Goal: Task Accomplishment & Management: Complete application form

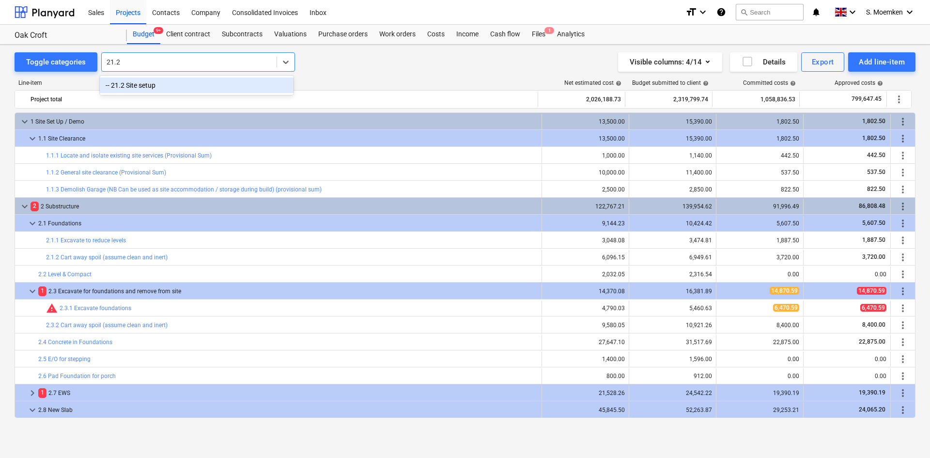
type input "21.2"
drag, startPoint x: 368, startPoint y: 87, endPoint x: 358, endPoint y: 4, distance: 83.8
click at [368, 87] on div "Line-item Net estimated cost help Budget submitted to client help Committed cos…" at bounding box center [465, 84] width 901 height 11
click at [435, 33] on div "Costs" at bounding box center [435, 34] width 29 height 19
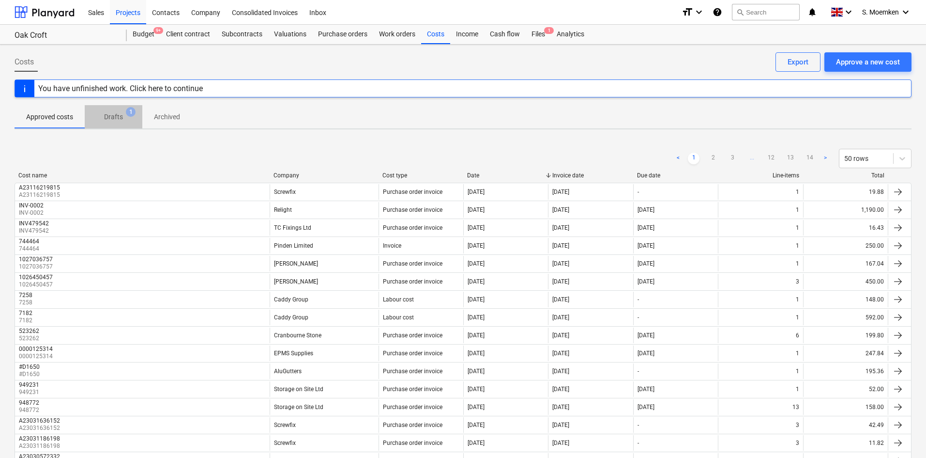
click at [115, 115] on p "Drafts" at bounding box center [113, 117] width 19 height 10
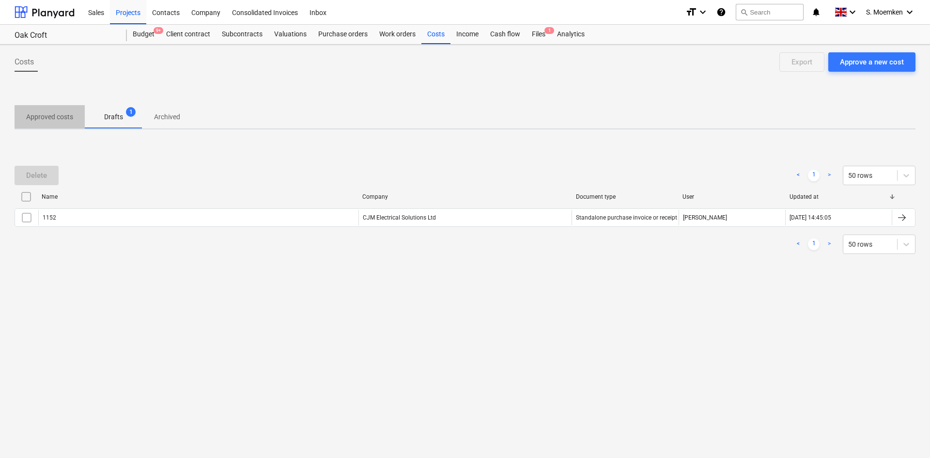
click at [44, 117] on p "Approved costs" at bounding box center [49, 117] width 47 height 10
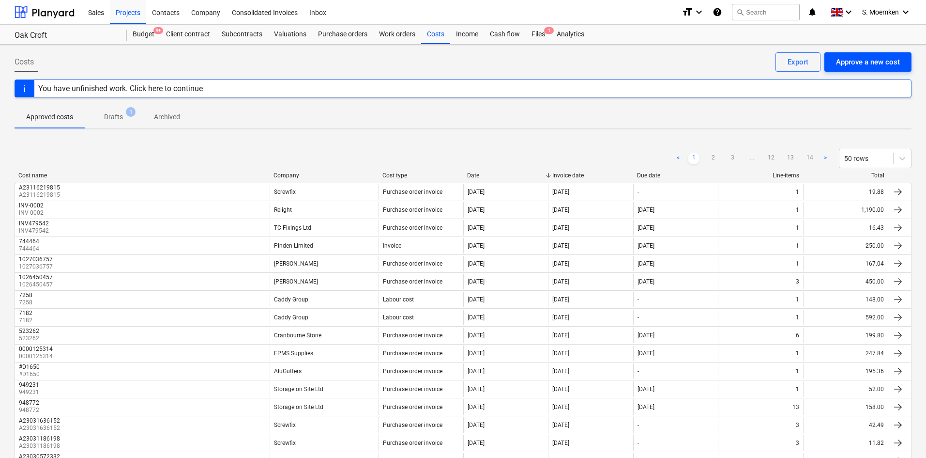
click at [857, 58] on div "Approve a new cost" at bounding box center [868, 62] width 64 height 13
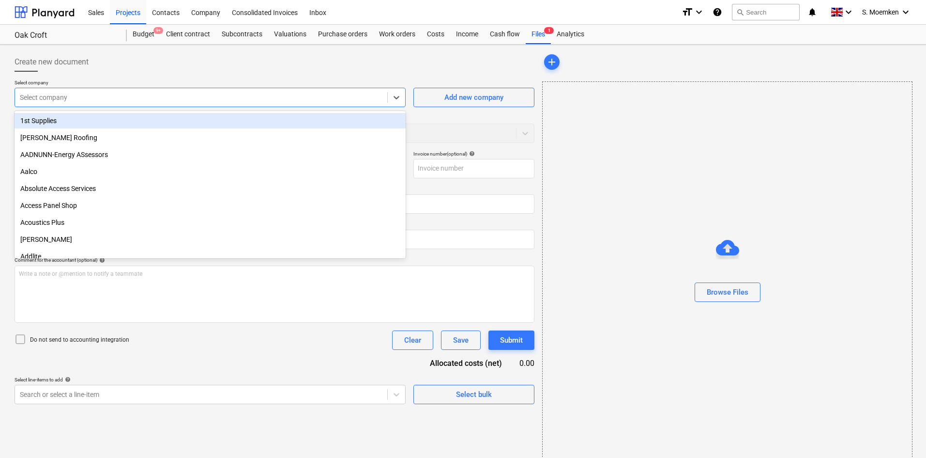
click at [279, 95] on div at bounding box center [201, 97] width 363 height 10
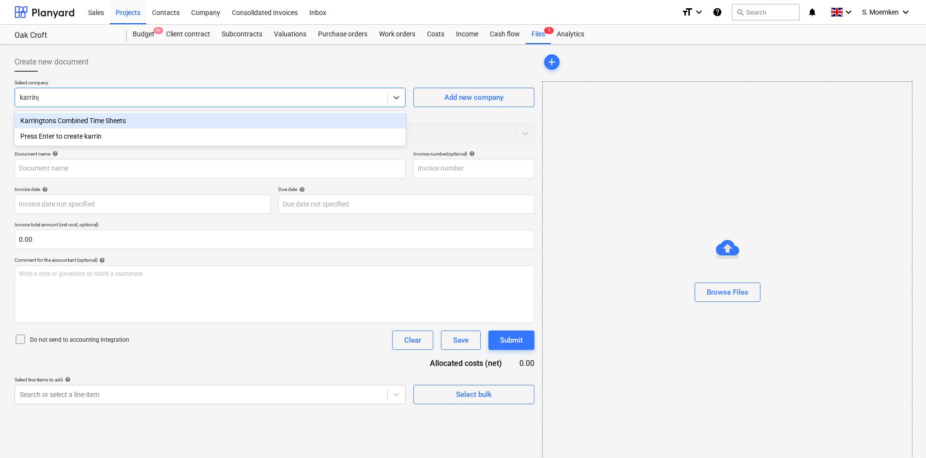
type input "karringt"
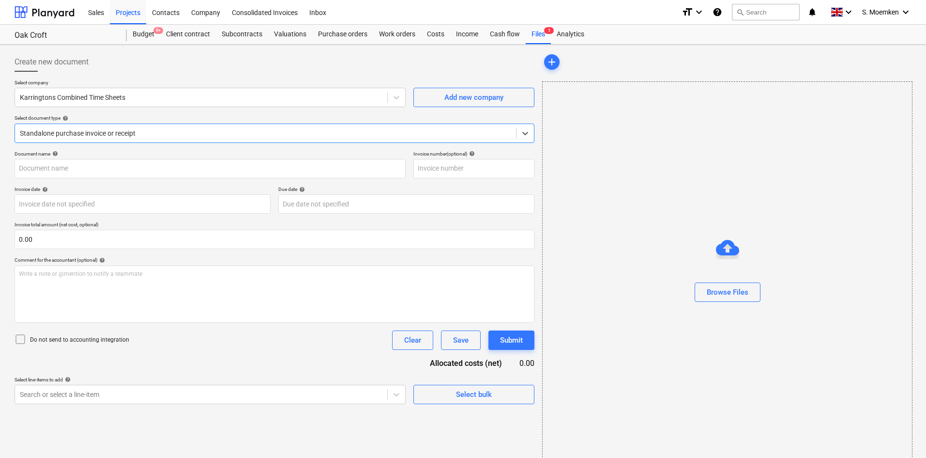
click at [212, 133] on div at bounding box center [265, 133] width 491 height 10
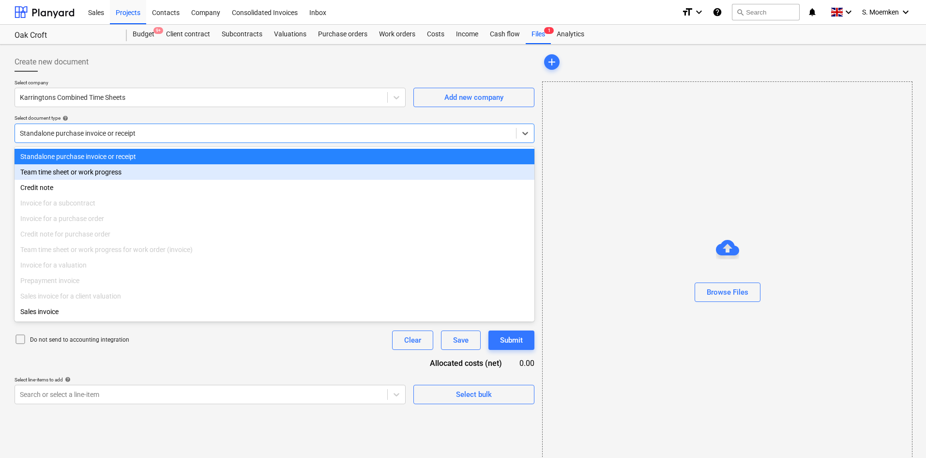
click at [101, 171] on div "Team time sheet or work progress" at bounding box center [275, 171] width 520 height 15
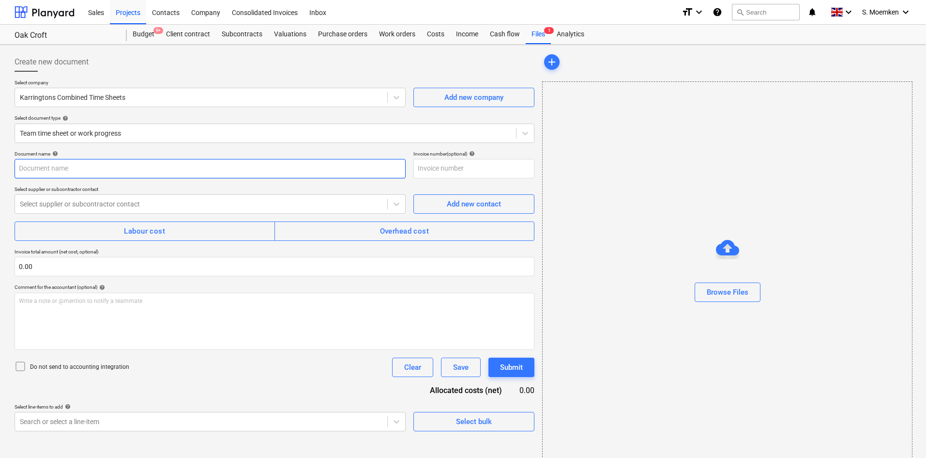
click at [93, 168] on input "text" at bounding box center [210, 168] width 391 height 19
type input "TIMESHEET Weeks 38-39 [DATE] to [DATE]"
click at [122, 200] on div at bounding box center [201, 204] width 363 height 10
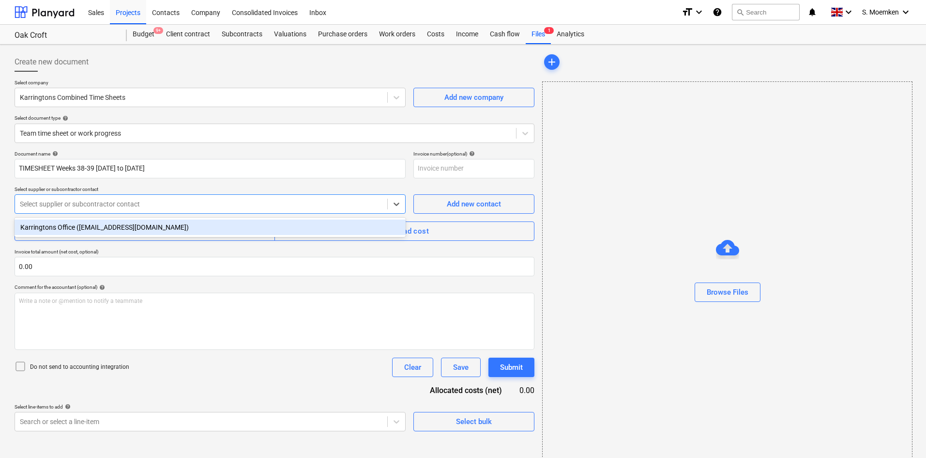
click at [123, 229] on div "Karringtons Office ([EMAIL_ADDRESS][DOMAIN_NAME])" at bounding box center [210, 226] width 391 height 15
click at [141, 233] on div "Labour cost" at bounding box center [144, 231] width 41 height 13
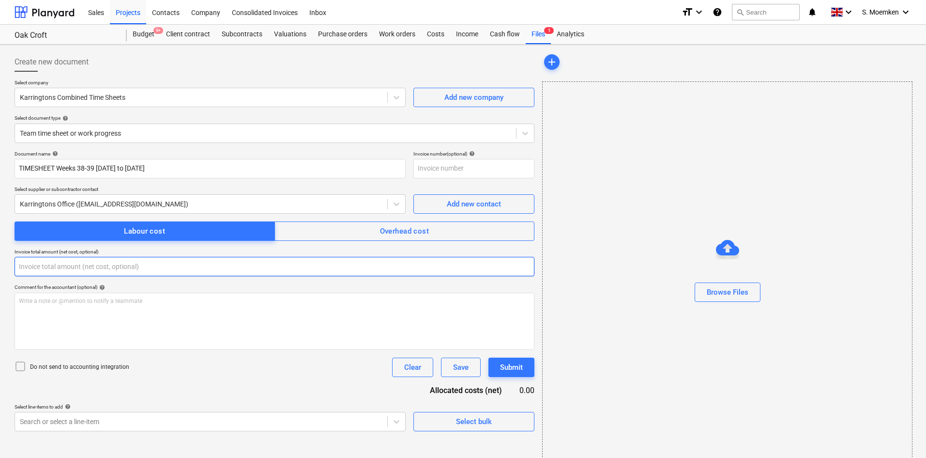
drag, startPoint x: 77, startPoint y: 267, endPoint x: 13, endPoint y: 267, distance: 63.9
click at [13, 267] on div "Create new document Select company Karringtons Combined Time Sheets Add new com…" at bounding box center [275, 257] width 528 height 419
type input "0.00"
drag, startPoint x: 30, startPoint y: 264, endPoint x: -16, endPoint y: 264, distance: 45.5
click at [0, 264] on html "Sales Projects Contacts Company Consolidated Invoices Inbox format_size keyboar…" at bounding box center [463, 229] width 926 height 458
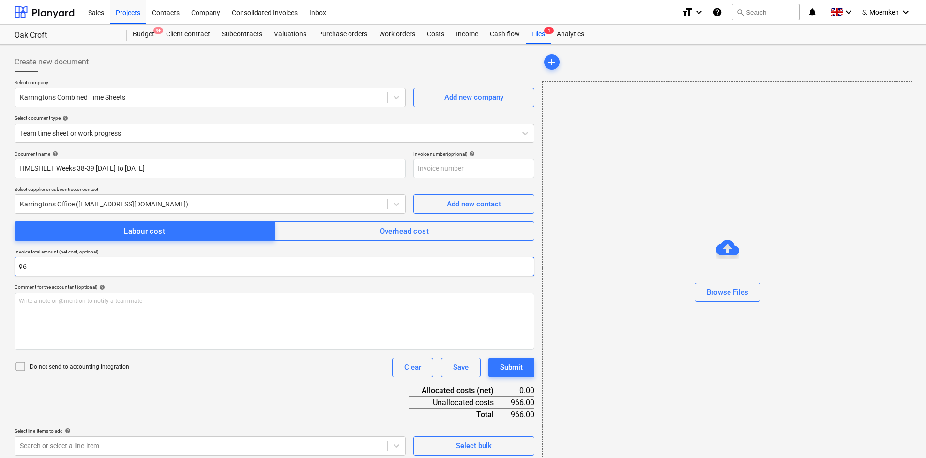
type input "9"
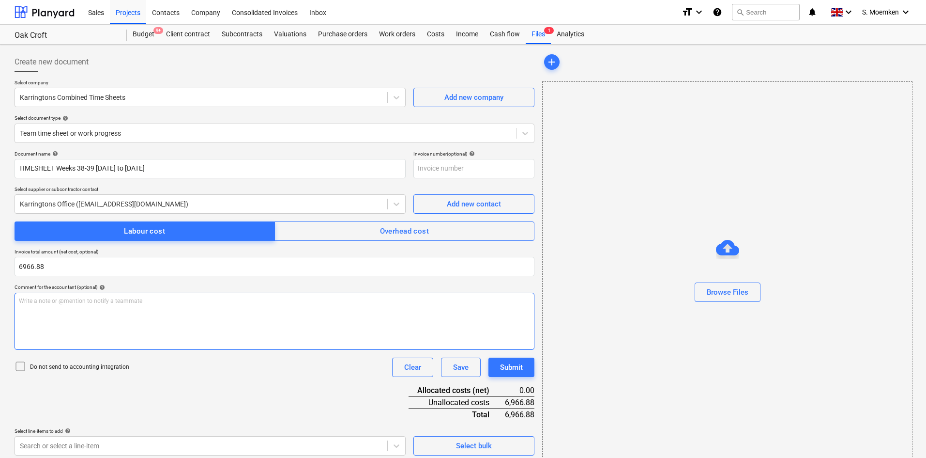
type input "6,966.88"
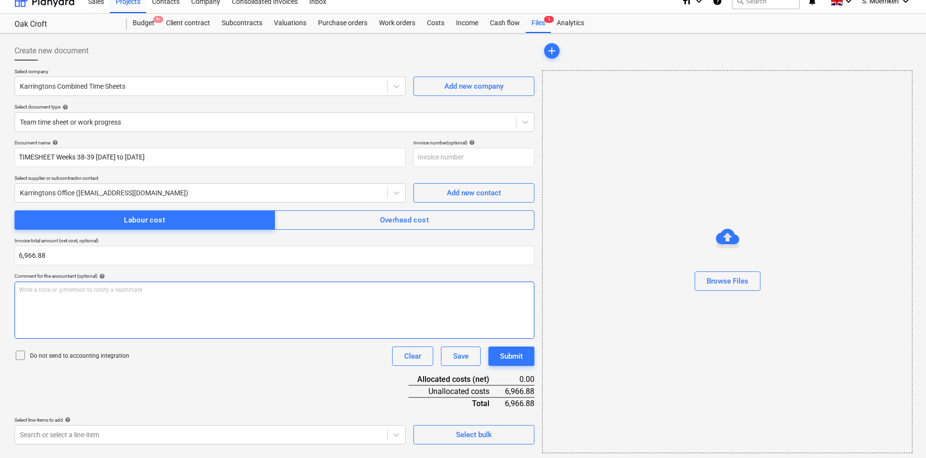
scroll to position [14, 0]
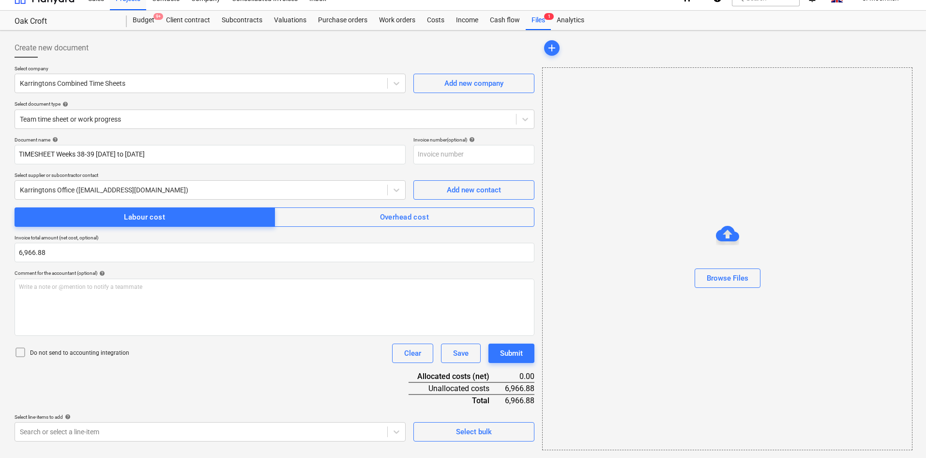
click at [23, 351] on icon at bounding box center [21, 352] width 12 height 12
click at [207, 434] on body "Sales Projects Contacts Company Consolidated Invoices Inbox format_size keyboar…" at bounding box center [463, 215] width 926 height 458
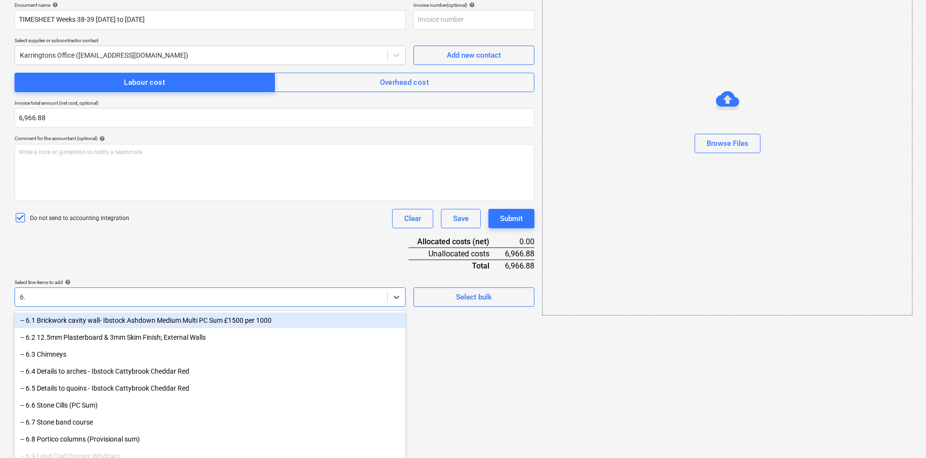
type input "6.1"
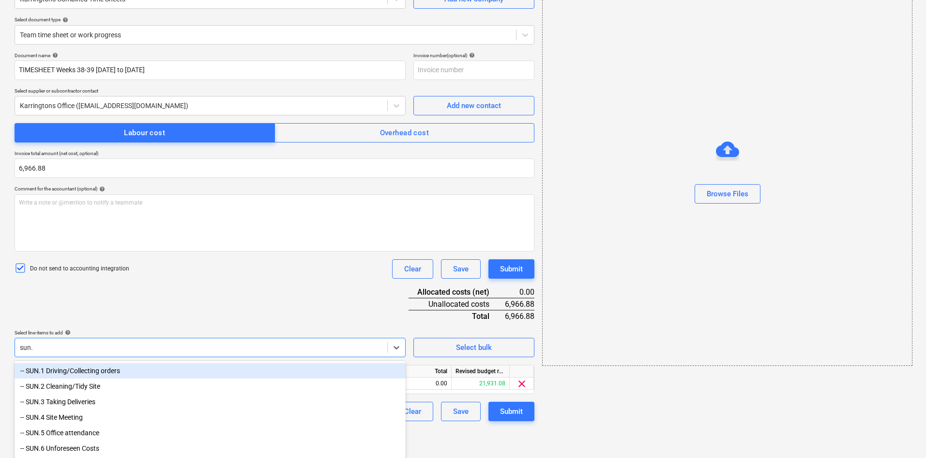
type input "sun.2"
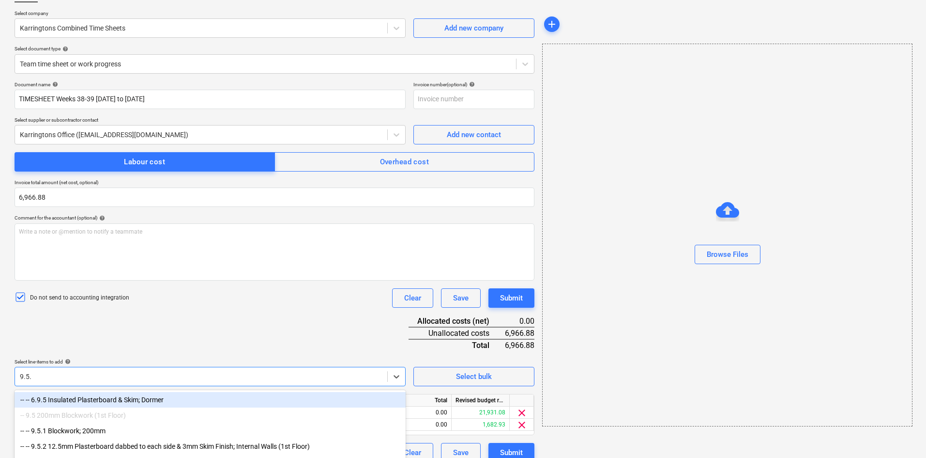
type input "9.5.1"
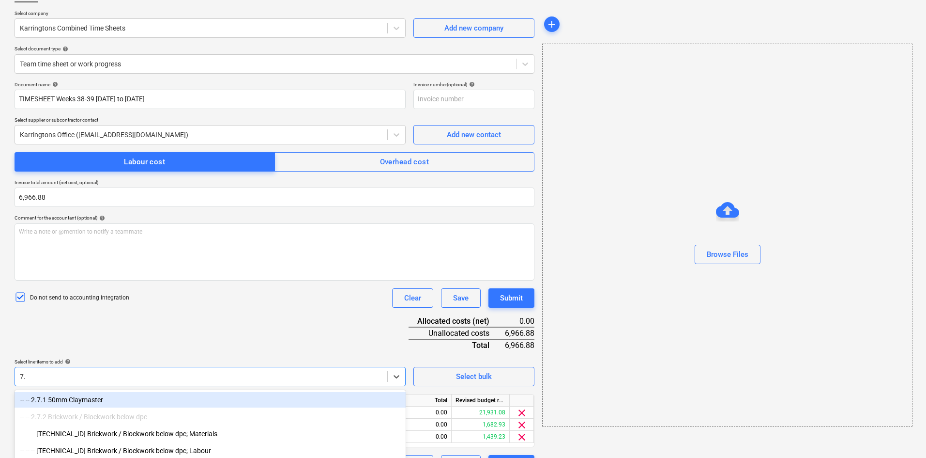
type input "7.6"
type input "6.6"
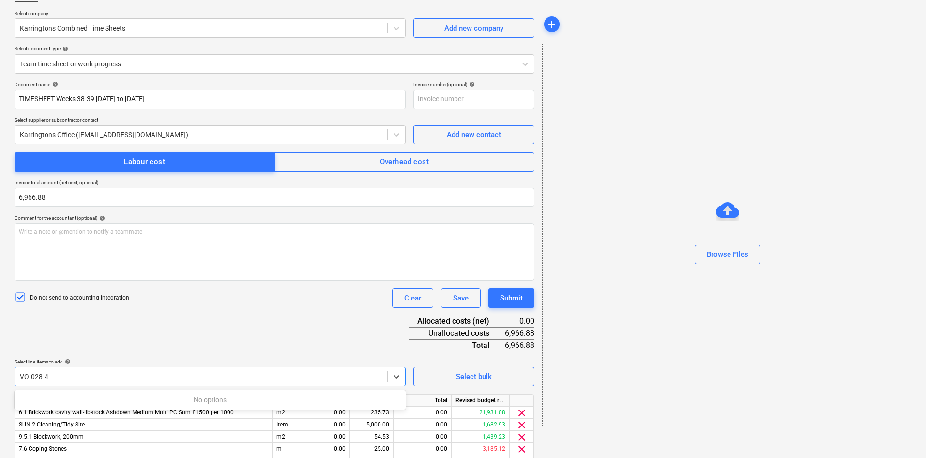
type input "VO-028-4"
click at [150, 376] on div at bounding box center [201, 376] width 363 height 10
click at [396, 376] on body "Sales Projects Contacts Company Consolidated Invoices Inbox format_size keyboar…" at bounding box center [463, 160] width 926 height 458
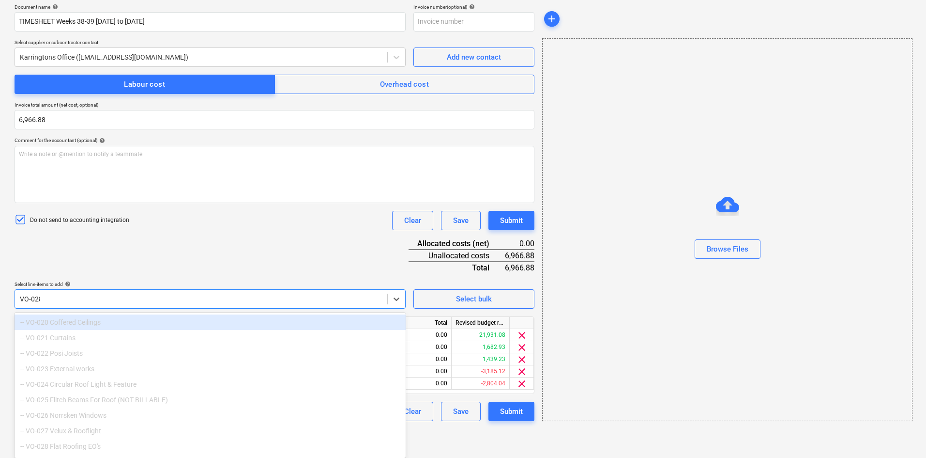
scroll to position [118, 0]
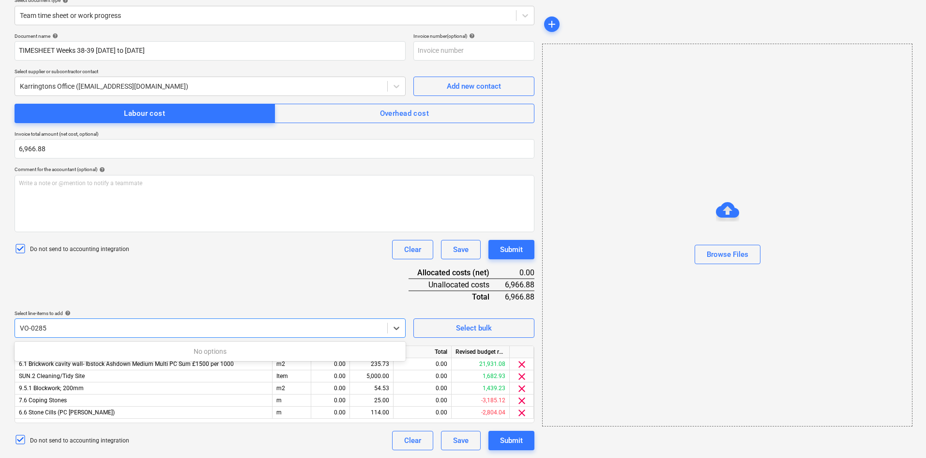
type input "VO-028"
click at [394, 325] on icon at bounding box center [397, 328] width 10 height 10
click at [397, 324] on body "Sales Projects Contacts Company Consolidated Invoices Inbox format_size keyboar…" at bounding box center [463, 111] width 926 height 458
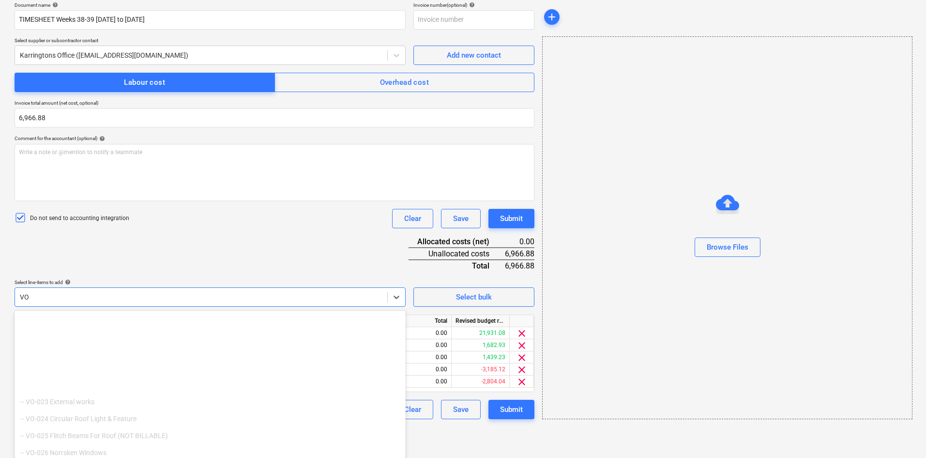
scroll to position [3195, 0]
type input "V"
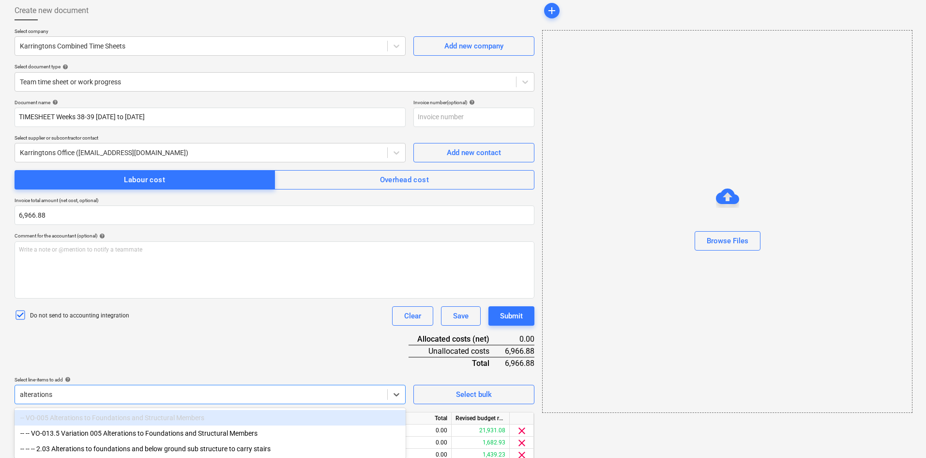
scroll to position [0, 0]
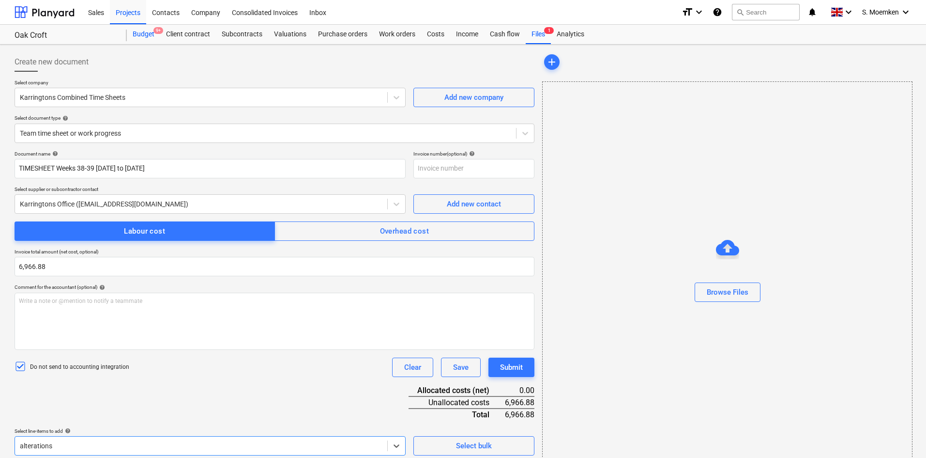
type input "alterations"
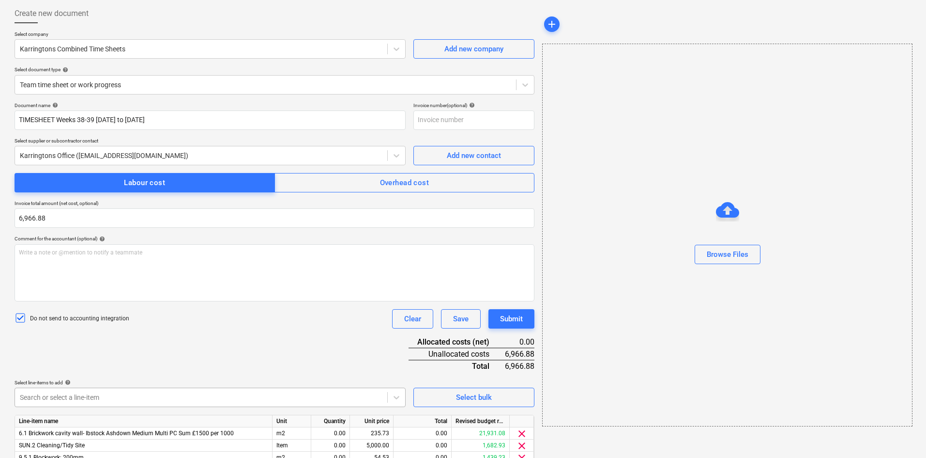
scroll to position [149, 0]
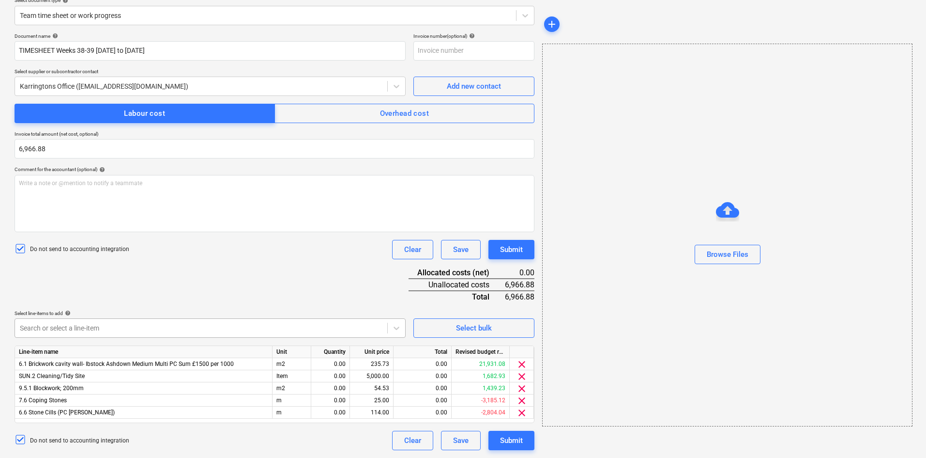
click at [104, 340] on body "Sales Projects Contacts Company Consolidated Invoices Inbox format_size keyboar…" at bounding box center [463, 111] width 926 height 458
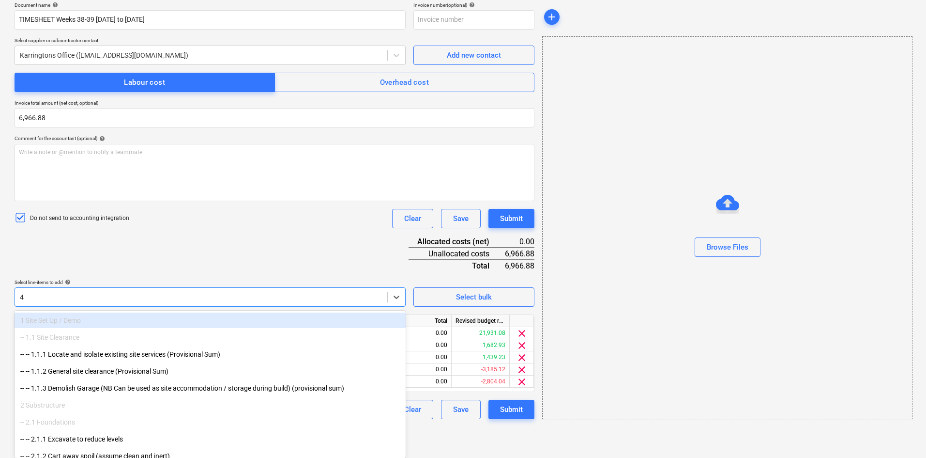
type input "4 a"
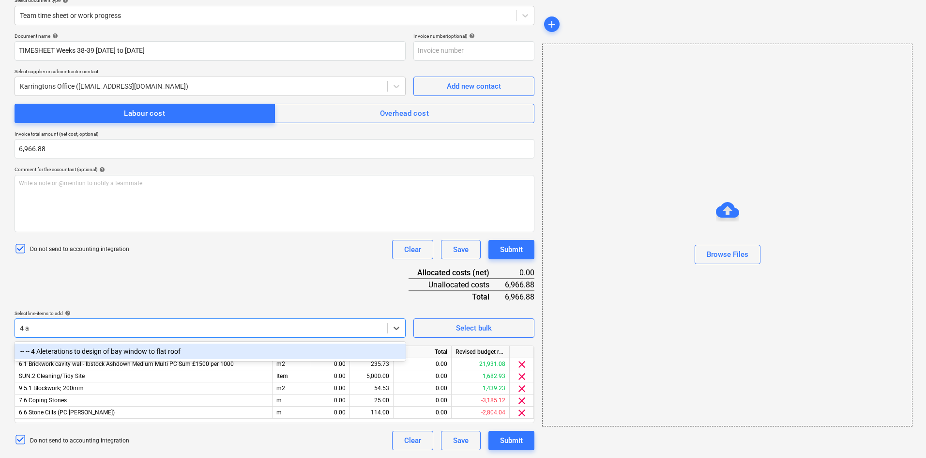
click at [111, 349] on div "-- -- 4 Aleterations to design of bay window to flat roof" at bounding box center [210, 350] width 391 height 15
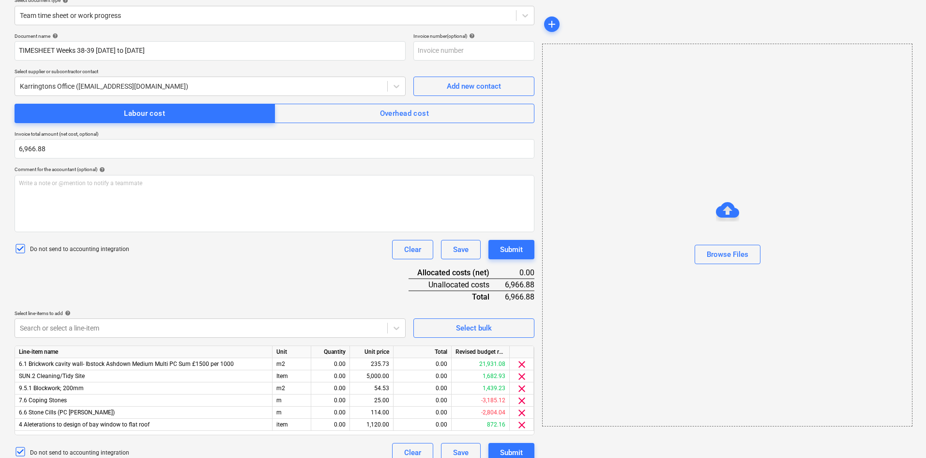
click at [187, 280] on div "Document name help TIMESHEET Weeks 38-39 [DATE] to [DATE] Invoice number (optio…" at bounding box center [275, 247] width 520 height 429
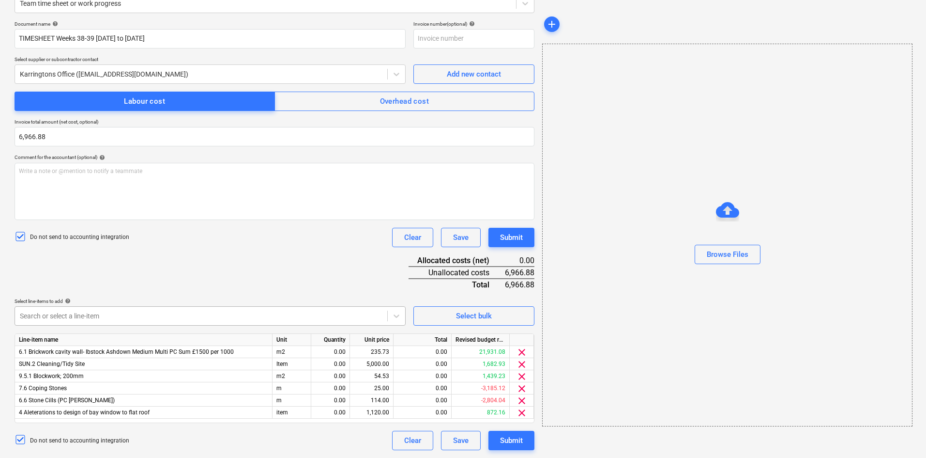
scroll to position [149, 0]
click at [133, 311] on body "Sales Projects Contacts Company Consolidated Invoices Inbox format_size keyboar…" at bounding box center [463, 99] width 926 height 458
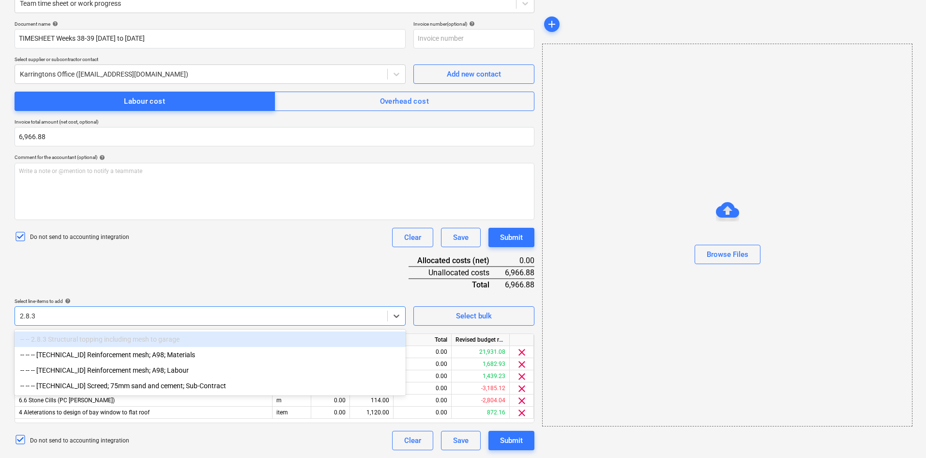
scroll to position [130, 0]
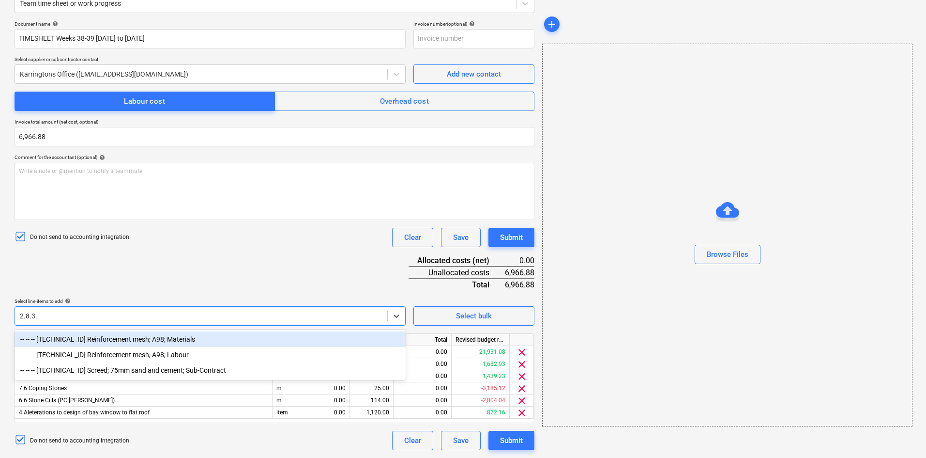
type input "[TECHNICAL_ID]"
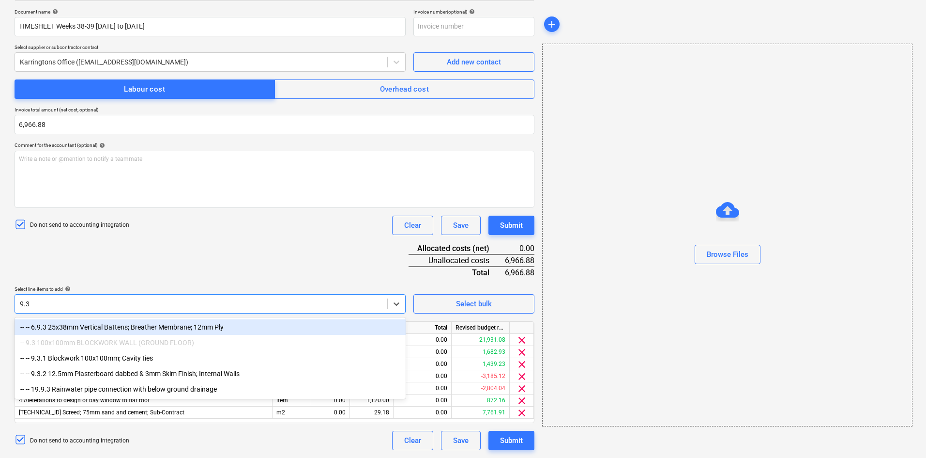
scroll to position [142, 0]
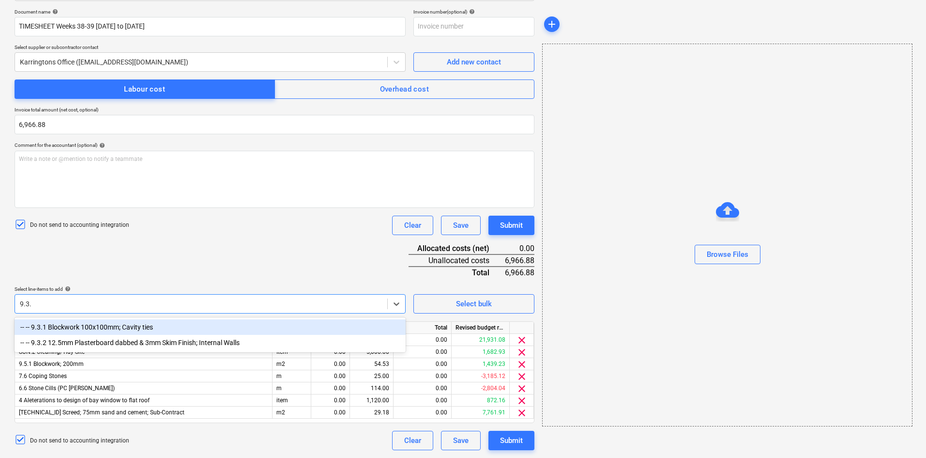
type input "9.3.1"
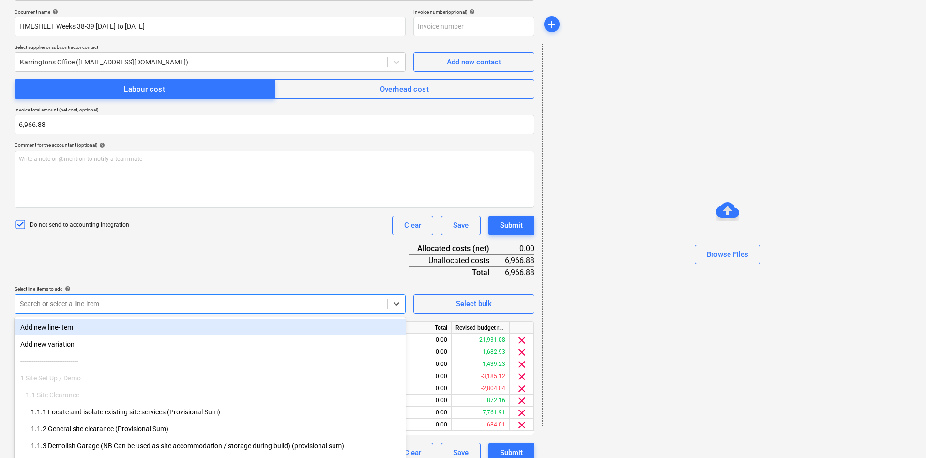
scroll to position [149, 0]
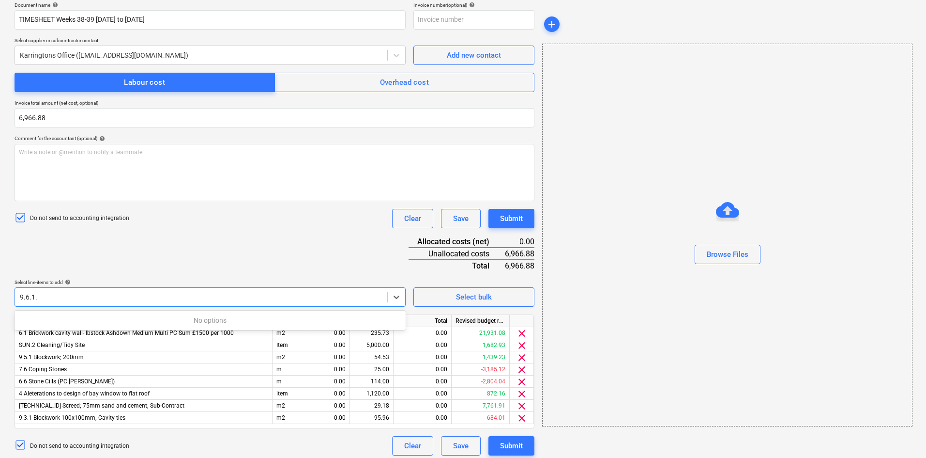
type input "9.6.1"
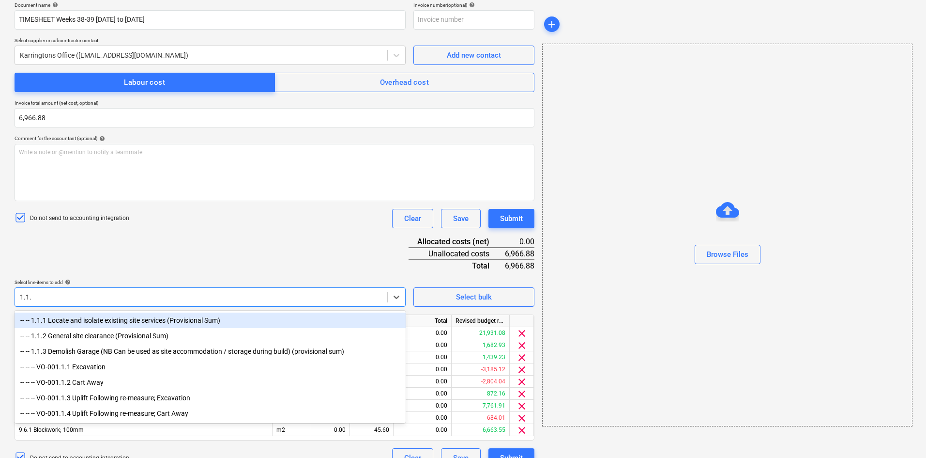
type input "1.1.3"
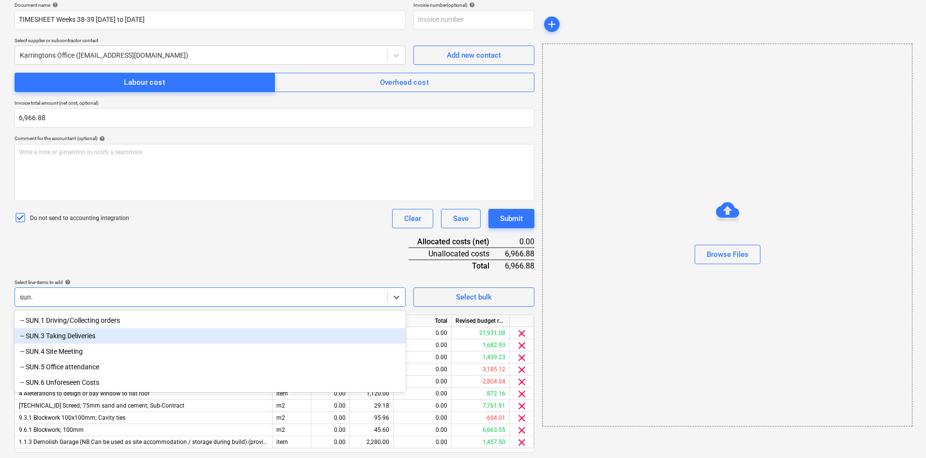
type input "sun.6"
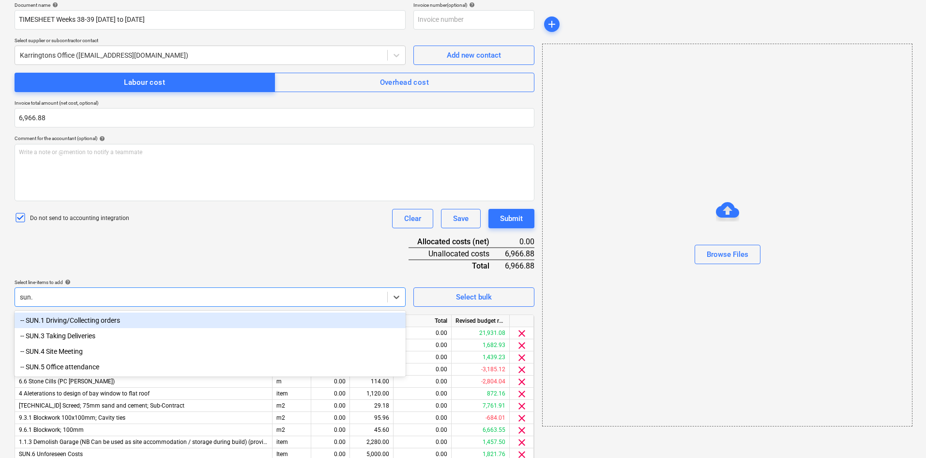
type input "sun.3"
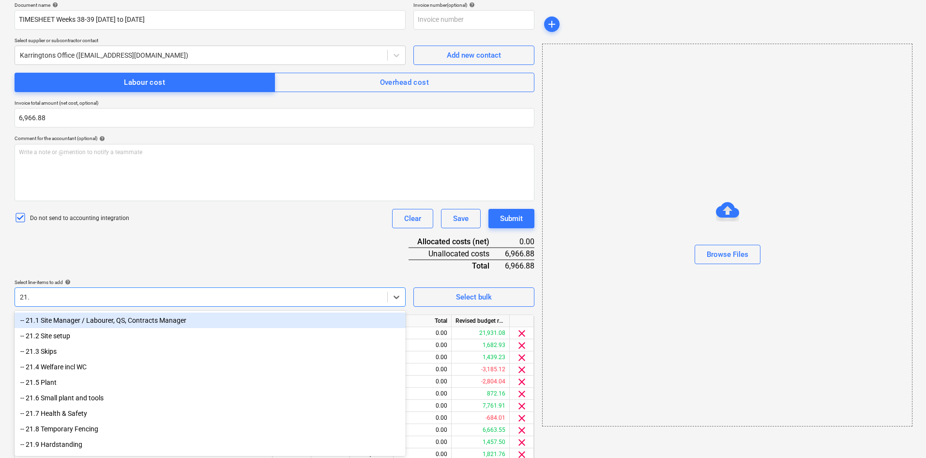
type input "21.2"
type input "21.1"
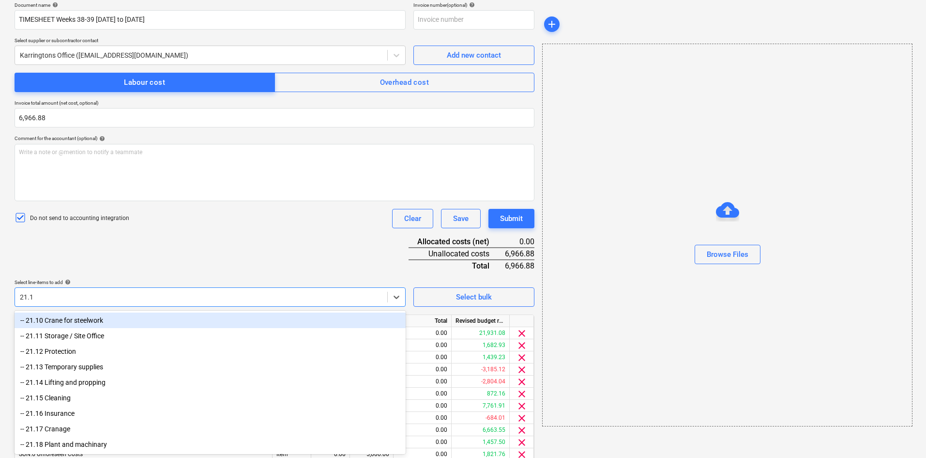
type input "21.13"
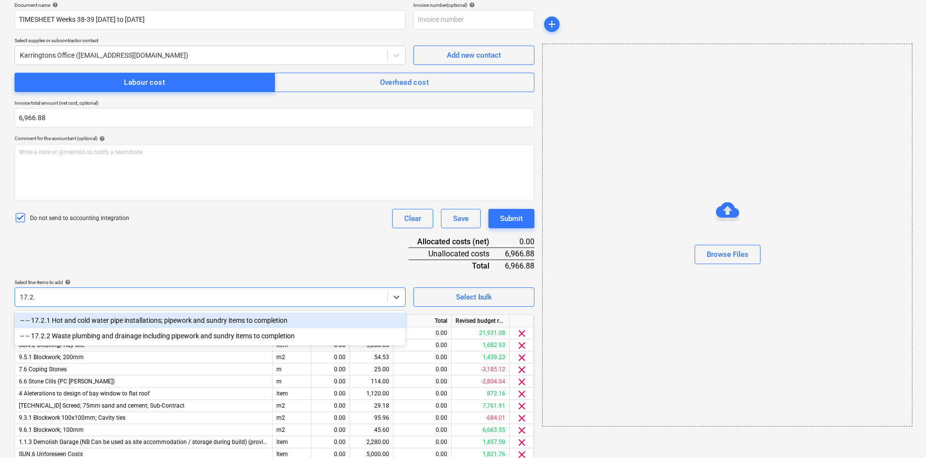
type input "17.2.2"
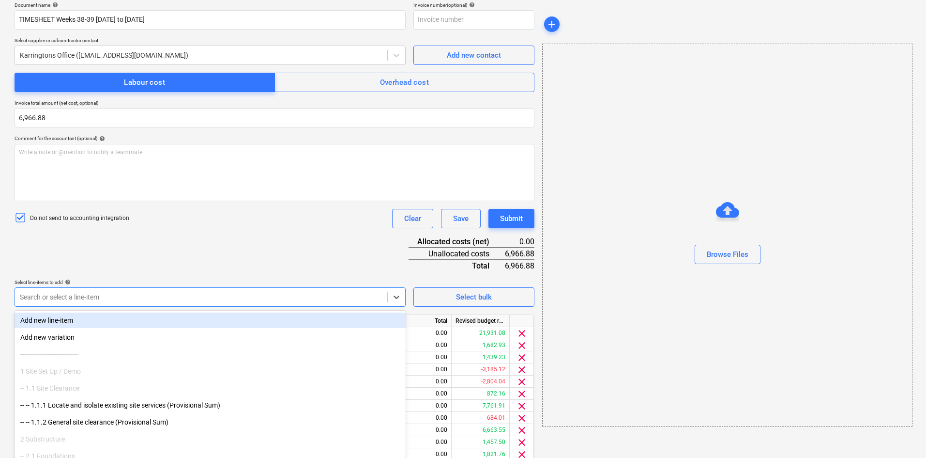
click at [287, 239] on div "Document name help TIMESHEET Weeks 38-39 [DATE] to [DATE] Invoice number (optio…" at bounding box center [275, 277] width 520 height 550
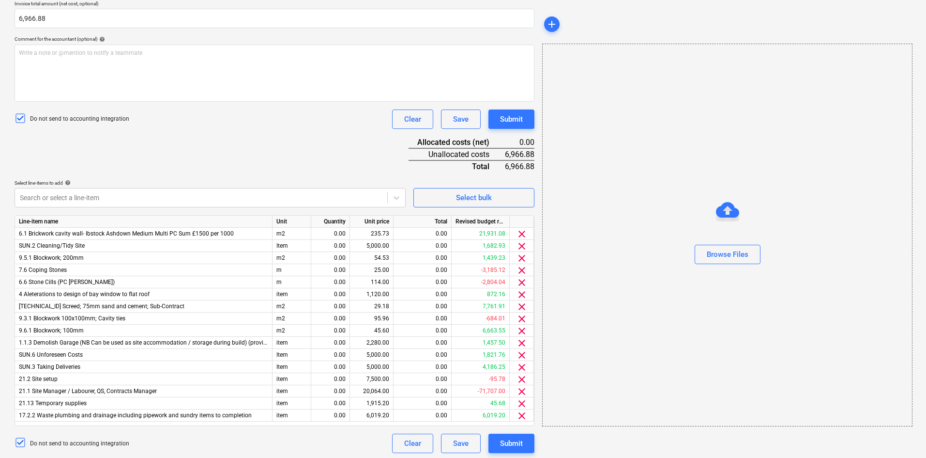
scroll to position [251, 0]
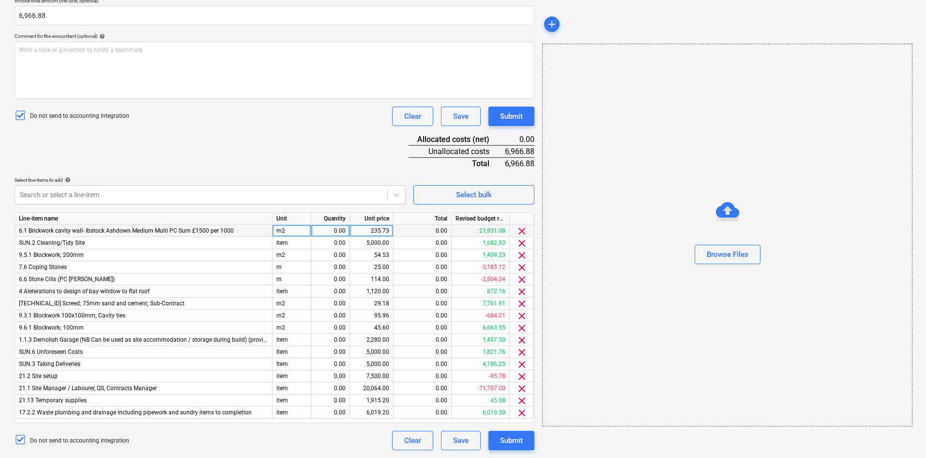
click at [289, 228] on div "m2" at bounding box center [292, 231] width 39 height 12
type input "Hrs"
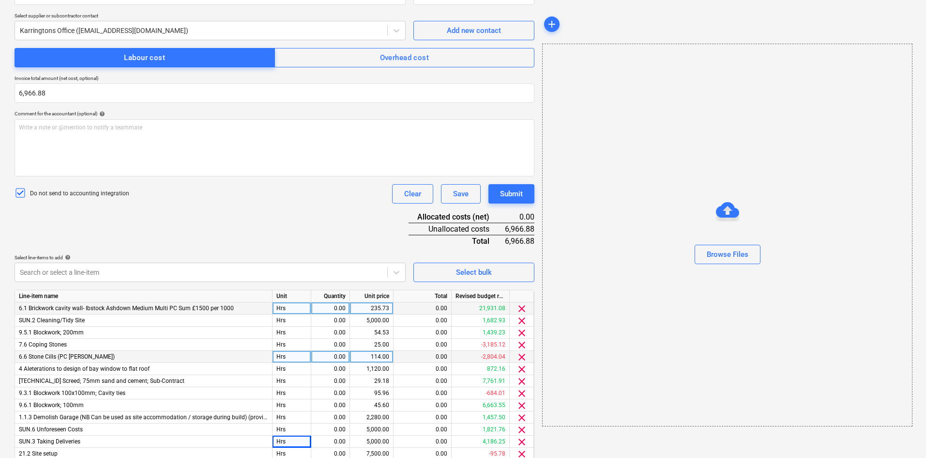
scroll to position [106, 0]
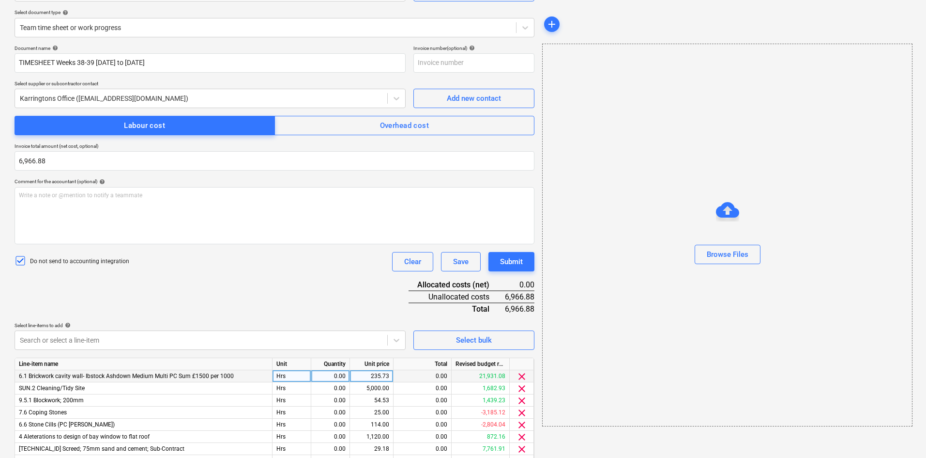
click at [338, 374] on div "0.00" at bounding box center [330, 376] width 31 height 12
type input "1"
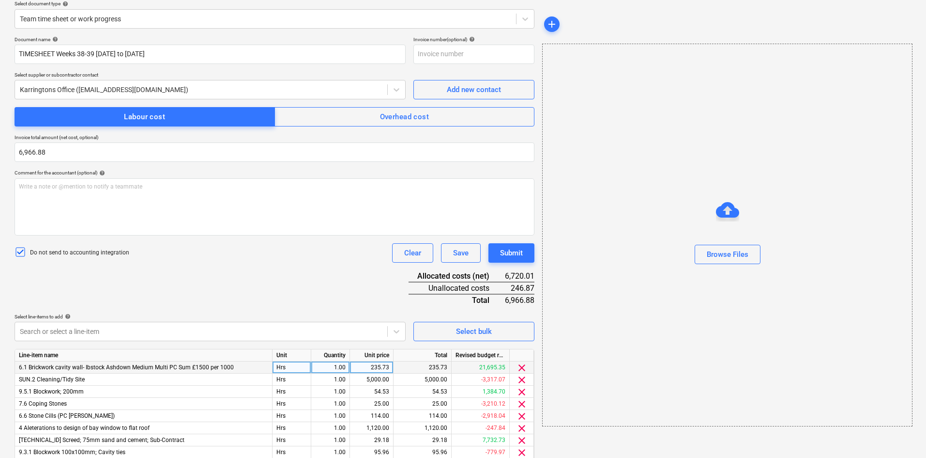
scroll to position [251, 0]
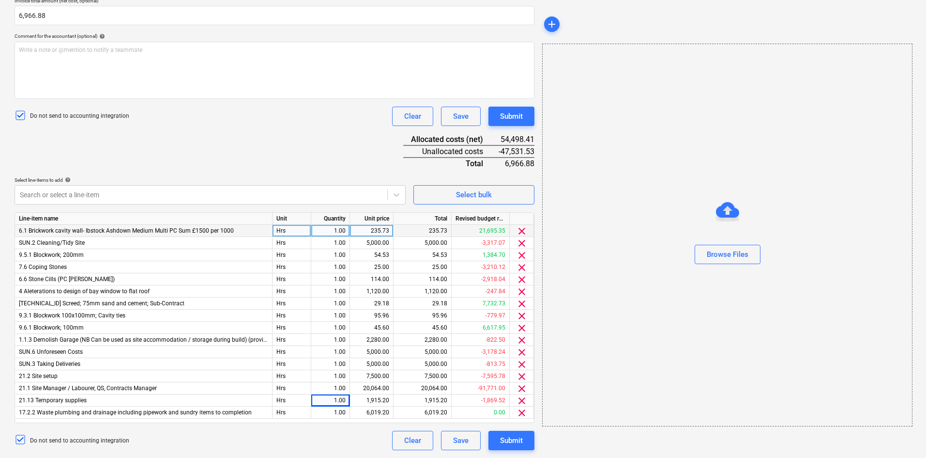
click at [378, 227] on div "235.73" at bounding box center [371, 231] width 35 height 12
type input "1603.75"
type input "176.25"
type input "117.5"
type input "495."
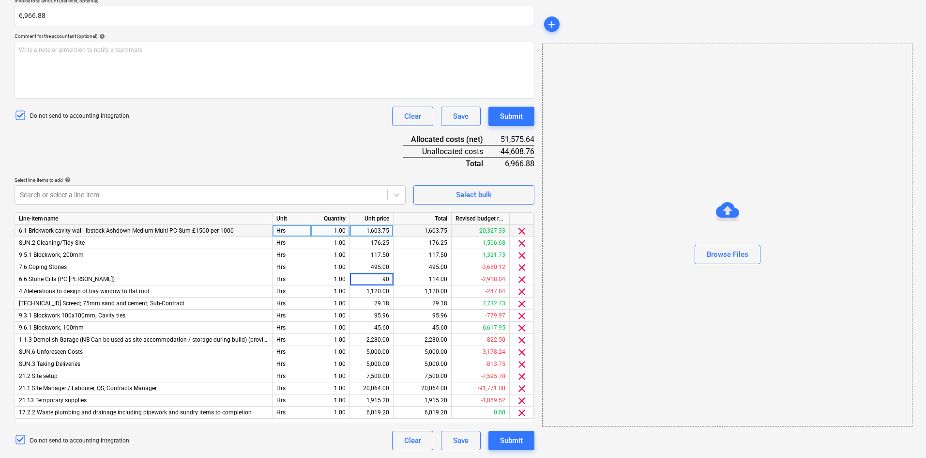
type input "90."
type input "965.625"
type input "220."
type input "176.25"
type input "167.5"
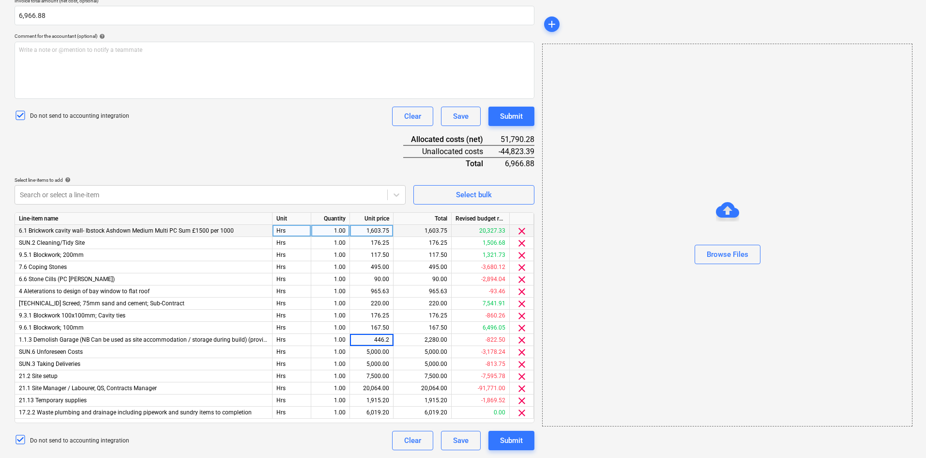
type input "446.25"
type input "135.0"
type input "101.25"
type input "172.5"
type input "761.875"
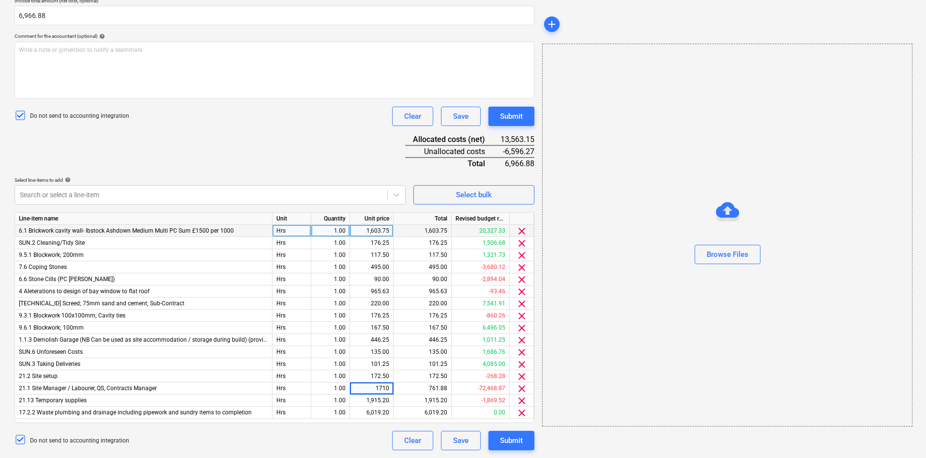
type input "1710."
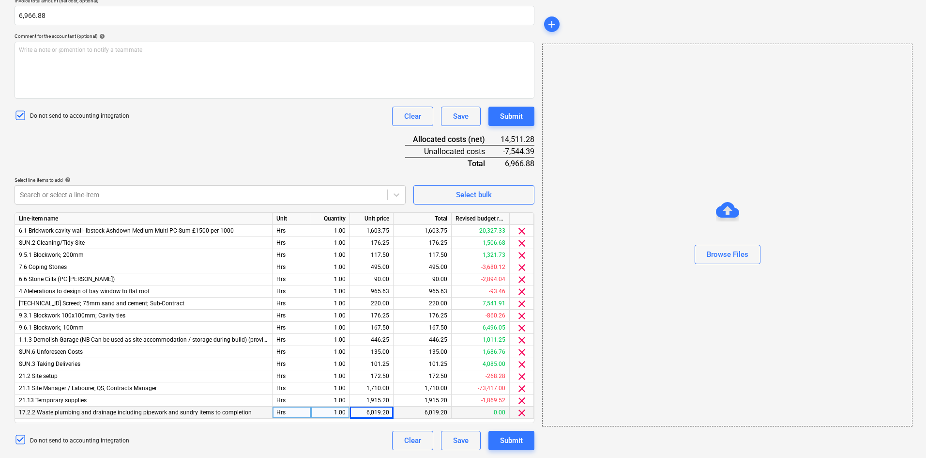
click at [520, 411] on span "clear" at bounding box center [522, 413] width 12 height 12
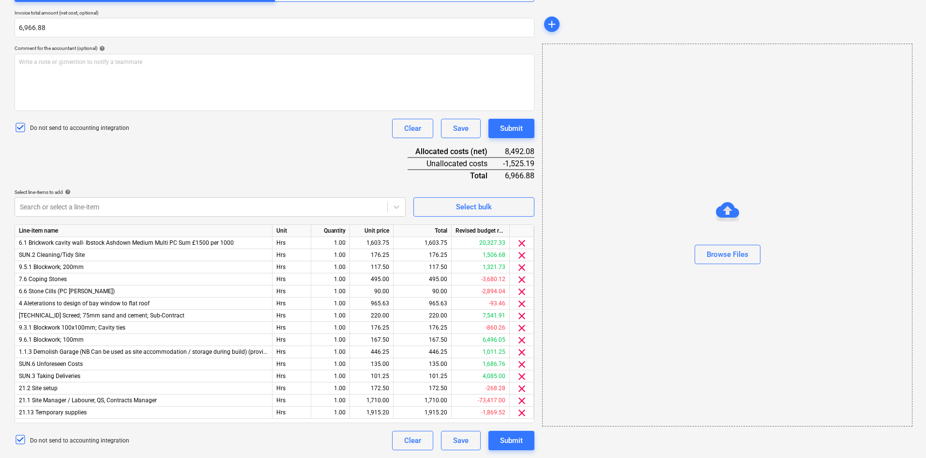
scroll to position [239, 0]
click at [521, 412] on span "clear" at bounding box center [522, 413] width 12 height 12
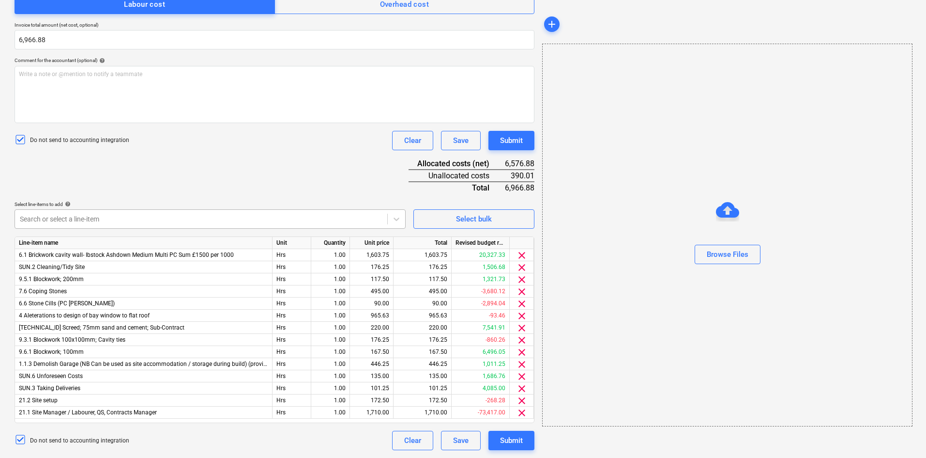
click at [87, 216] on div at bounding box center [201, 219] width 363 height 10
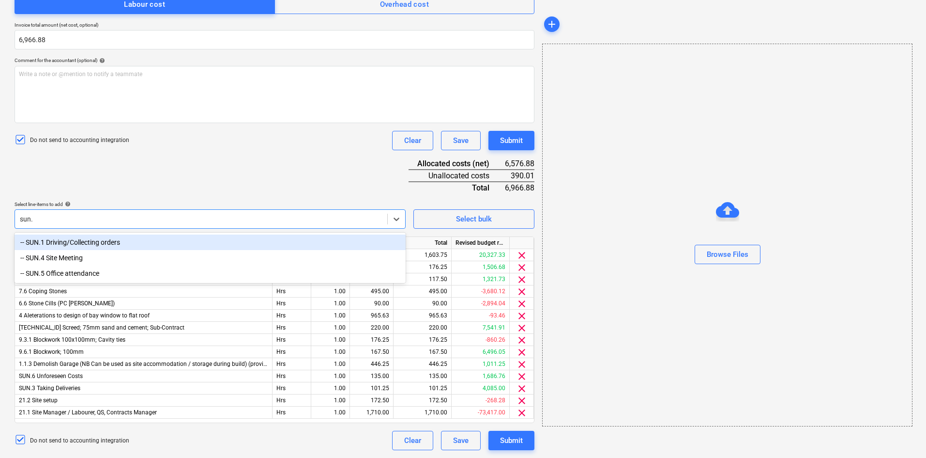
type input "sun.1"
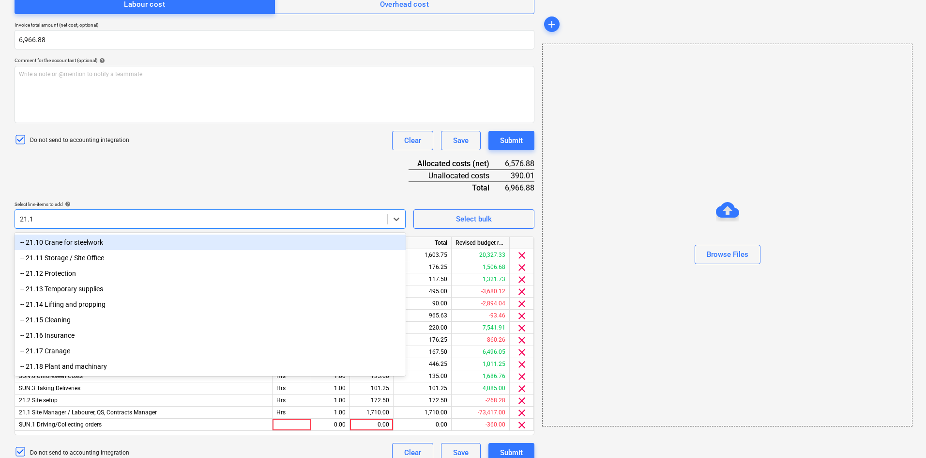
type input "21.13"
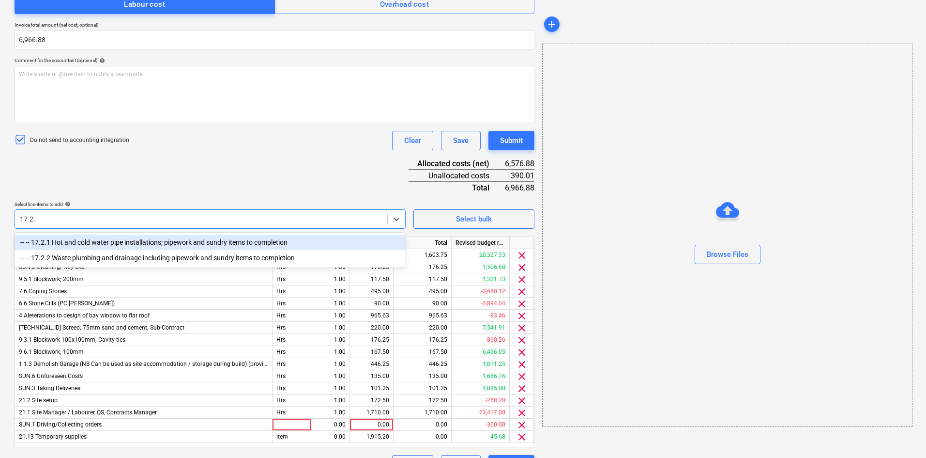
type input "17.2.2"
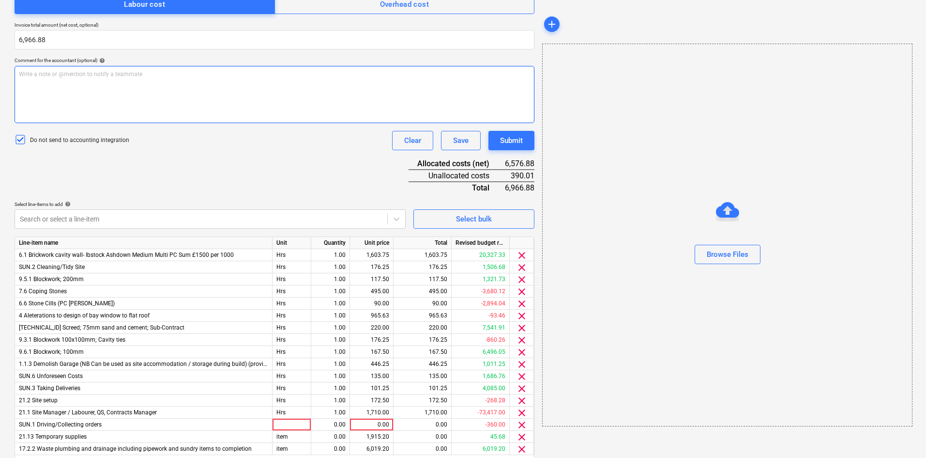
drag, startPoint x: 158, startPoint y: 123, endPoint x: 177, endPoint y: 151, distance: 33.8
click at [163, 128] on div "Document name help TIMESHEET Weeks 38-39 [DATE] to [DATE] Invoice number (optio…" at bounding box center [275, 205] width 520 height 562
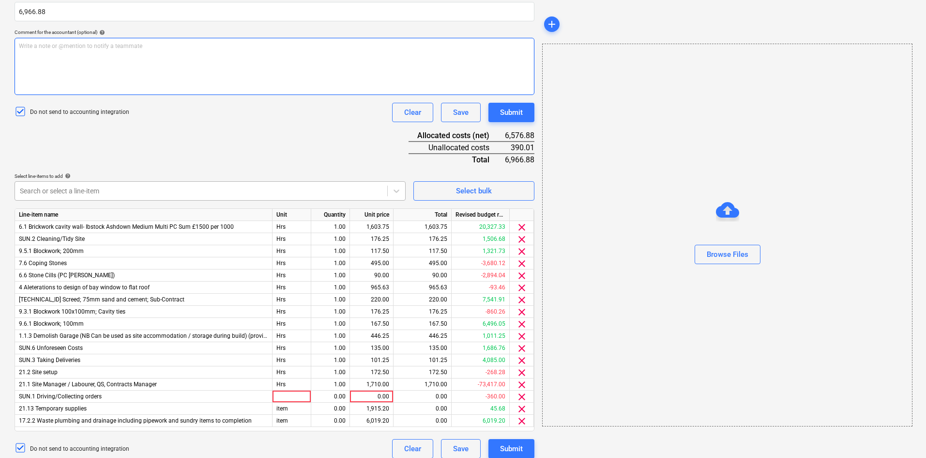
scroll to position [263, 0]
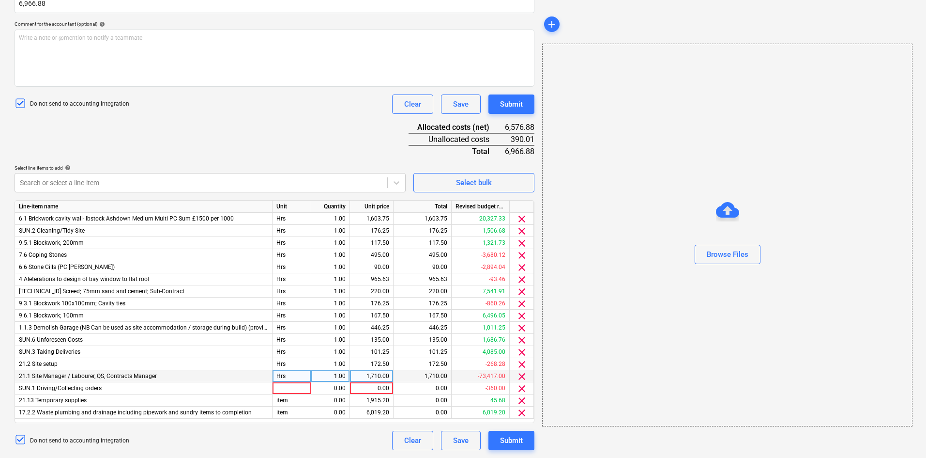
click at [286, 373] on div "Hrs" at bounding box center [292, 376] width 39 height 12
click at [383, 386] on div "0.00" at bounding box center [371, 388] width 35 height 12
type input "90."
type input "210"
type input "90"
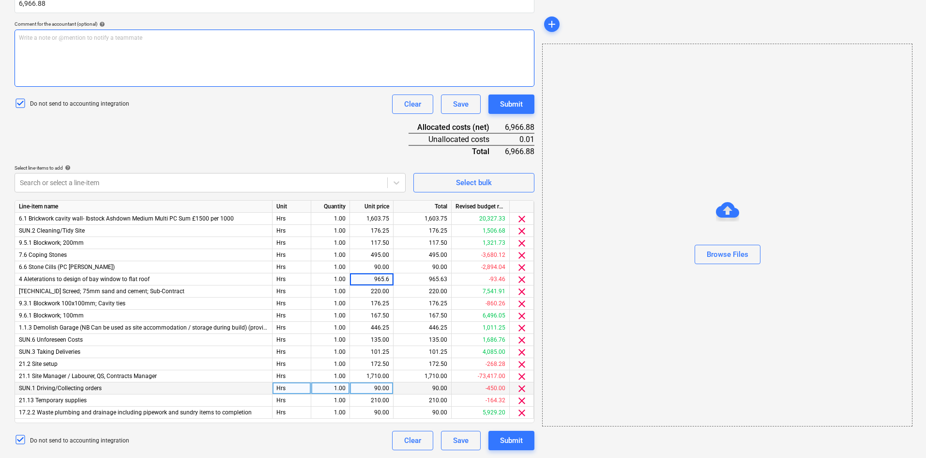
type input "965.63"
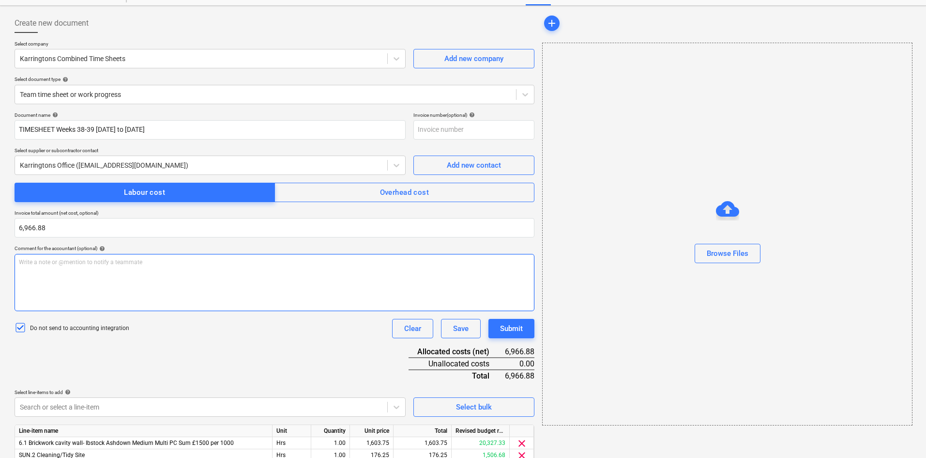
scroll to position [0, 0]
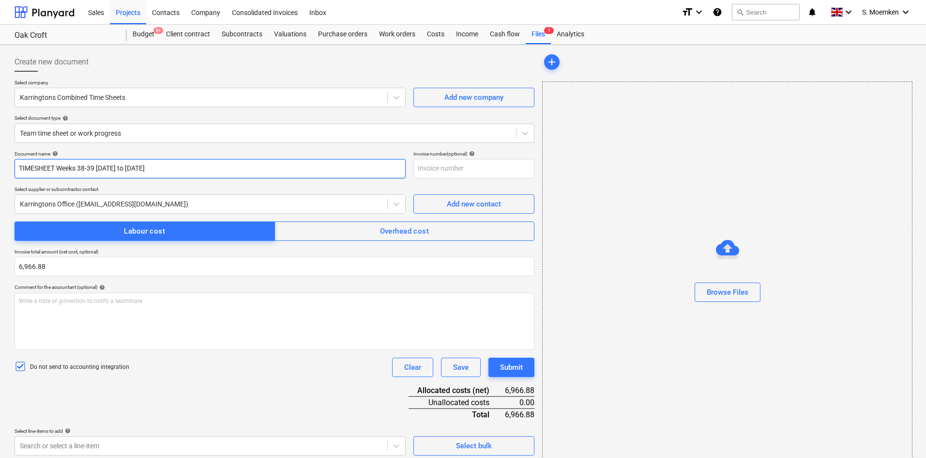
drag, startPoint x: 172, startPoint y: 171, endPoint x: 12, endPoint y: 175, distance: 159.8
click at [12, 175] on div "Create new document Select company Karringtons Combined Time Sheets Add new com…" at bounding box center [275, 382] width 528 height 668
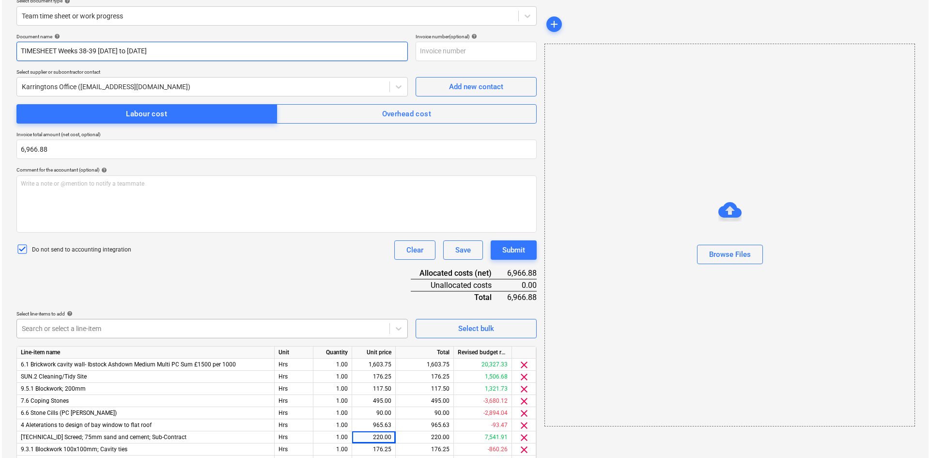
scroll to position [263, 0]
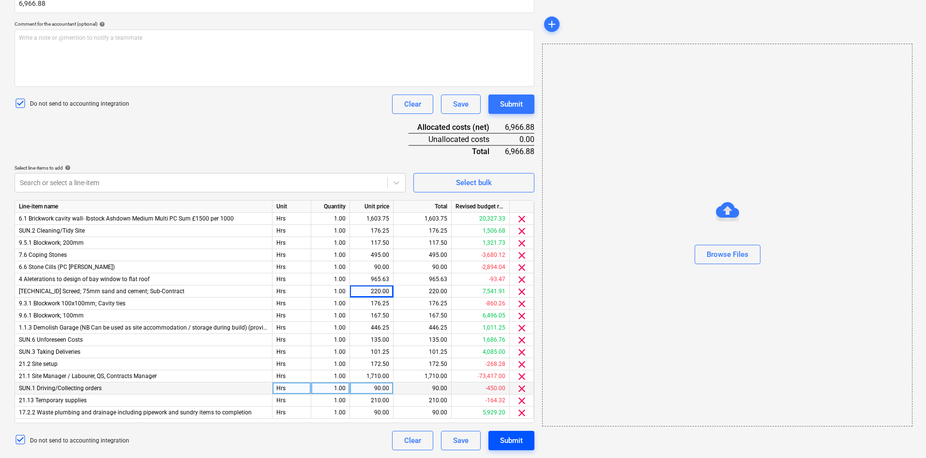
click at [506, 435] on div "Submit" at bounding box center [511, 440] width 23 height 13
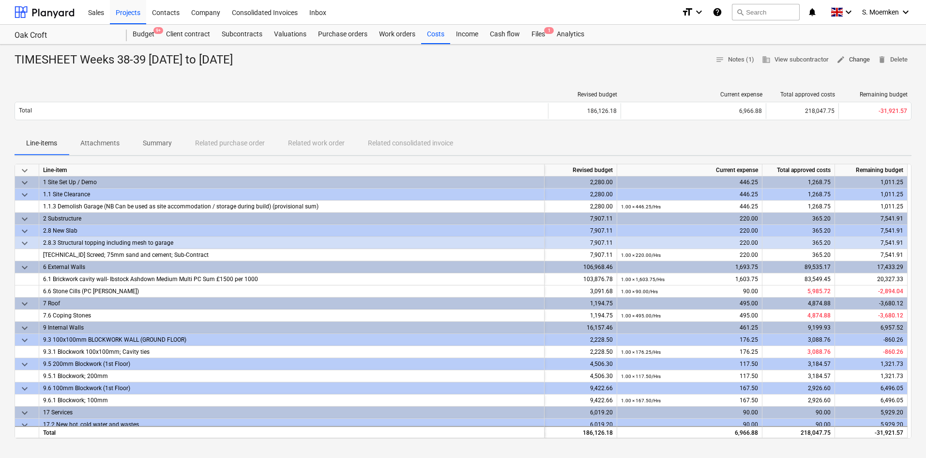
click at [859, 58] on span "edit Change" at bounding box center [853, 59] width 33 height 11
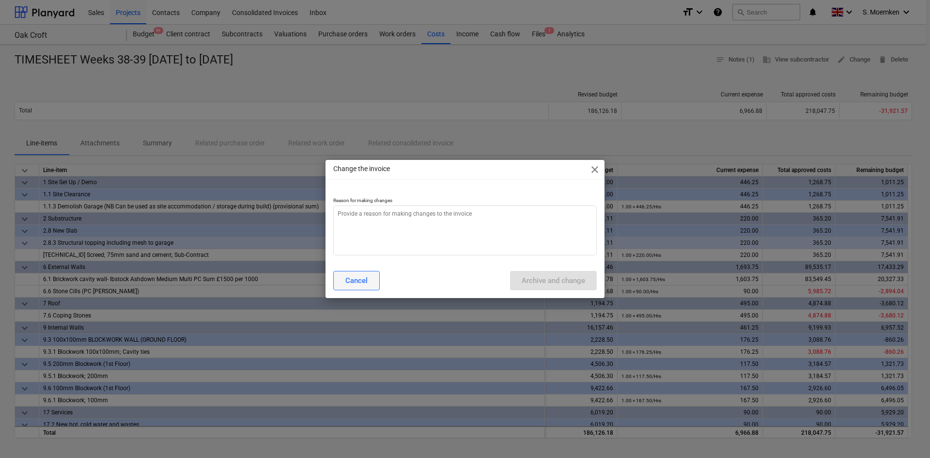
click at [340, 284] on button "Cancel" at bounding box center [356, 280] width 46 height 19
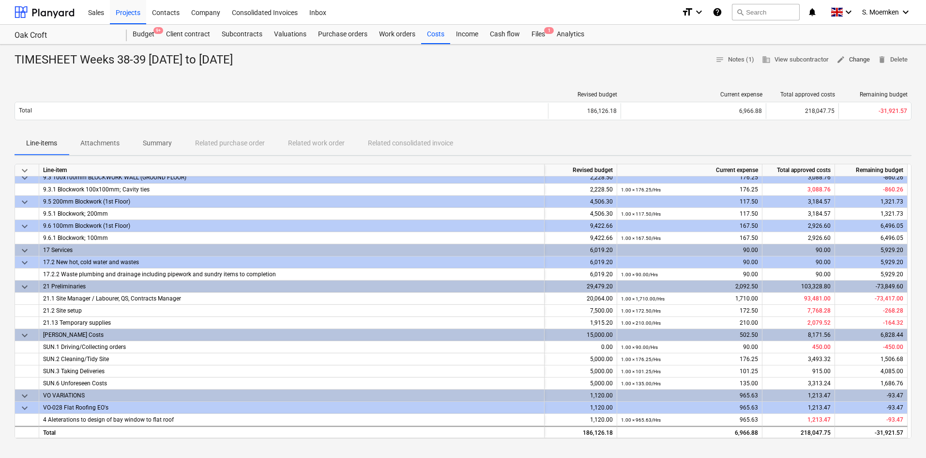
click at [853, 60] on span "edit Change" at bounding box center [853, 59] width 33 height 11
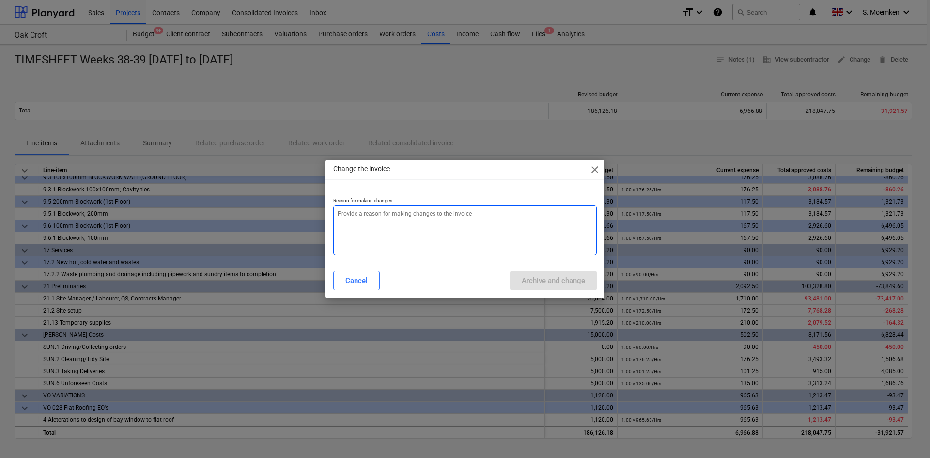
click at [367, 222] on textarea at bounding box center [464, 230] width 263 height 50
type textarea "x"
type textarea "N"
type textarea "x"
type textarea "Ne"
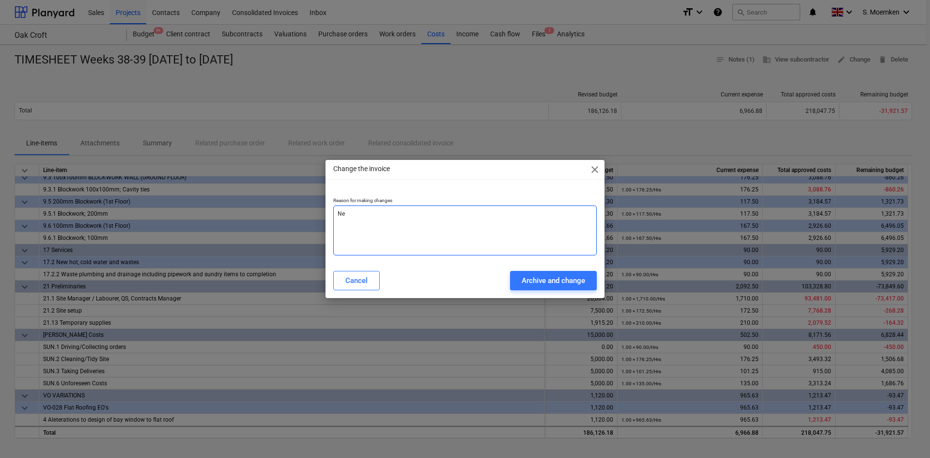
type textarea "x"
type textarea "Nee"
type textarea "x"
type textarea "Need"
type textarea "x"
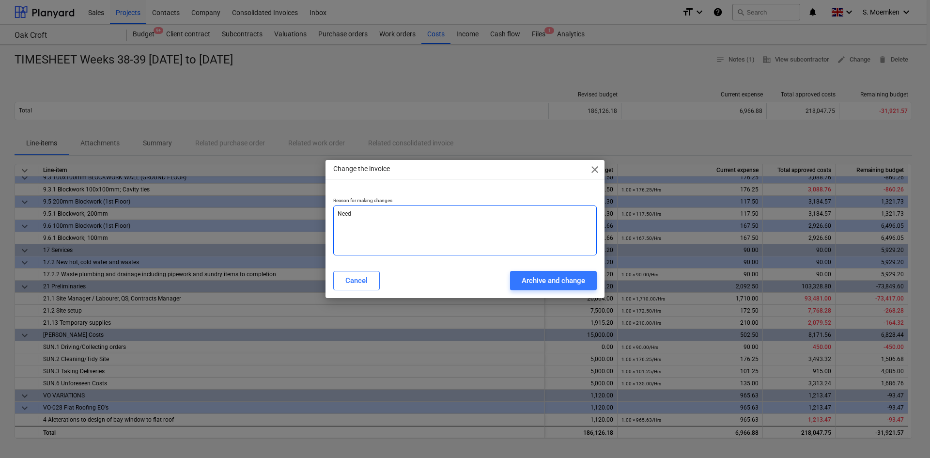
type textarea "Need"
type textarea "x"
type textarea "Need t"
type textarea "x"
type textarea "Need to"
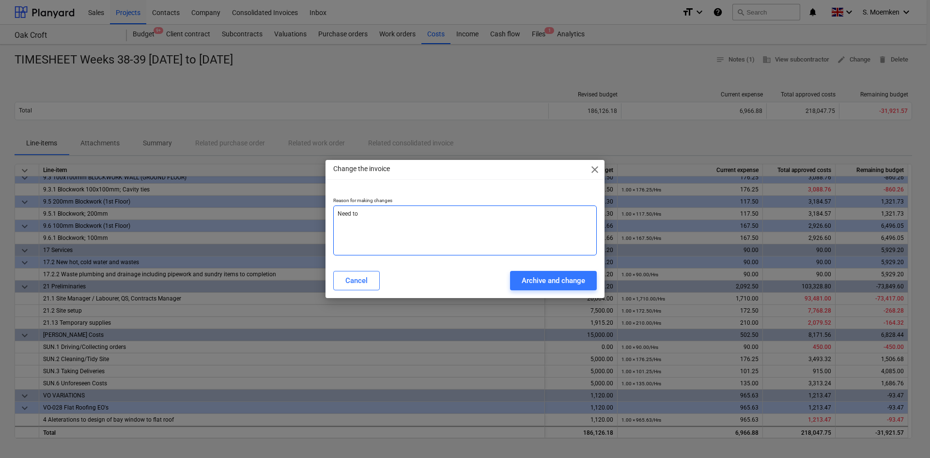
type textarea "x"
type textarea "Need to"
type textarea "x"
type textarea "Need to a"
type textarea "x"
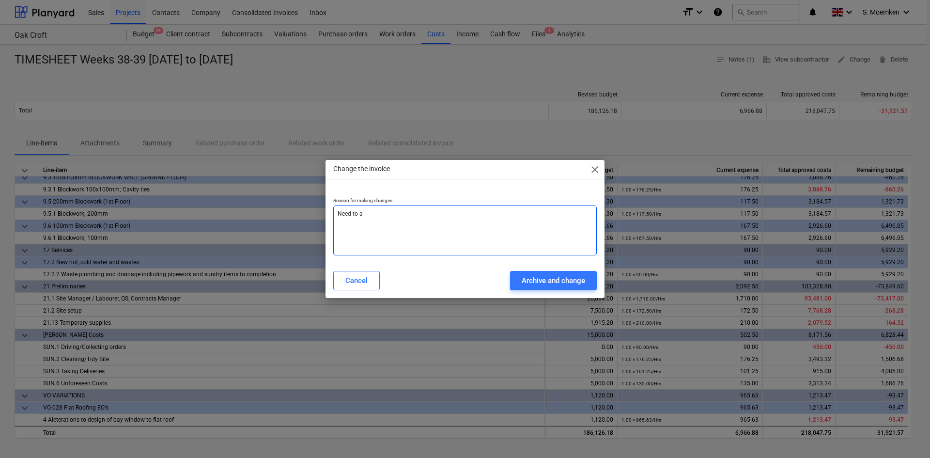
type textarea "Need to ad"
type textarea "x"
type textarea "Need to add"
type textarea "x"
type textarea "Need to adde"
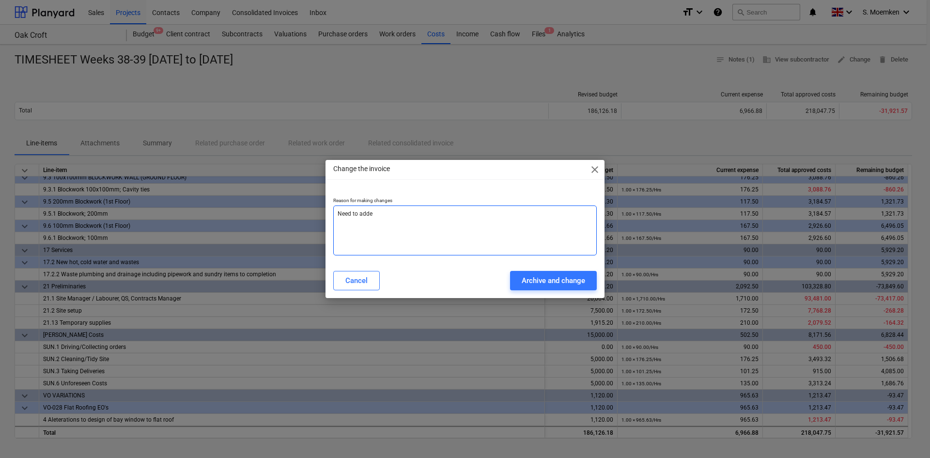
type textarea "x"
type textarea "Need to add"
click at [559, 279] on div "Archive and change" at bounding box center [552, 280] width 63 height 13
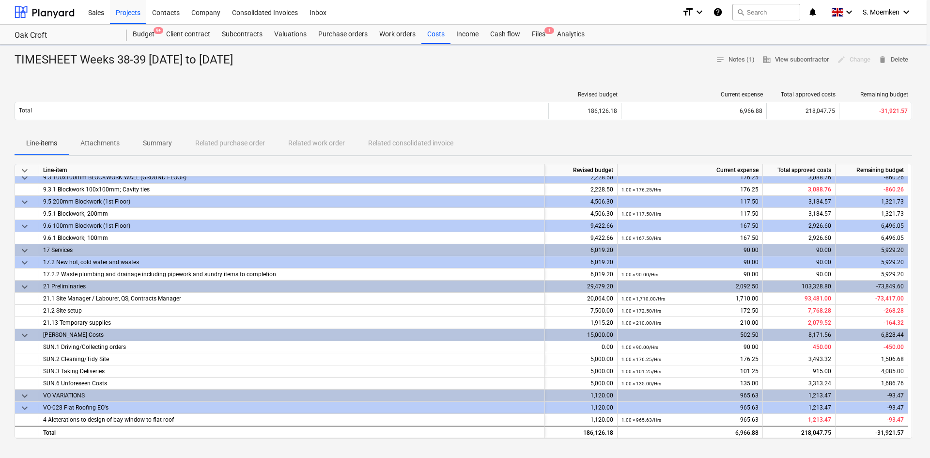
type textarea "x"
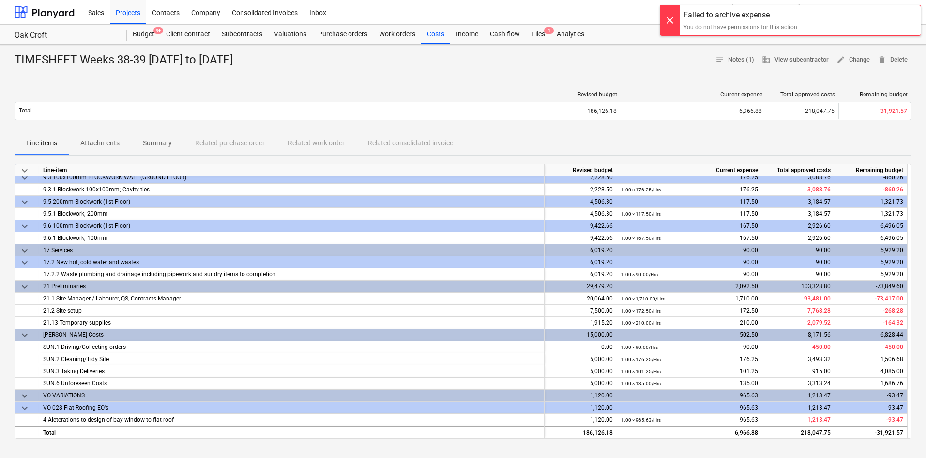
click at [667, 17] on div at bounding box center [669, 20] width 19 height 30
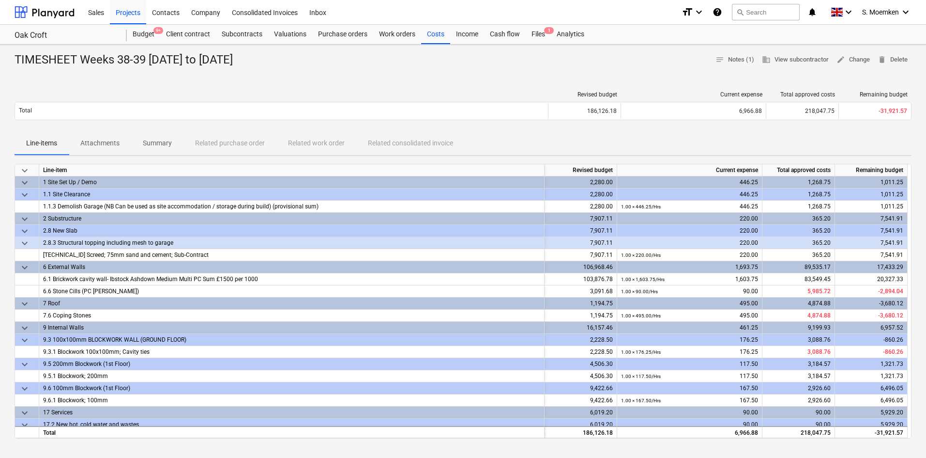
click at [313, 77] on div "TIMESHEET Weeks 38-39 [DATE] to [DATE] notes Notes (1) business View subcontrac…" at bounding box center [463, 371] width 926 height 652
click at [412, 31] on div "Work orders" at bounding box center [397, 34] width 48 height 19
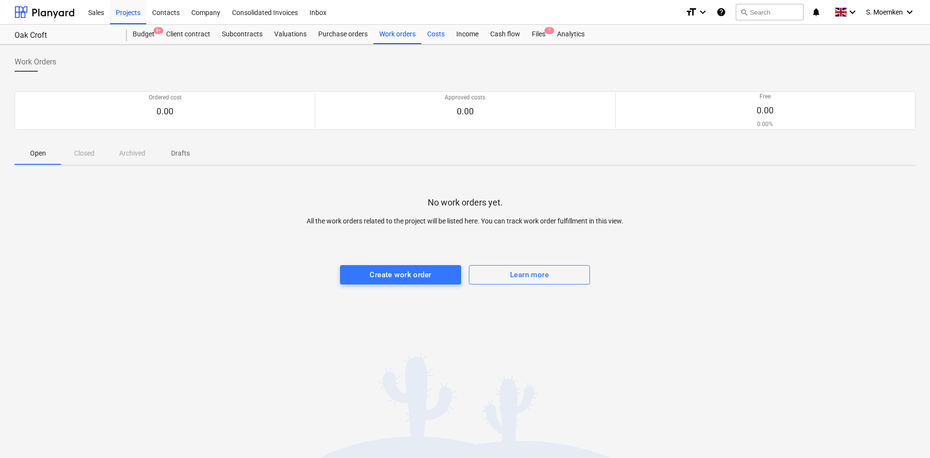
click at [430, 32] on div "Costs" at bounding box center [435, 34] width 29 height 19
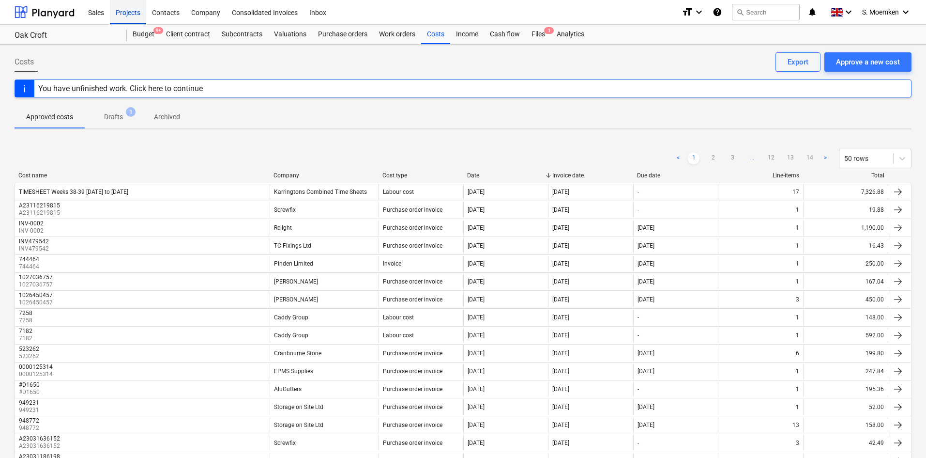
click at [129, 11] on div "Projects" at bounding box center [128, 12] width 36 height 25
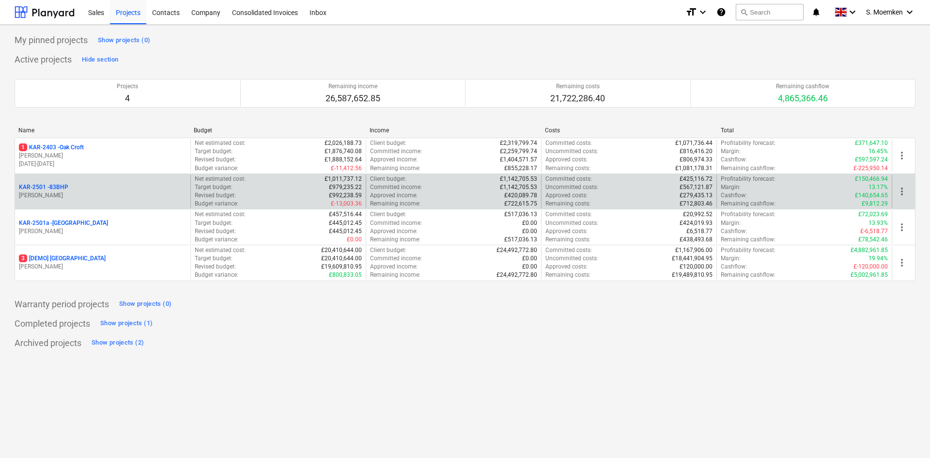
click at [91, 187] on div "KAR-2501 - 83BHP" at bounding box center [103, 187] width 168 height 8
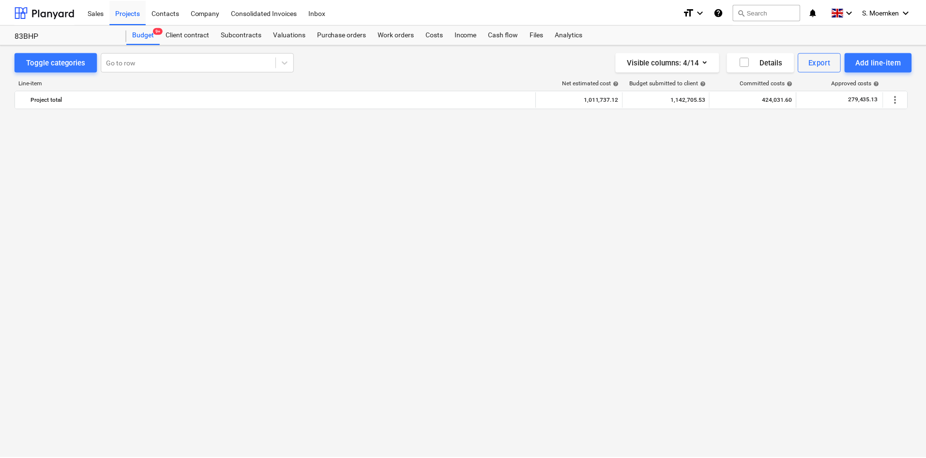
scroll to position [2905, 0]
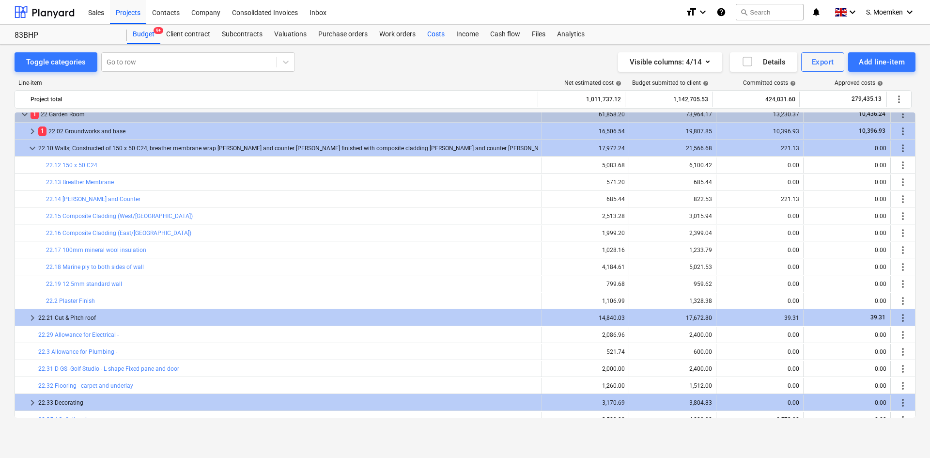
click at [435, 32] on div "Costs" at bounding box center [435, 34] width 29 height 19
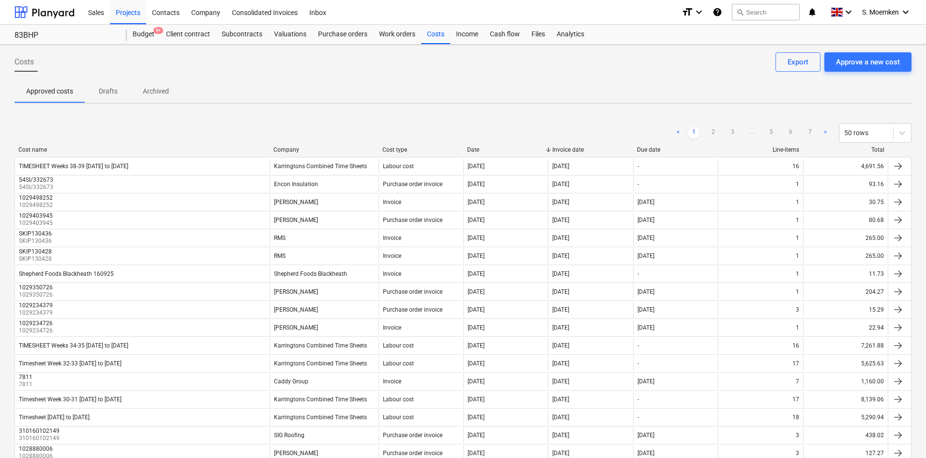
click at [286, 151] on div "Company" at bounding box center [324, 149] width 101 height 7
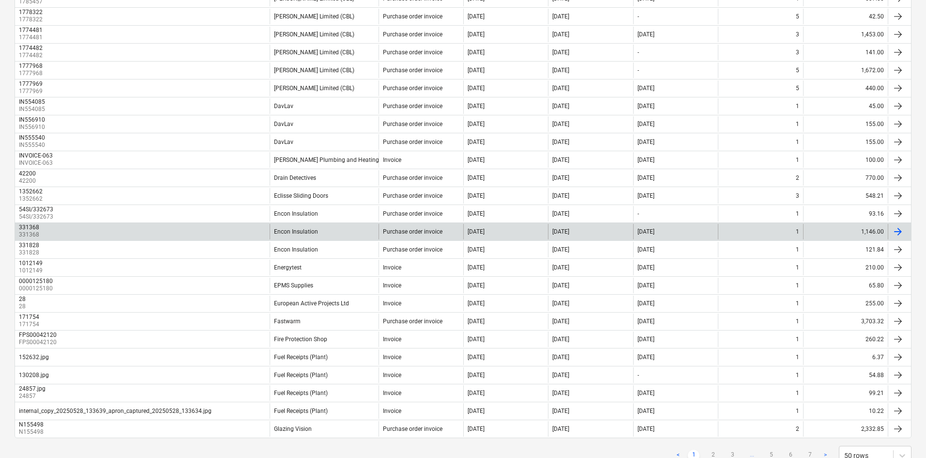
scroll to position [650, 0]
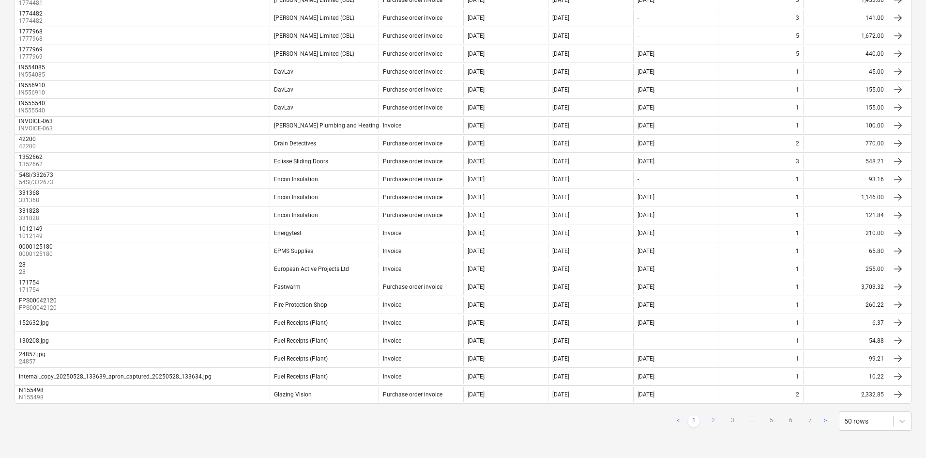
click at [714, 417] on link "2" at bounding box center [713, 421] width 12 height 12
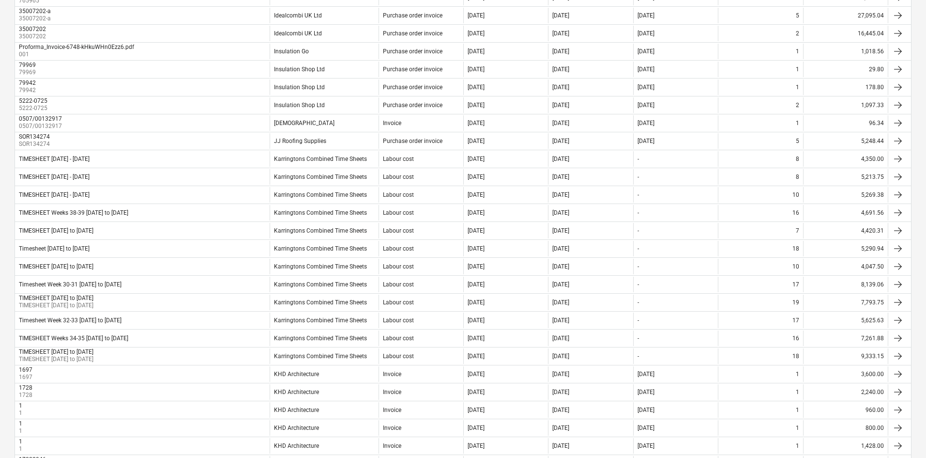
scroll to position [214, 0]
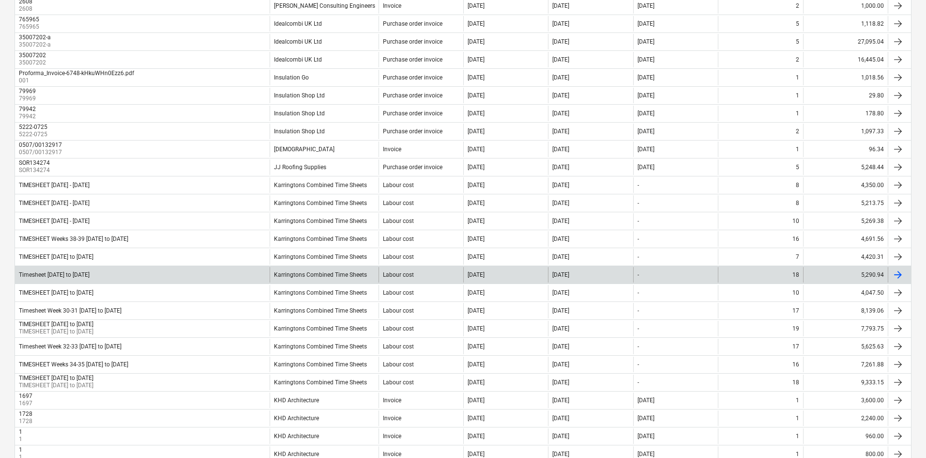
click at [902, 275] on div at bounding box center [898, 275] width 12 height 12
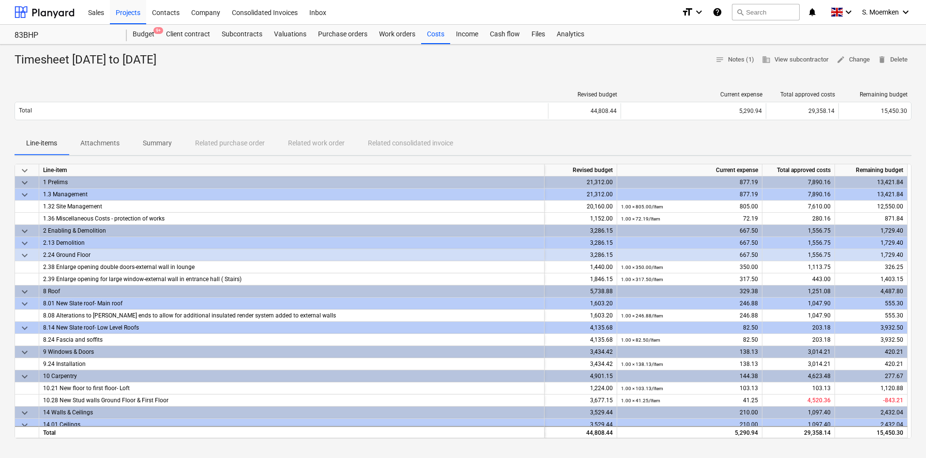
click at [110, 59] on div "Timesheet [DATE] to [DATE]" at bounding box center [90, 59] width 150 height 15
click at [72, 61] on div "Timesheet [DATE] to [DATE]" at bounding box center [90, 59] width 150 height 15
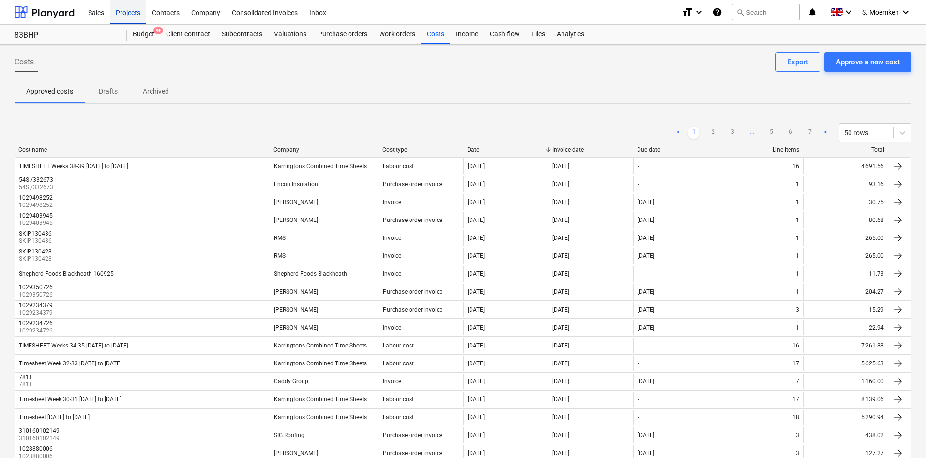
click at [123, 13] on div "Projects" at bounding box center [128, 12] width 36 height 25
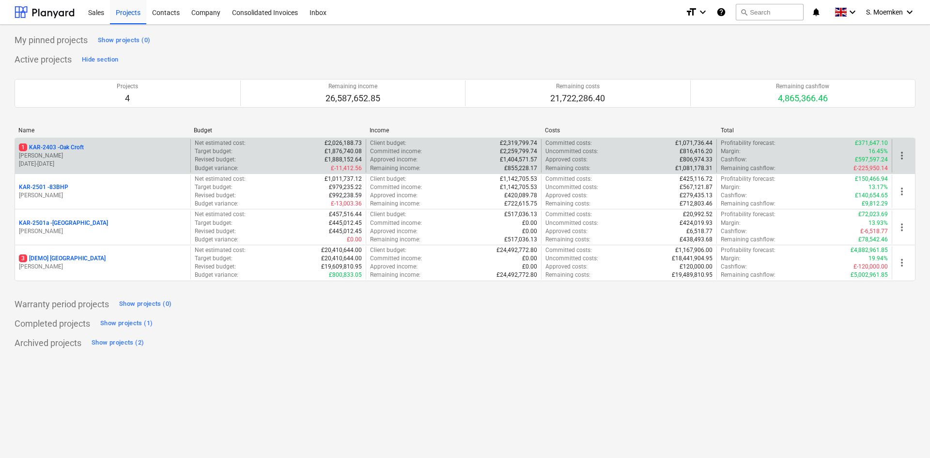
click at [89, 154] on p "[PERSON_NAME]" at bounding box center [103, 156] width 168 height 8
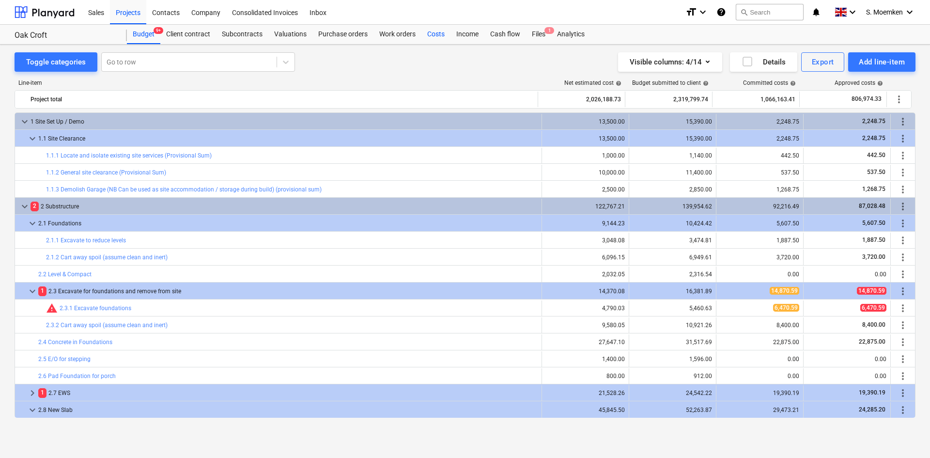
click at [436, 35] on div "Costs" at bounding box center [435, 34] width 29 height 19
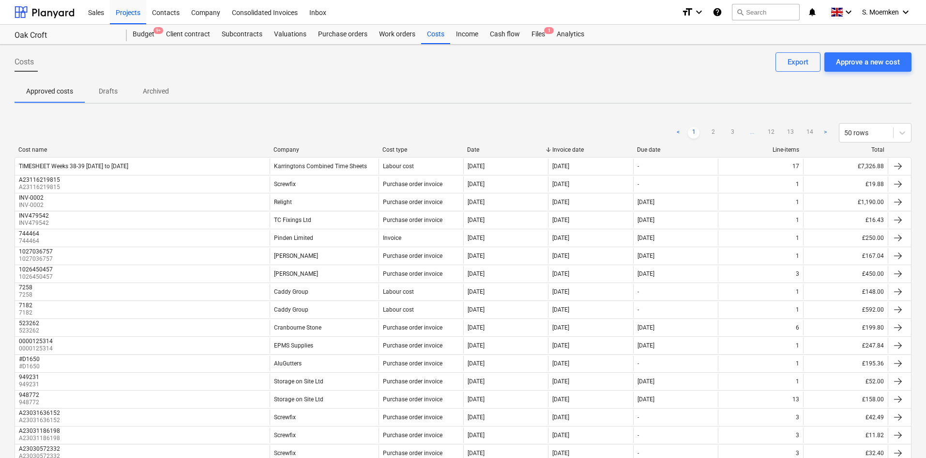
click at [284, 145] on div "< 1 2 3 ... 12 13 14 > 50 rows" at bounding box center [463, 132] width 897 height 27
click at [286, 147] on div "Company" at bounding box center [324, 149] width 101 height 7
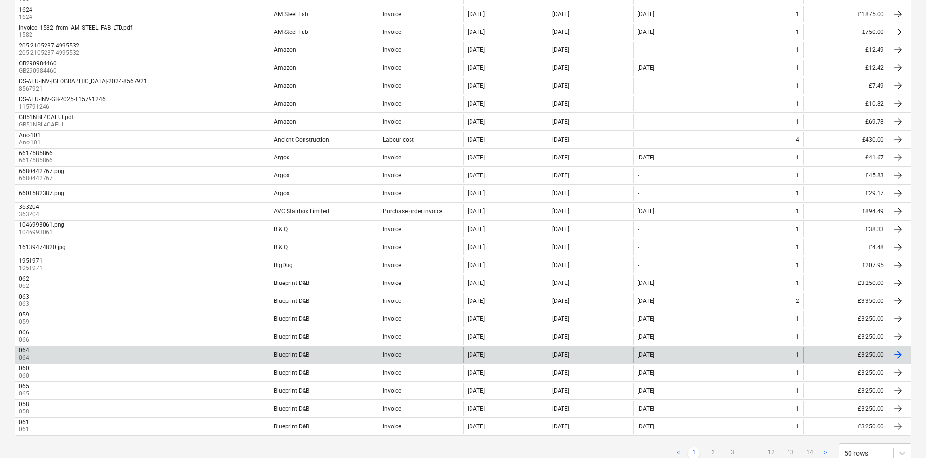
scroll to position [650, 0]
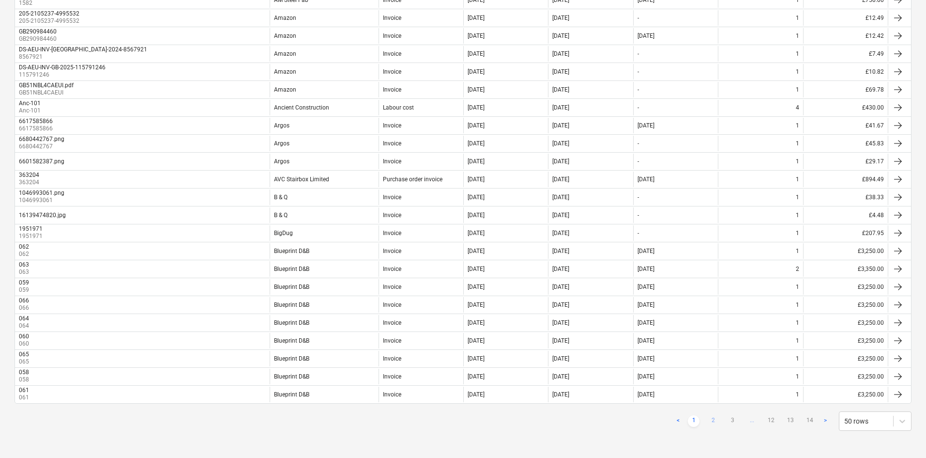
click at [714, 419] on link "2" at bounding box center [713, 421] width 12 height 12
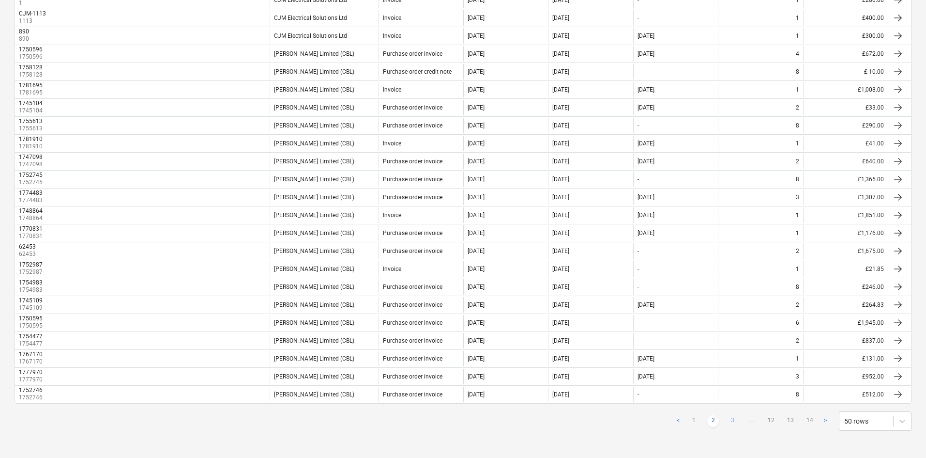
click at [733, 422] on link "3" at bounding box center [733, 421] width 12 height 12
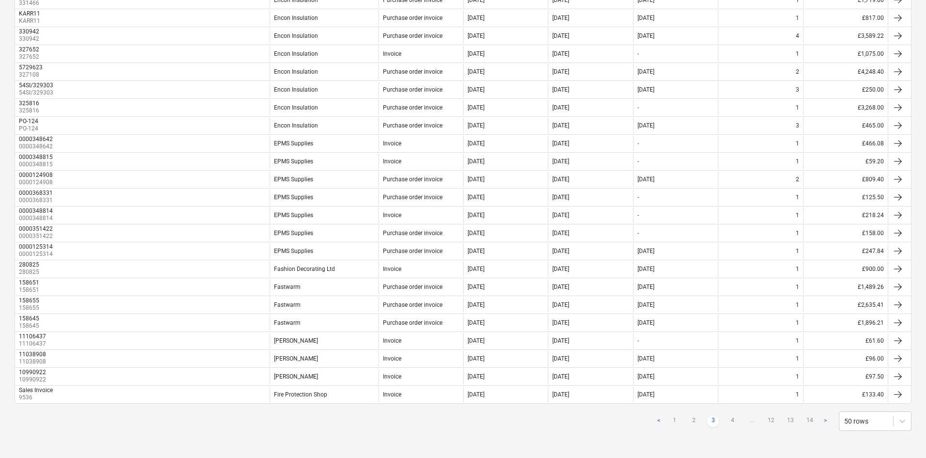
click at [733, 422] on link "4" at bounding box center [733, 421] width 12 height 12
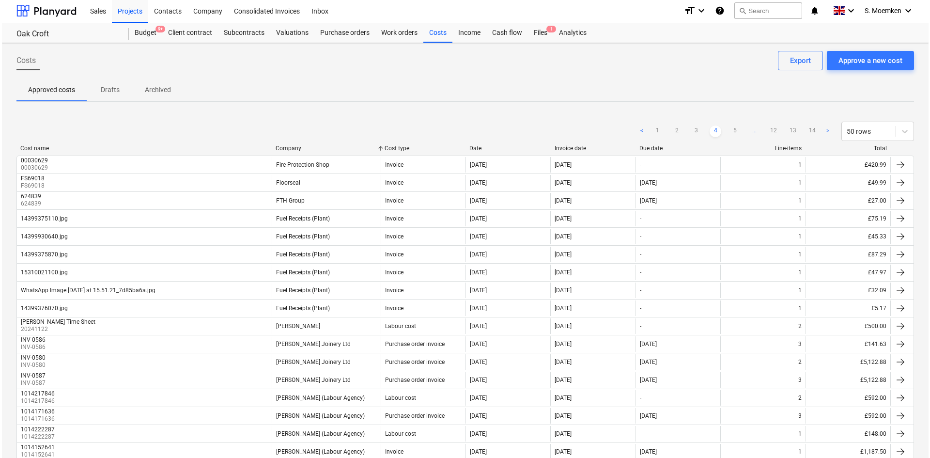
scroll to position [0, 0]
click at [126, 9] on div "Projects" at bounding box center [128, 12] width 36 height 25
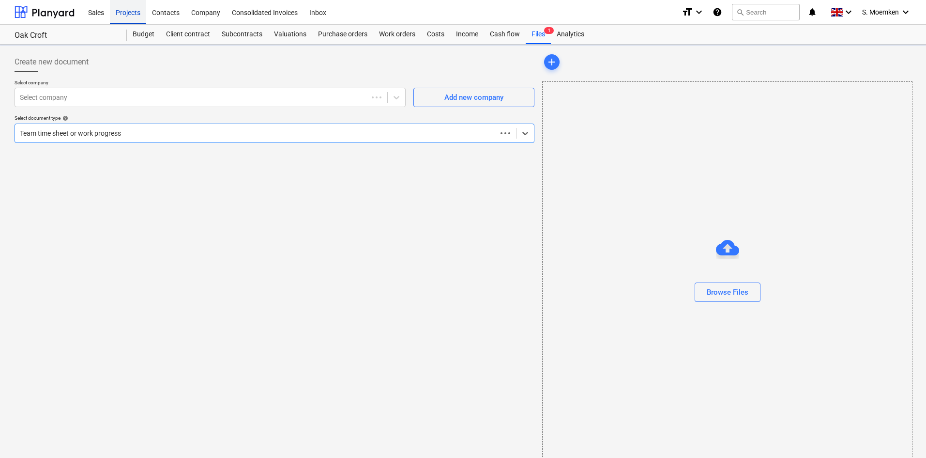
click at [131, 10] on div "Projects" at bounding box center [128, 12] width 36 height 25
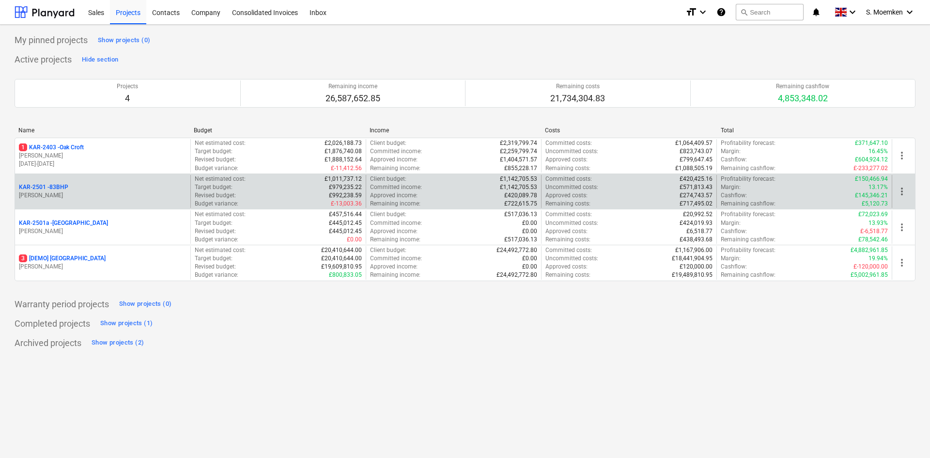
click at [115, 189] on div "KAR-2501 - 83BHP" at bounding box center [103, 187] width 168 height 8
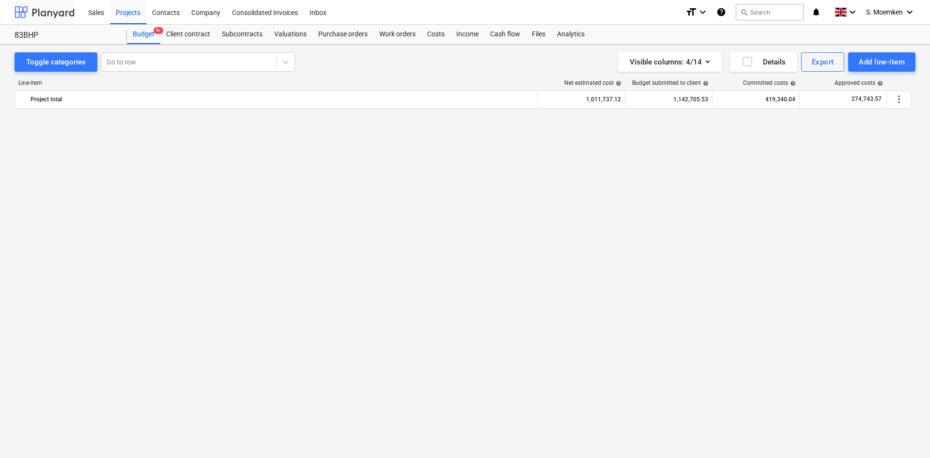
scroll to position [2905, 0]
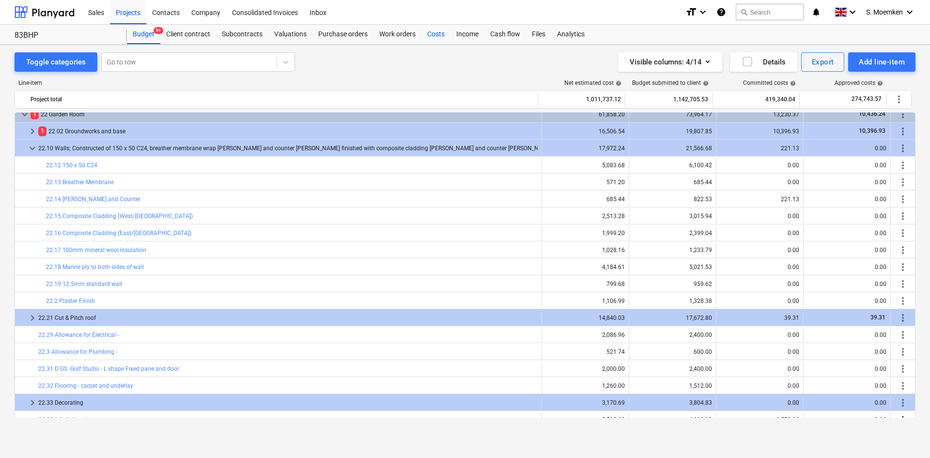
click at [429, 33] on div "Costs" at bounding box center [435, 34] width 29 height 19
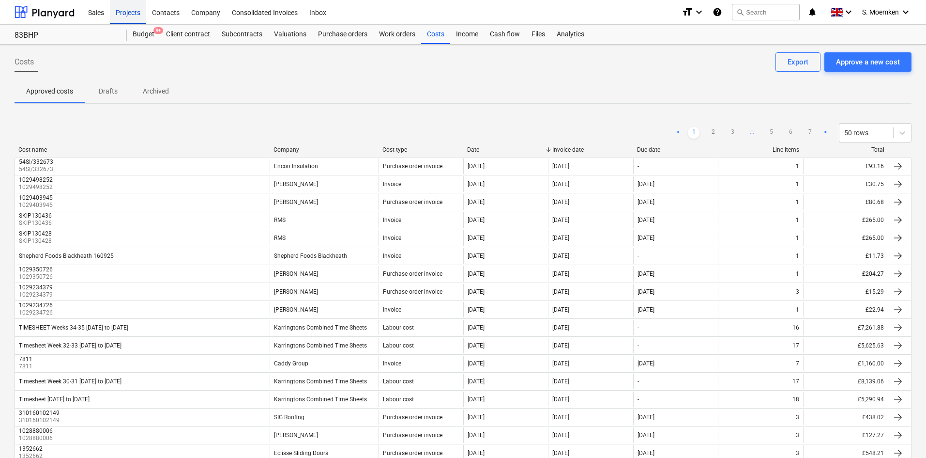
click at [121, 13] on div "Projects" at bounding box center [128, 12] width 36 height 25
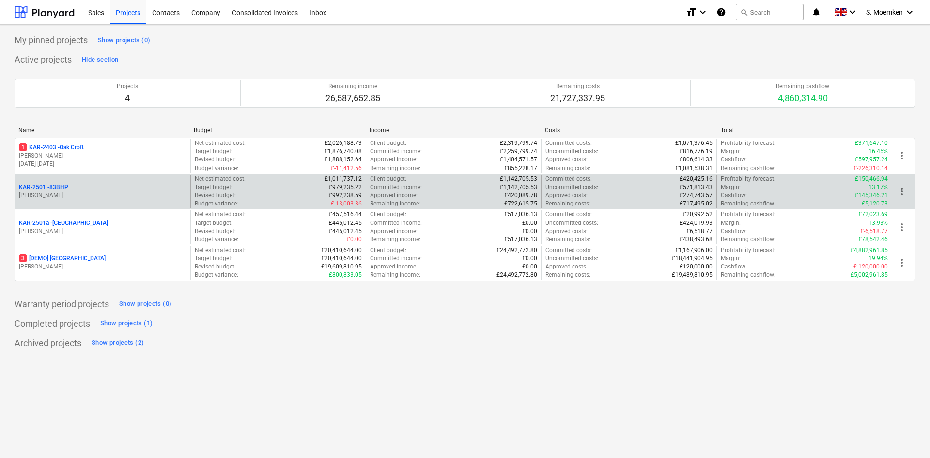
click at [115, 192] on p "[PERSON_NAME]" at bounding box center [103, 195] width 168 height 8
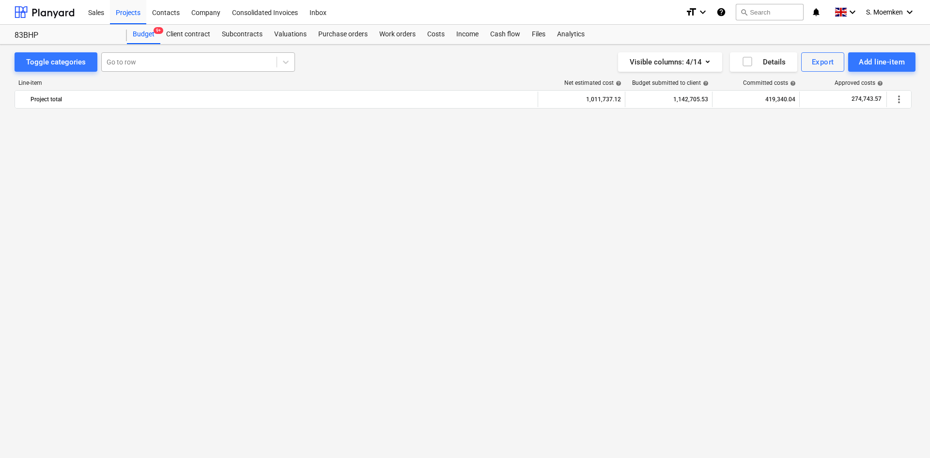
click at [163, 66] on div at bounding box center [189, 62] width 165 height 10
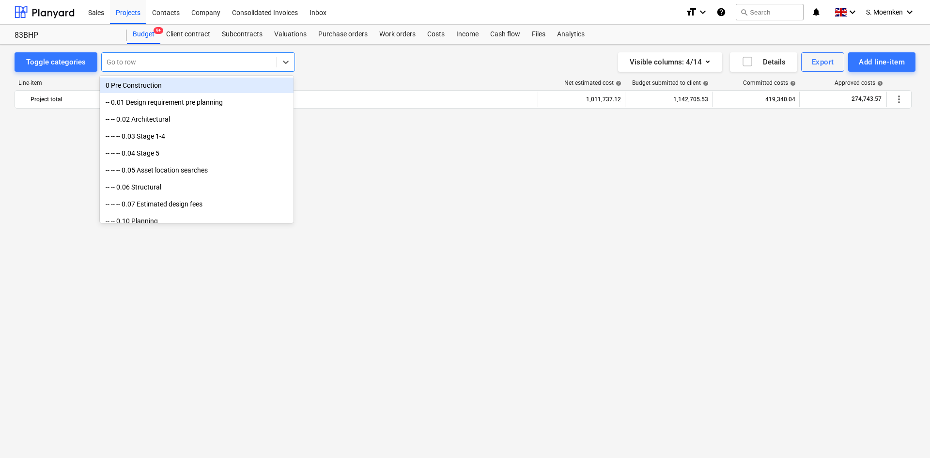
scroll to position [2905, 0]
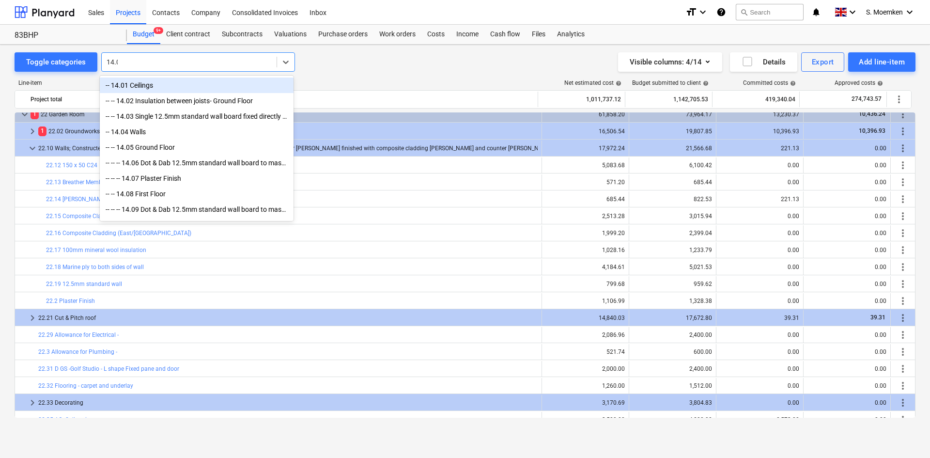
type input "14.01"
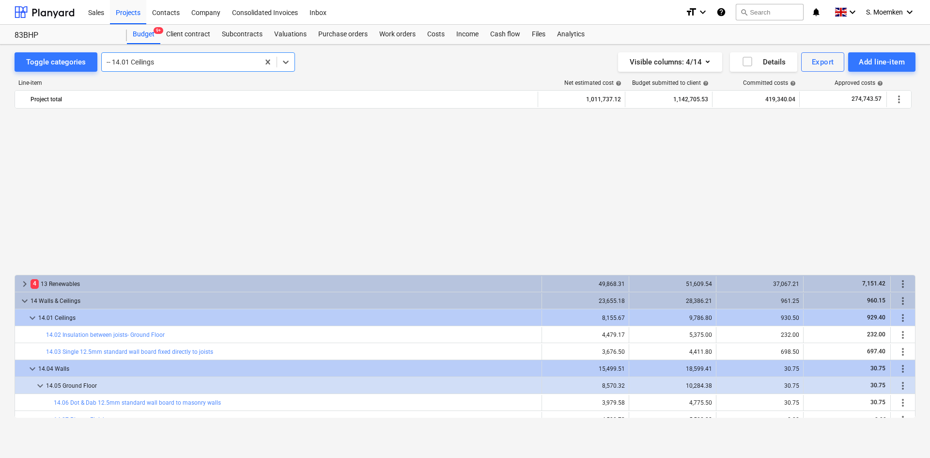
scroll to position [2421, 0]
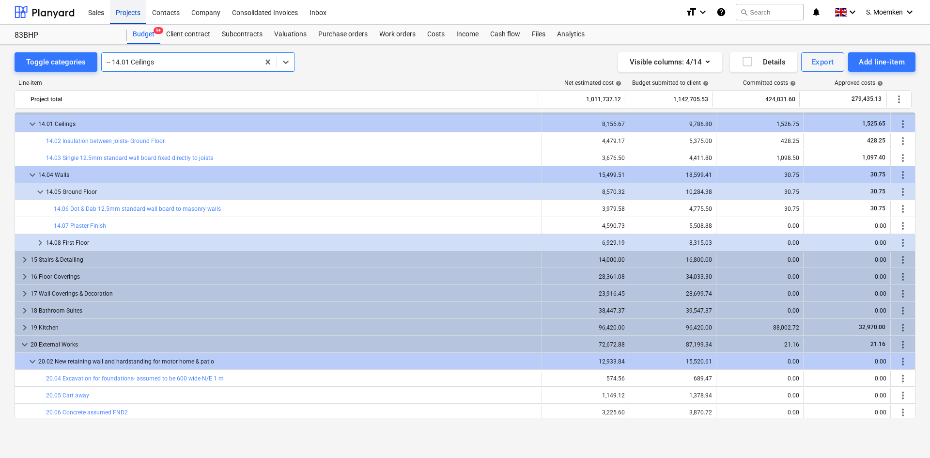
click at [128, 13] on div "Projects" at bounding box center [128, 12] width 36 height 25
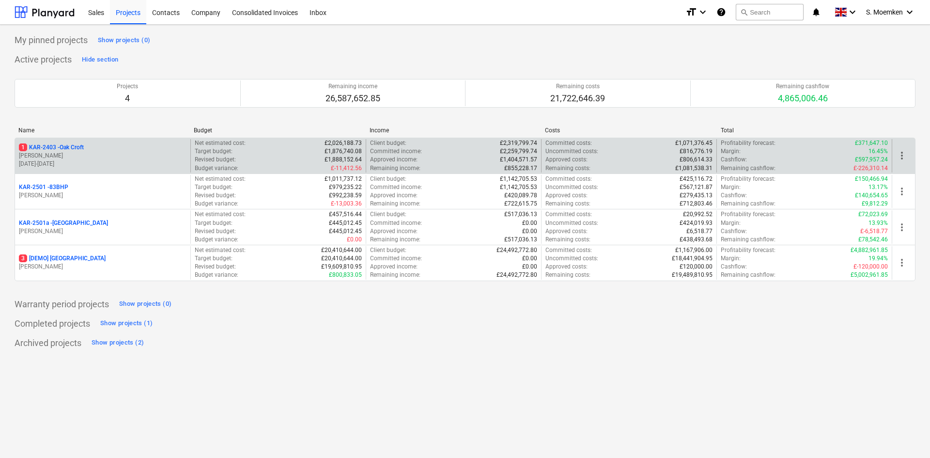
click at [106, 153] on p "[PERSON_NAME]" at bounding box center [103, 156] width 168 height 8
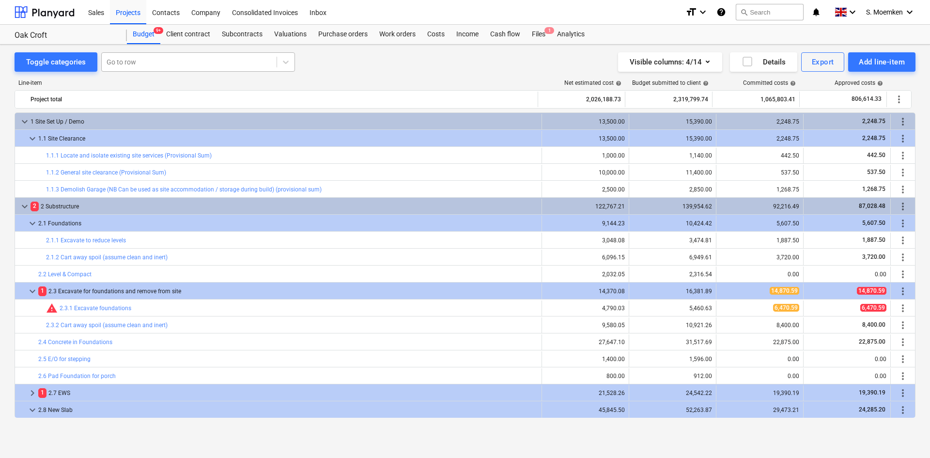
click at [180, 61] on div at bounding box center [189, 62] width 165 height 10
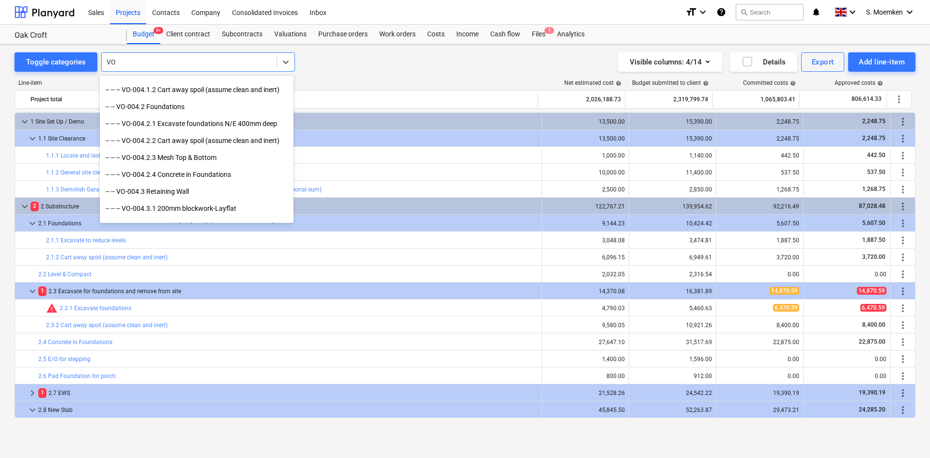
scroll to position [387, 0]
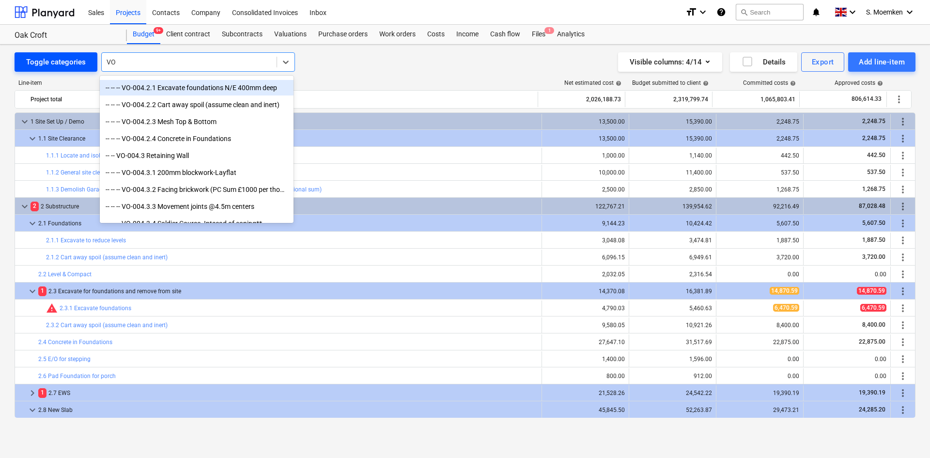
type input "VO"
click at [56, 59] on div "Toggle categories" at bounding box center [56, 62] width 60 height 13
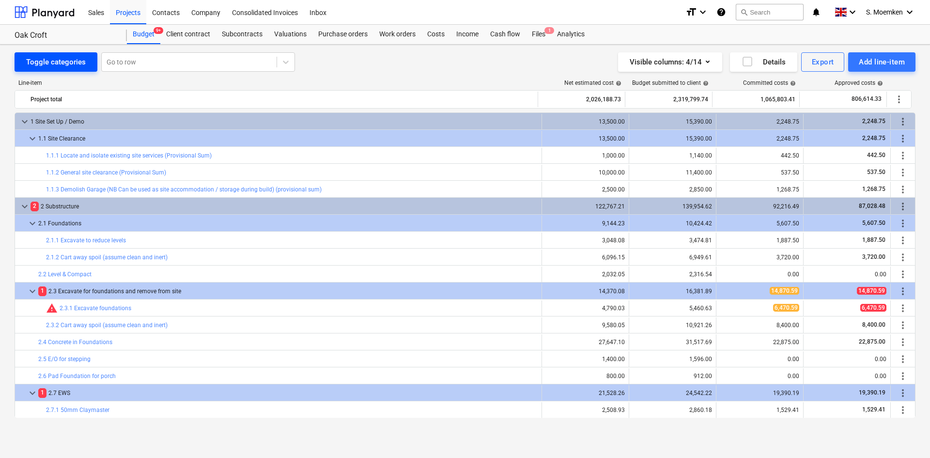
click at [59, 63] on div "Toggle categories" at bounding box center [56, 62] width 60 height 13
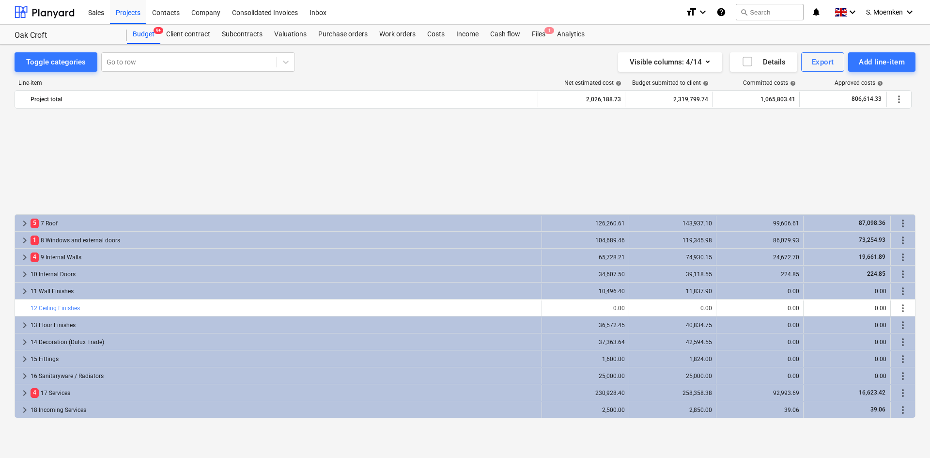
scroll to position [119, 0]
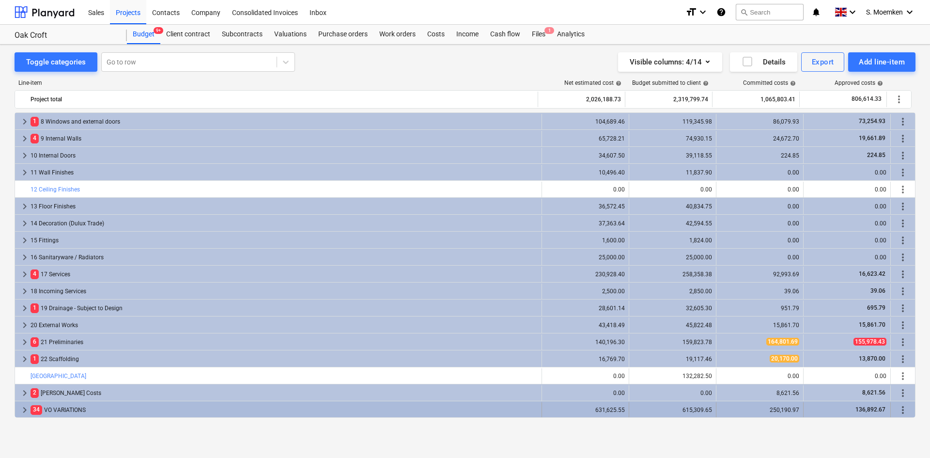
click at [25, 408] on span "keyboard_arrow_right" at bounding box center [25, 410] width 12 height 12
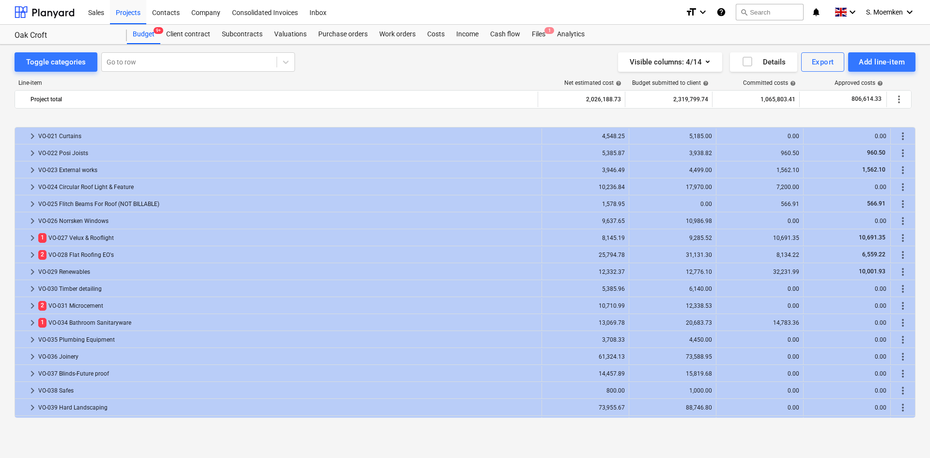
scroll to position [796, 0]
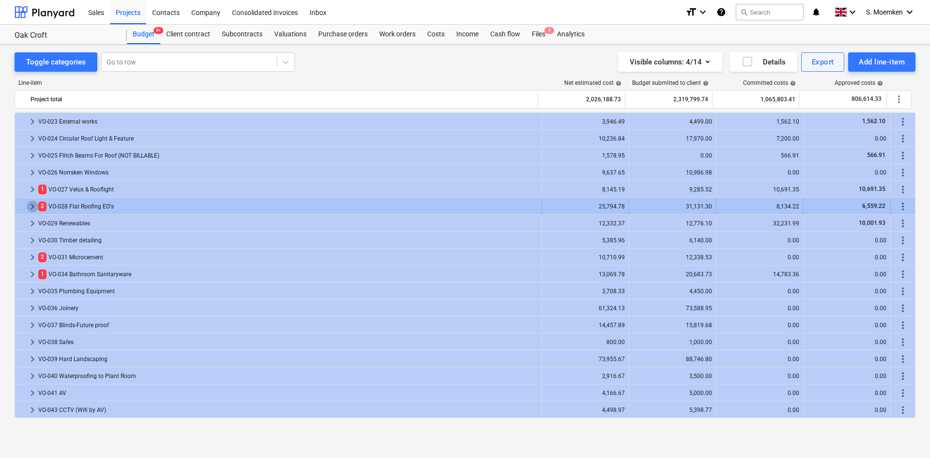
click at [33, 206] on span "keyboard_arrow_right" at bounding box center [33, 206] width 12 height 12
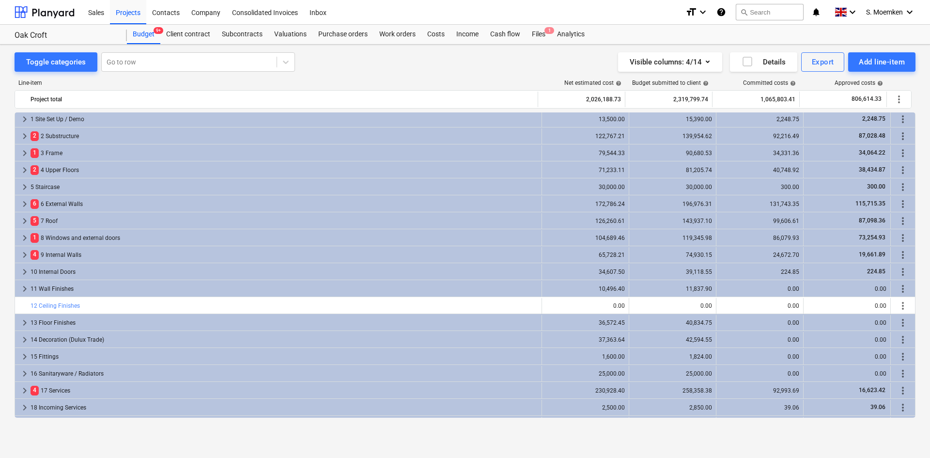
scroll to position [0, 0]
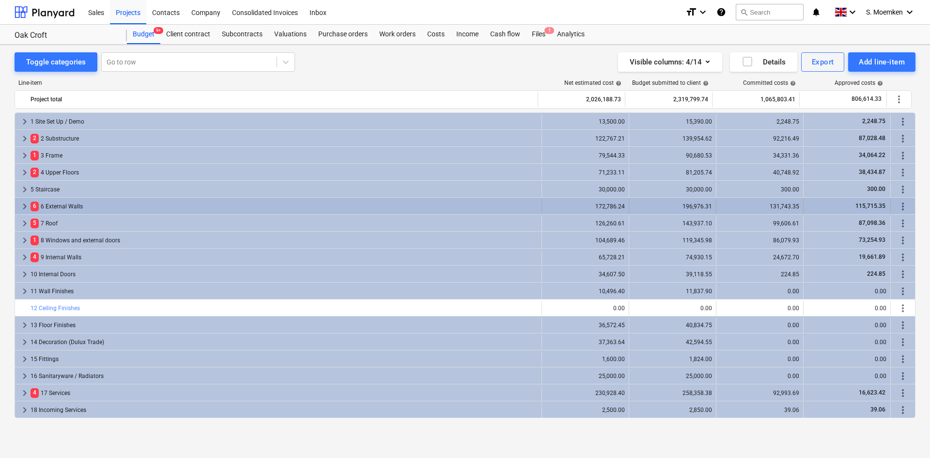
click at [26, 204] on span "keyboard_arrow_right" at bounding box center [25, 206] width 12 height 12
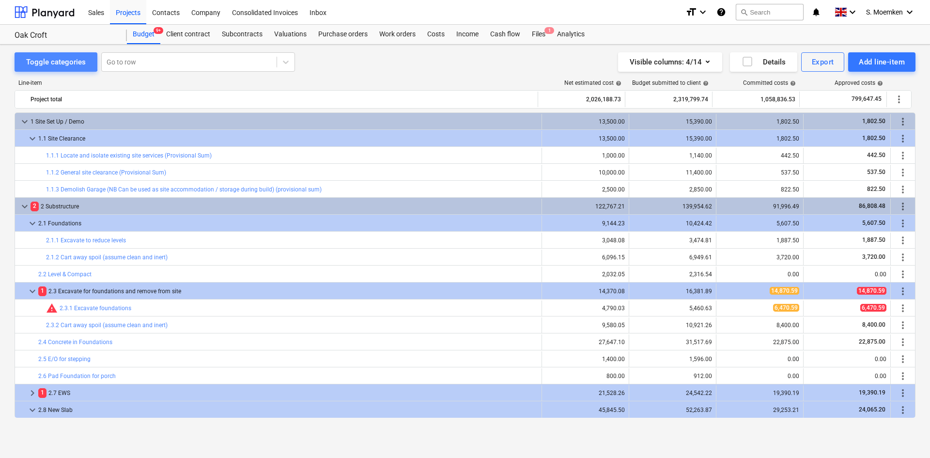
click at [51, 56] on div "Toggle categories" at bounding box center [56, 62] width 60 height 13
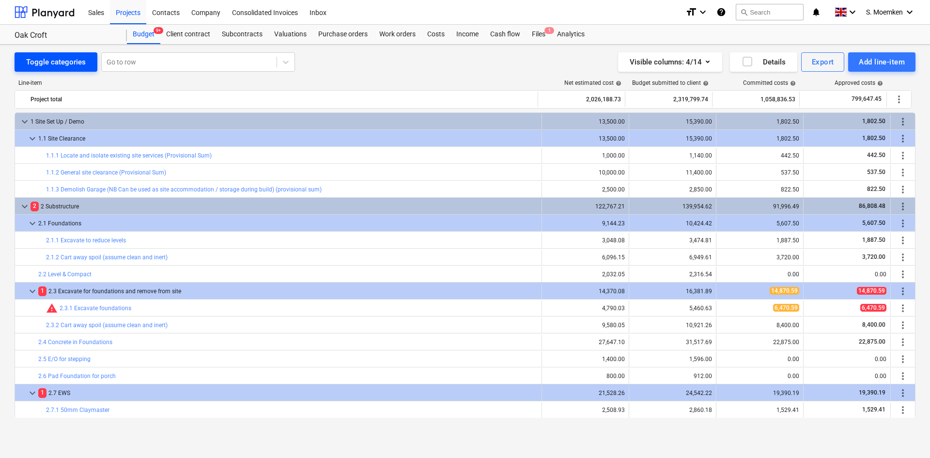
click at [56, 60] on div "Toggle categories" at bounding box center [56, 62] width 60 height 13
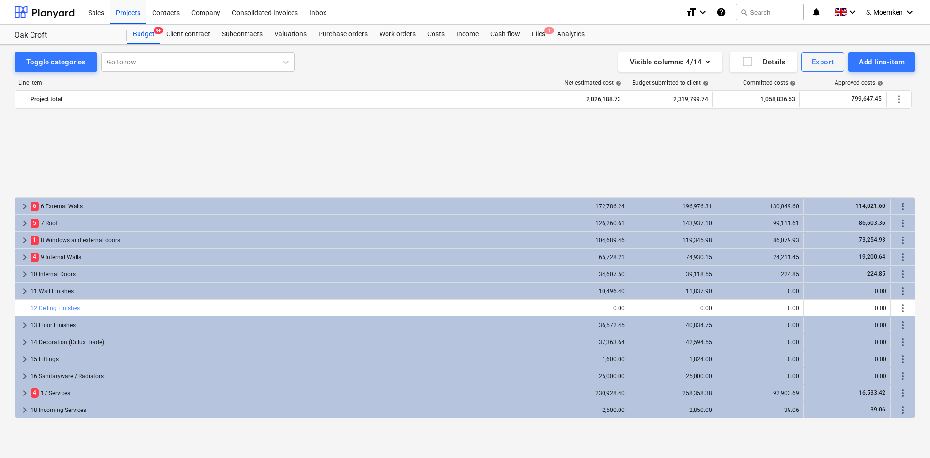
scroll to position [119, 0]
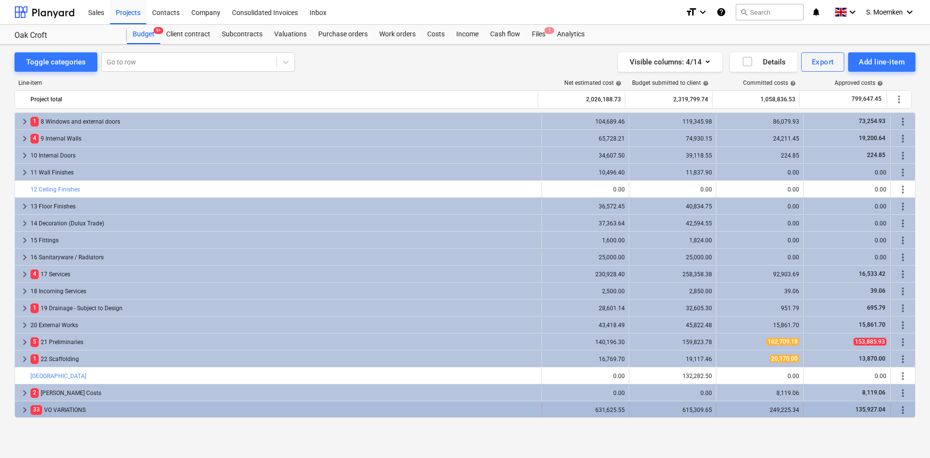
click at [25, 409] on span "keyboard_arrow_right" at bounding box center [25, 410] width 12 height 12
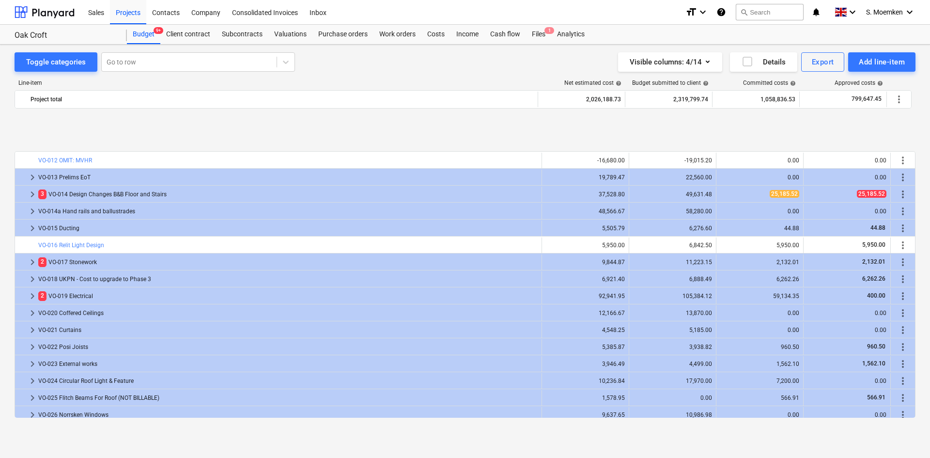
scroll to position [813, 0]
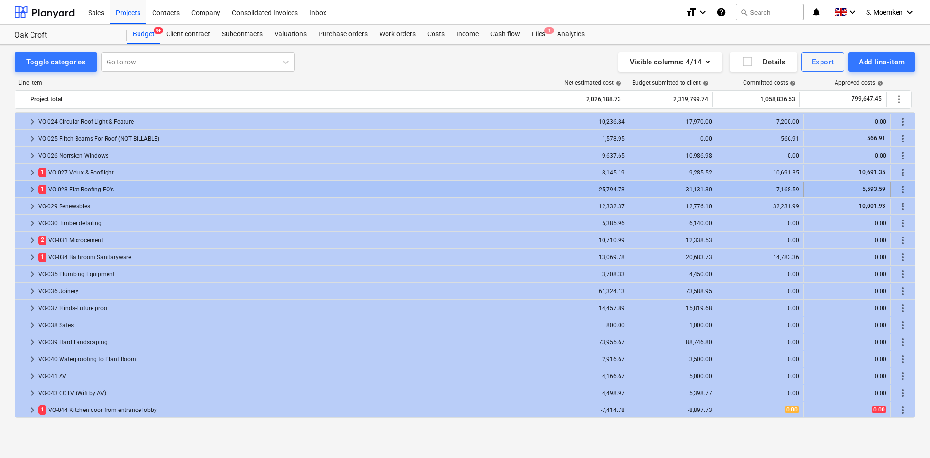
click at [33, 188] on span "keyboard_arrow_right" at bounding box center [33, 189] width 12 height 12
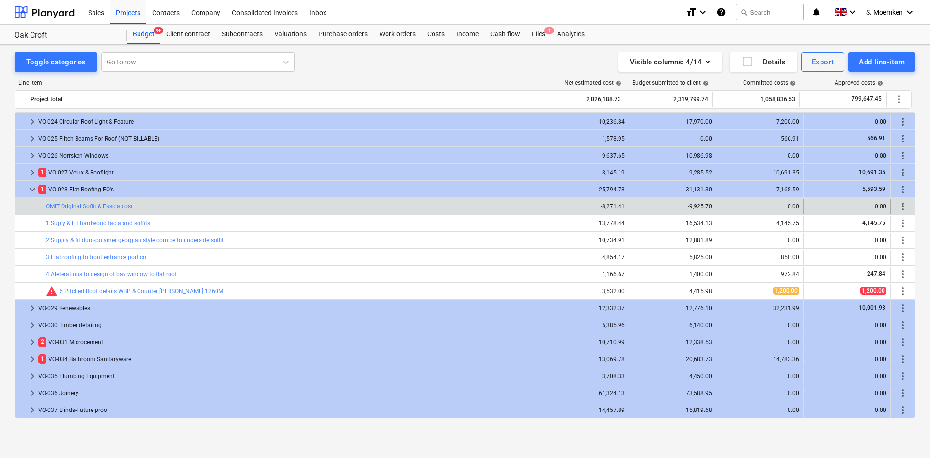
click at [900, 208] on span "more_vert" at bounding box center [903, 206] width 12 height 12
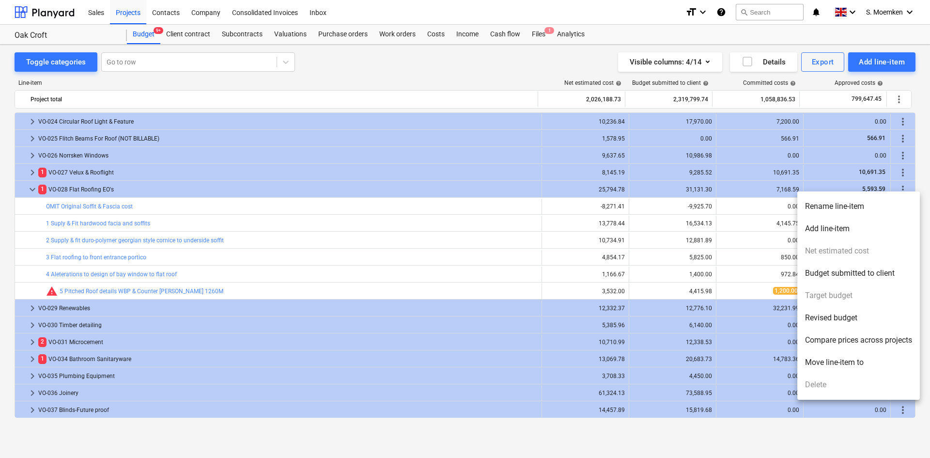
click at [840, 207] on li "Rename line-item" at bounding box center [858, 206] width 122 height 22
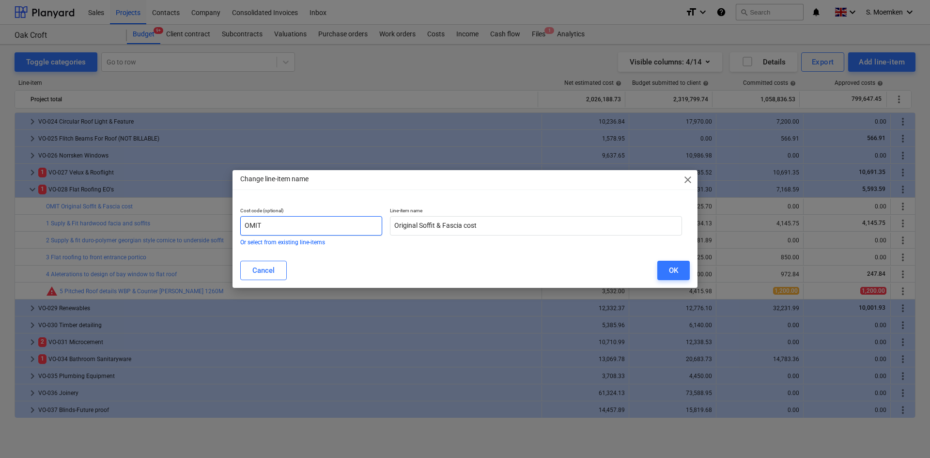
click at [288, 227] on input "OMIT" at bounding box center [311, 225] width 142 height 19
click at [298, 228] on input "OMIT" at bounding box center [311, 225] width 142 height 19
click at [273, 271] on div "Cancel" at bounding box center [263, 270] width 22 height 13
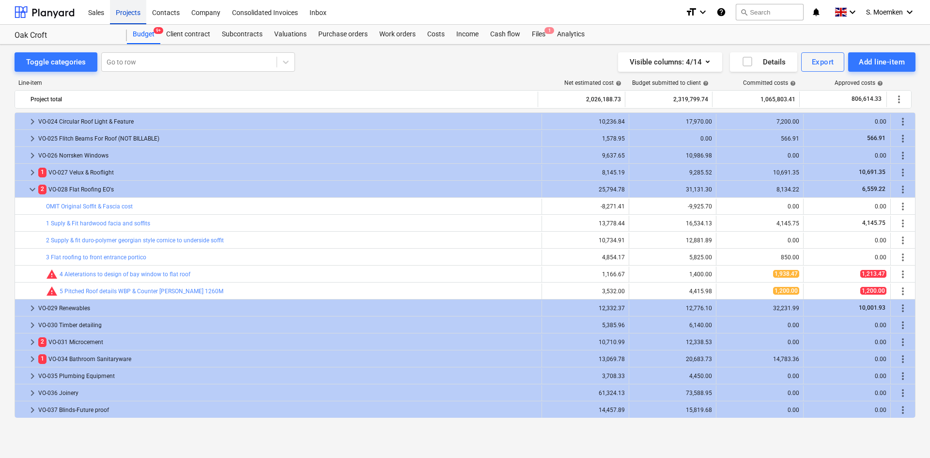
click at [125, 11] on div "Projects" at bounding box center [128, 12] width 36 height 25
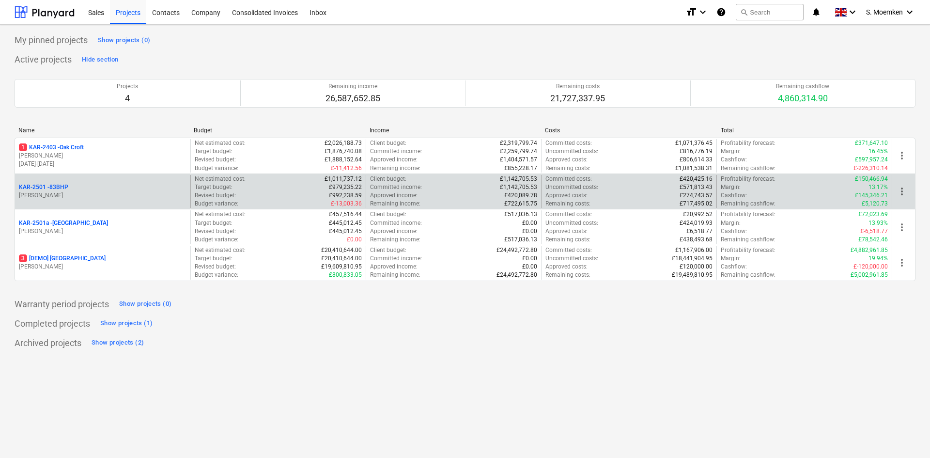
click at [79, 191] on div "KAR-2501 - 83BHP" at bounding box center [103, 187] width 168 height 8
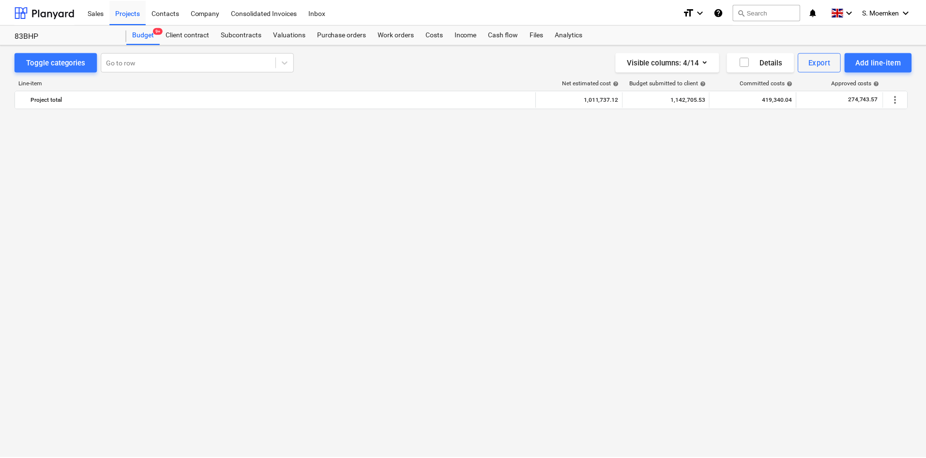
scroll to position [2905, 0]
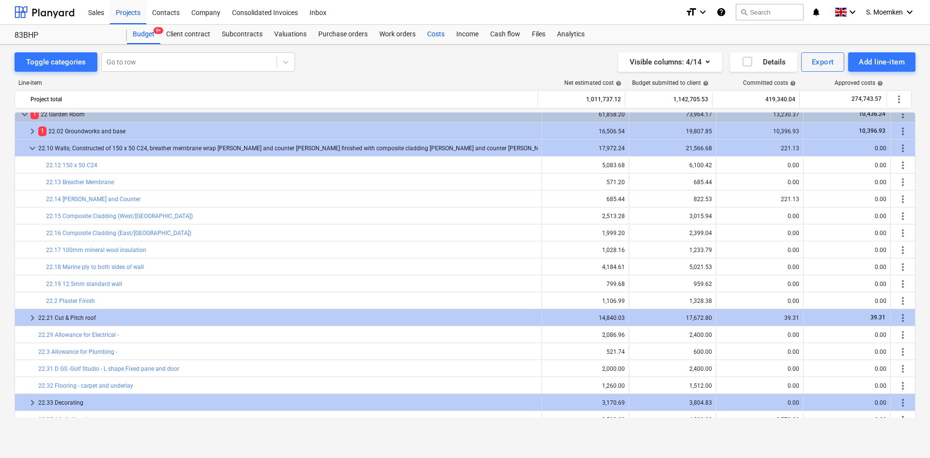
click at [443, 35] on div "Costs" at bounding box center [435, 34] width 29 height 19
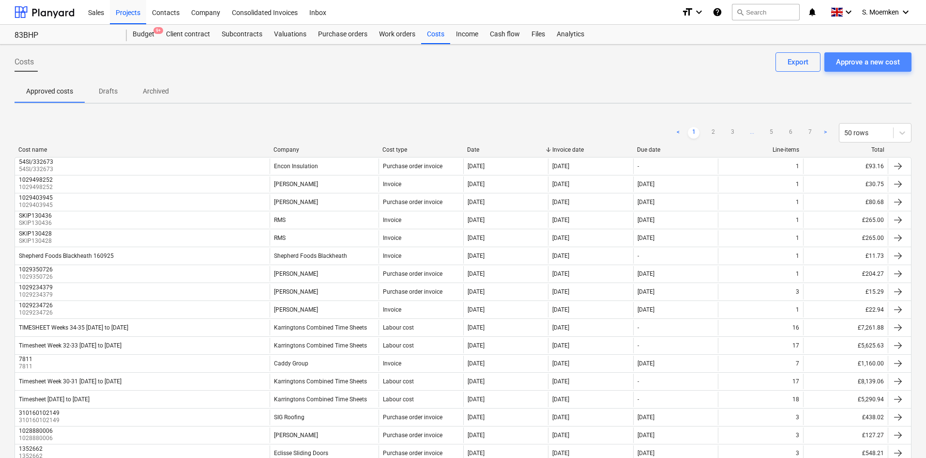
click at [869, 63] on div "Approve a new cost" at bounding box center [868, 62] width 64 height 13
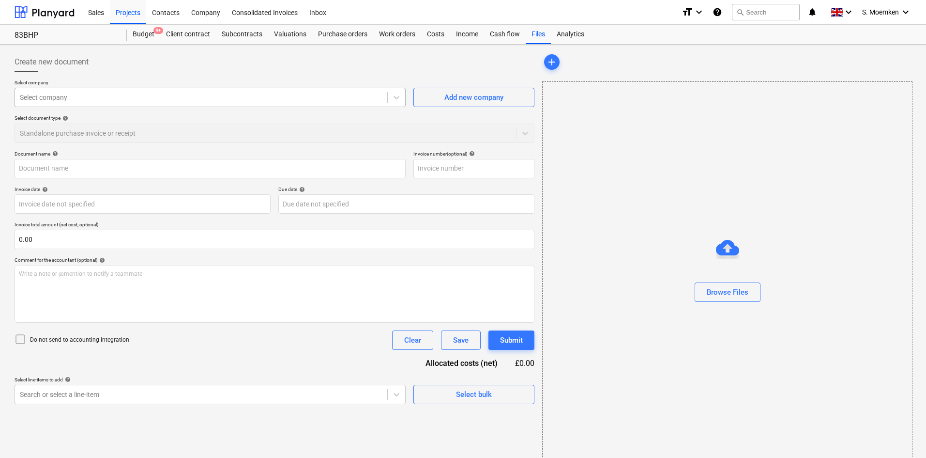
click at [79, 97] on div at bounding box center [201, 97] width 363 height 10
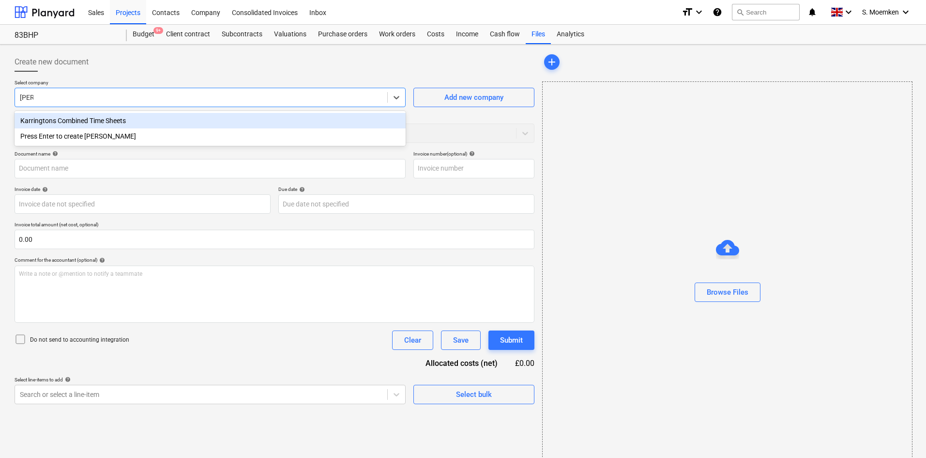
type input "karrin"
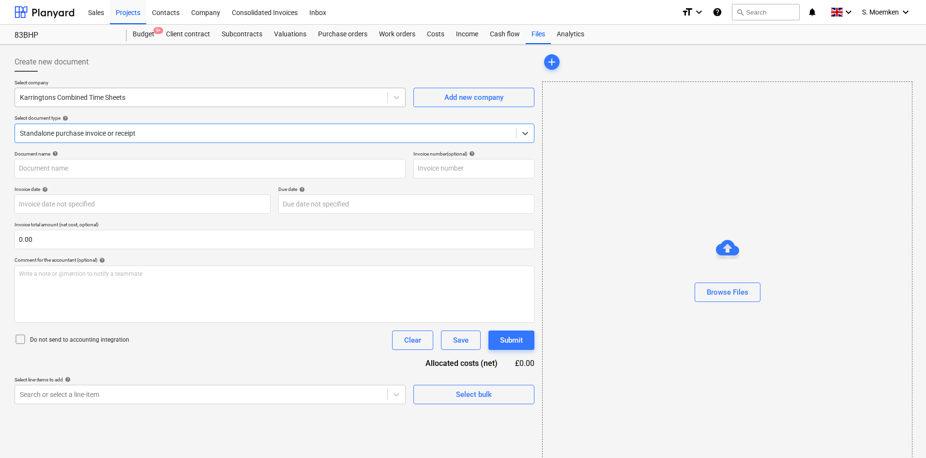
type input "t"
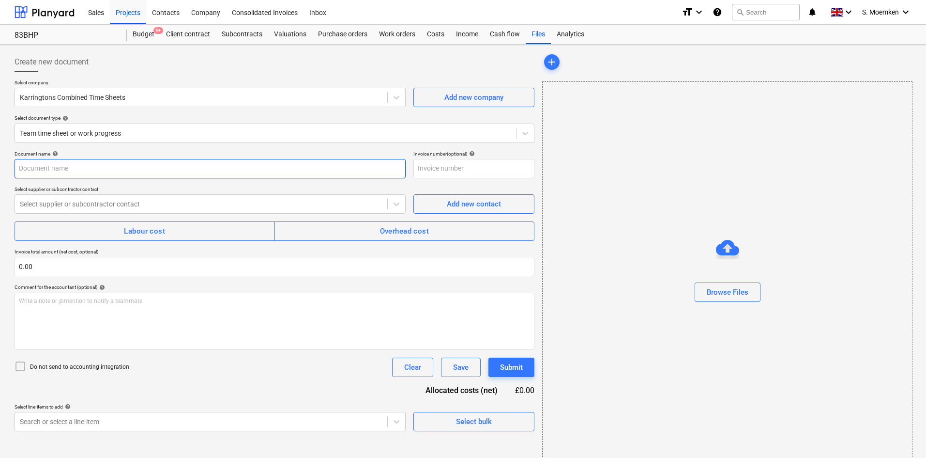
click at [79, 168] on input "text" at bounding box center [210, 168] width 391 height 19
paste input "TIMESHEET Weeks 38-39 [DATE] to [DATE]"
type input "TIMESHEET Weeks 38-39 [DATE] to [DATE]"
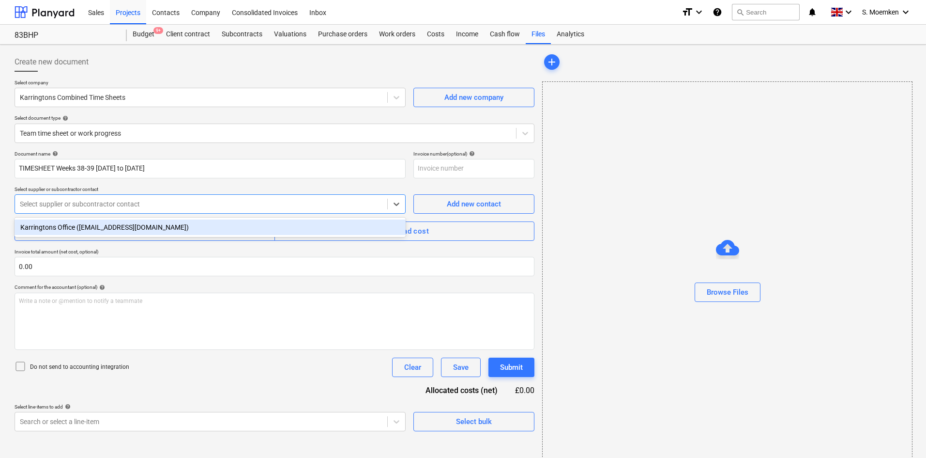
click at [98, 204] on div at bounding box center [201, 204] width 363 height 10
click at [92, 226] on div "Karringtons Office ([EMAIL_ADDRESS][DOMAIN_NAME])" at bounding box center [210, 226] width 391 height 15
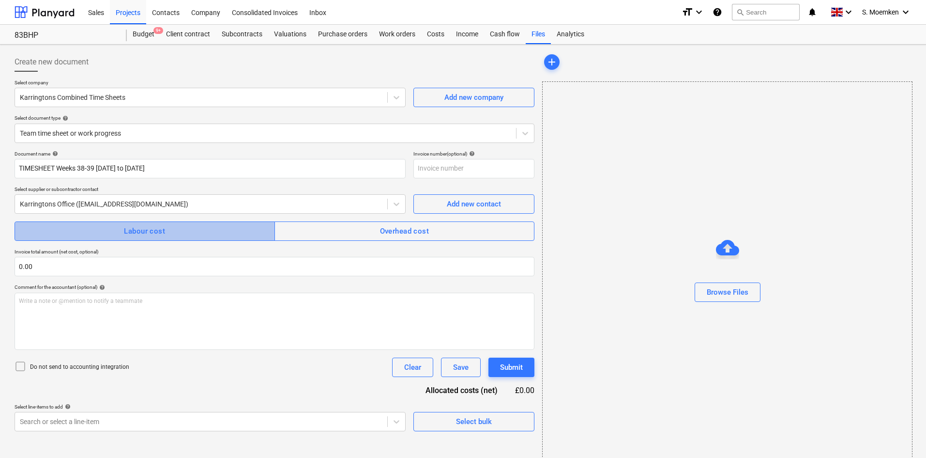
click at [163, 232] on div "Labour cost" at bounding box center [144, 231] width 41 height 13
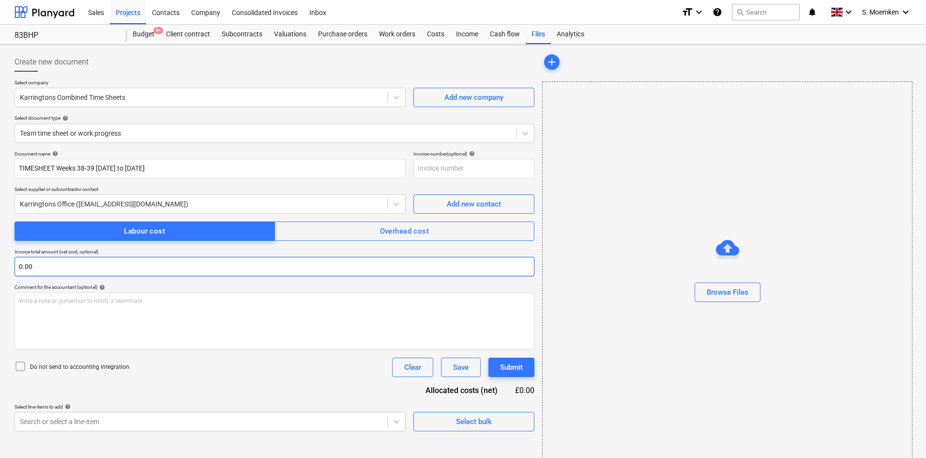
click at [35, 266] on input "0.00" at bounding box center [275, 266] width 520 height 19
click at [32, 266] on input "text" at bounding box center [275, 266] width 520 height 19
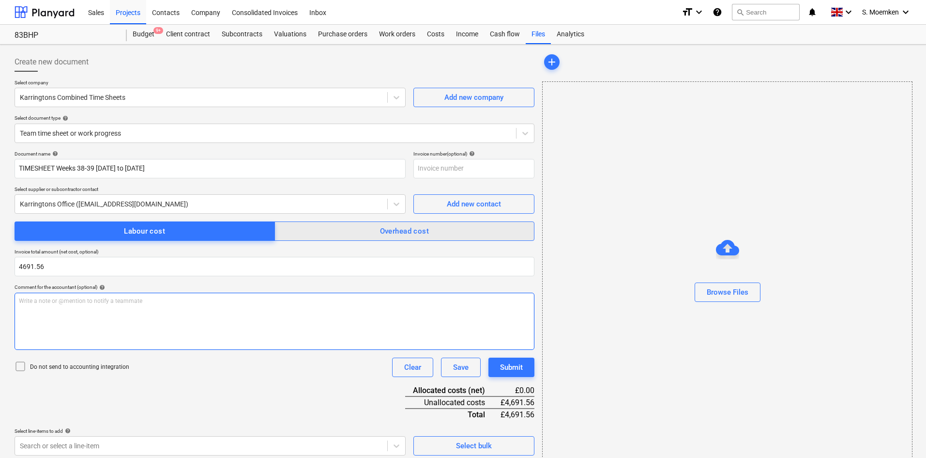
type input "4,691.56"
click at [22, 367] on icon at bounding box center [21, 366] width 12 height 12
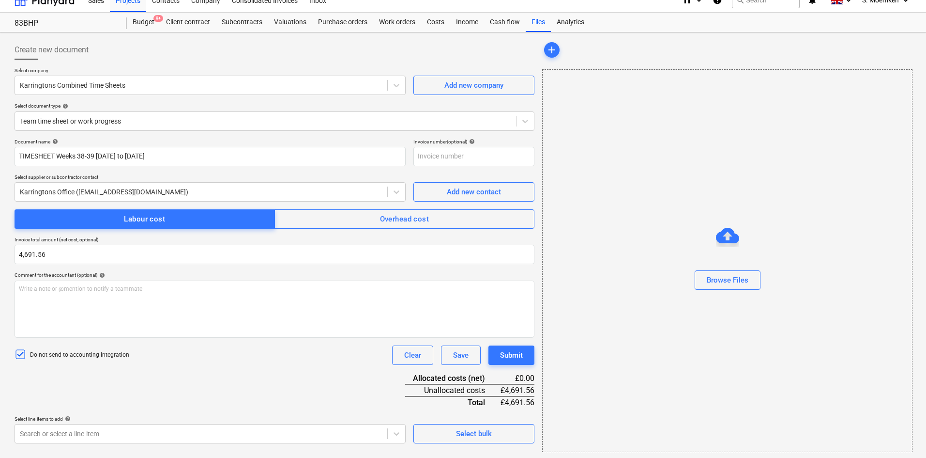
scroll to position [14, 0]
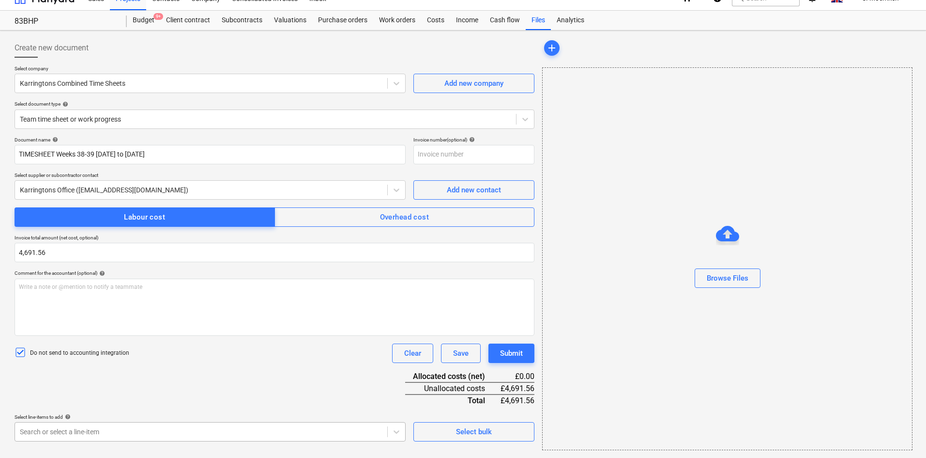
click at [125, 428] on body "Sales Projects Contacts Company Consolidated Invoices Inbox format_size keyboar…" at bounding box center [463, 215] width 926 height 458
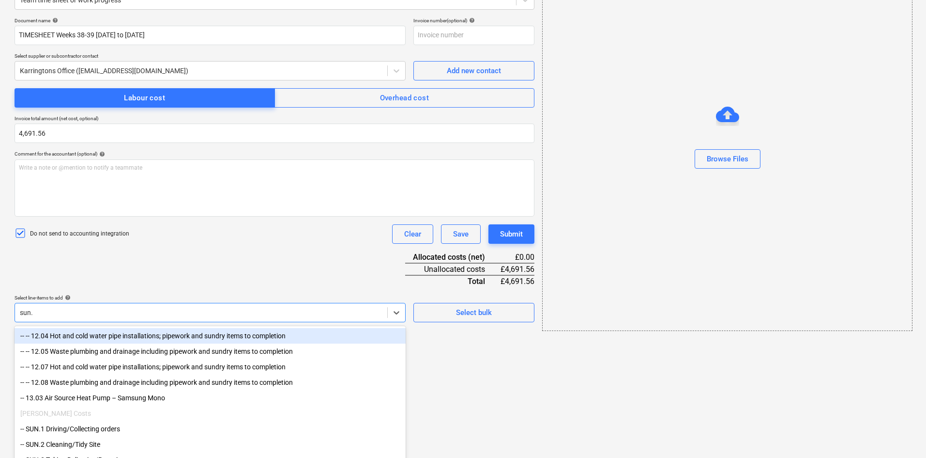
type input "sun.4"
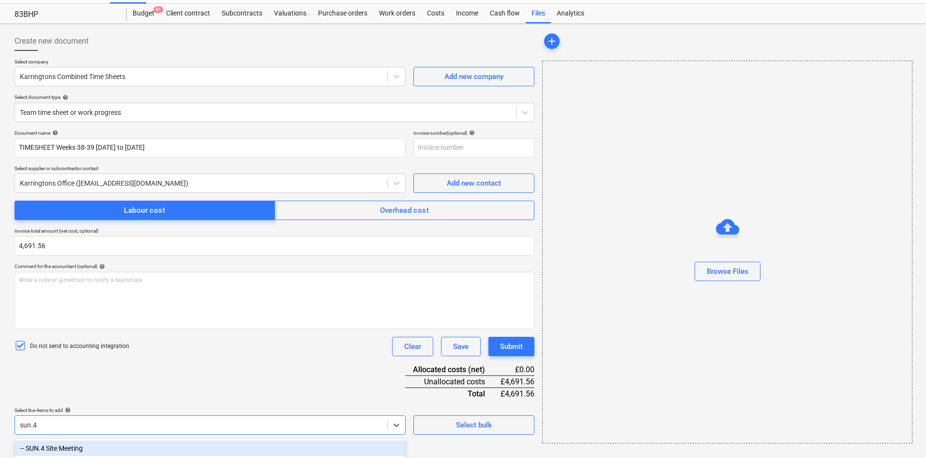
scroll to position [21, 0]
type input "sun.3"
type input "1.32"
type input "7.02"
type input "sun.2"
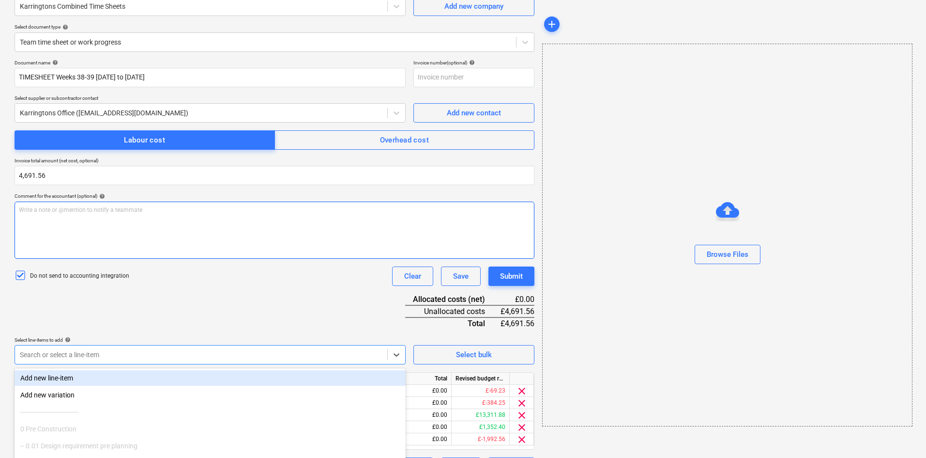
scroll to position [149, 0]
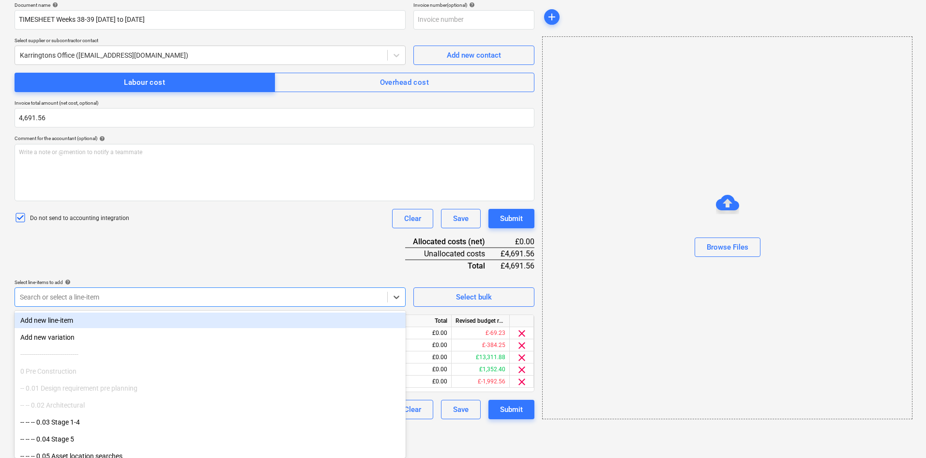
click at [190, 251] on div "Document name help TIMESHEET Weeks 38-39 15 Sept to 28 Sept 25 Invoice number (…" at bounding box center [275, 210] width 520 height 417
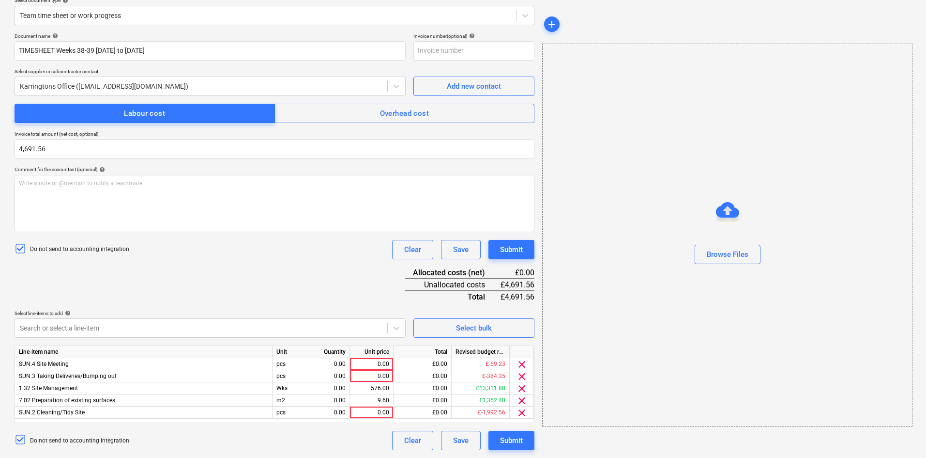
scroll to position [118, 0]
click at [135, 343] on div "Document name help TIMESHEET Weeks 38-39 15 Sept to 28 Sept 25 Invoice number (…" at bounding box center [275, 241] width 520 height 417
click at [103, 321] on body "Sales Projects Contacts Company Consolidated Invoices Inbox format_size keyboar…" at bounding box center [463, 111] width 926 height 458
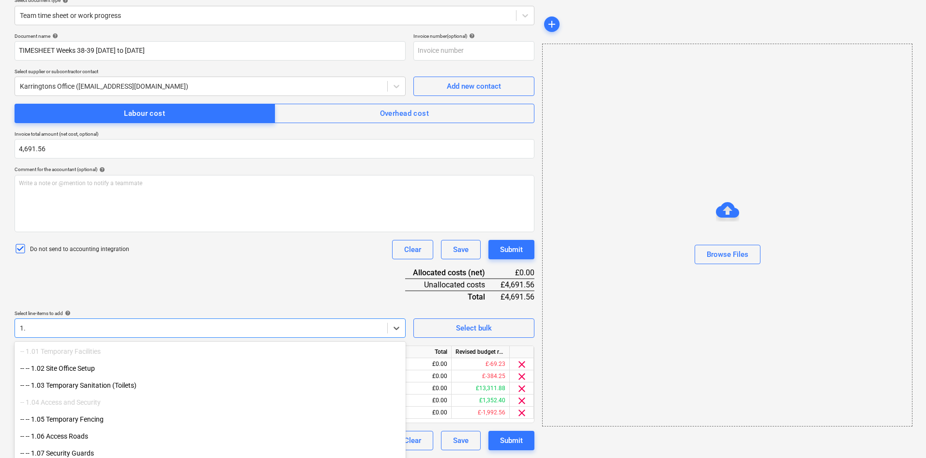
type input "1"
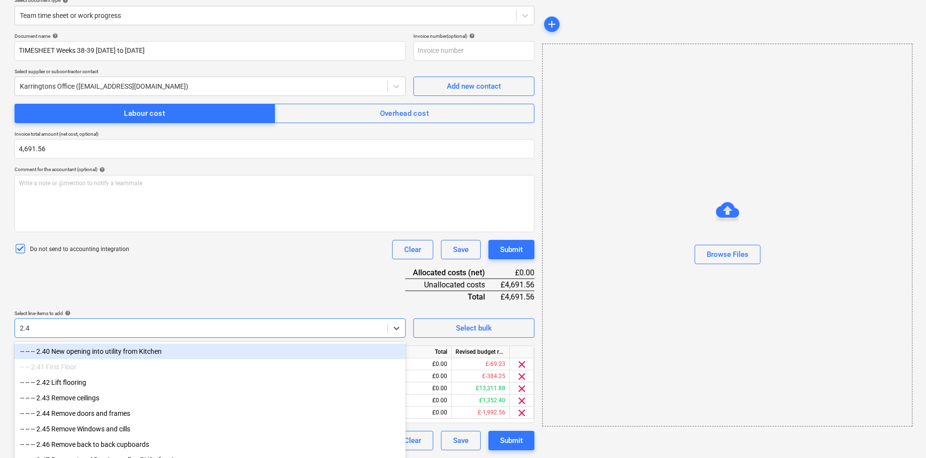
type input "2.40"
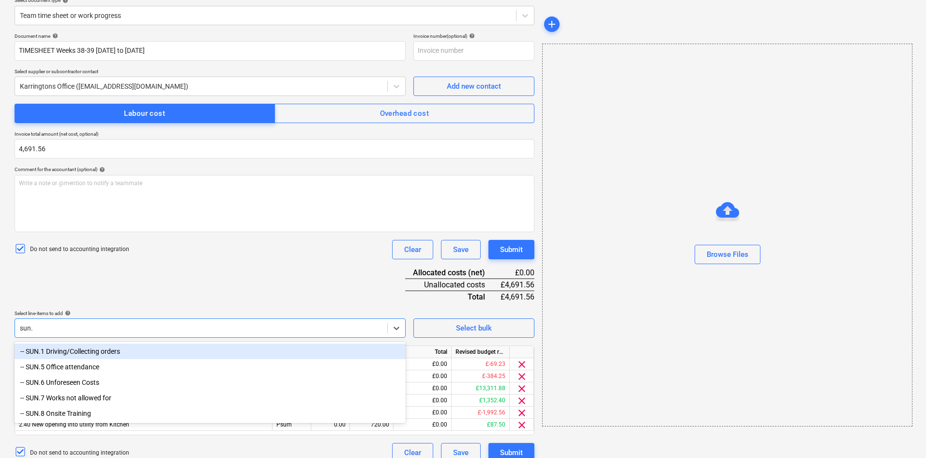
type input "sun.5"
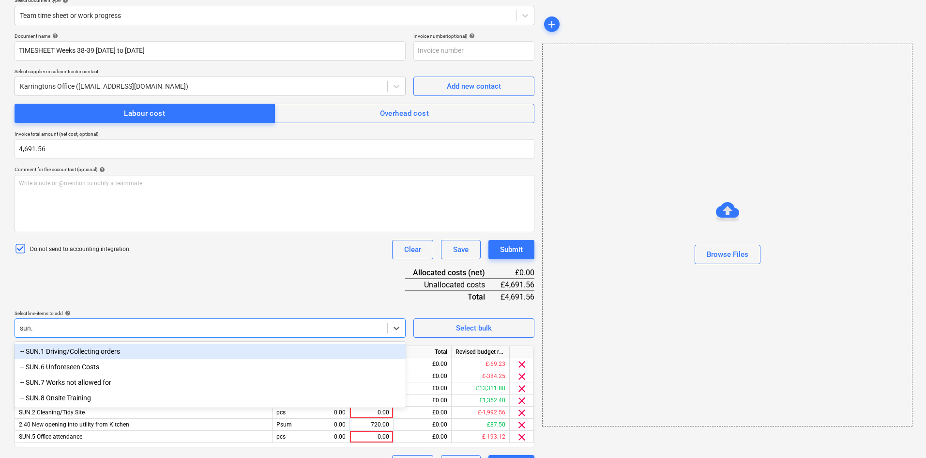
type input "sun.1"
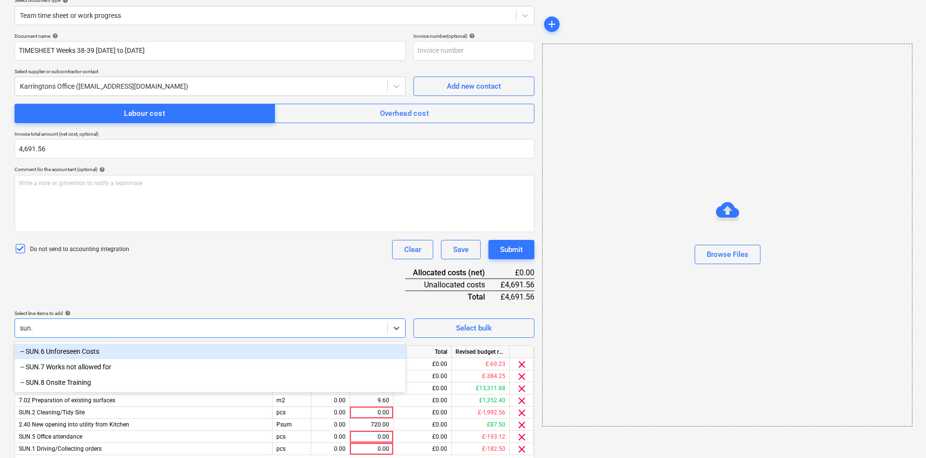
type input "sun.7"
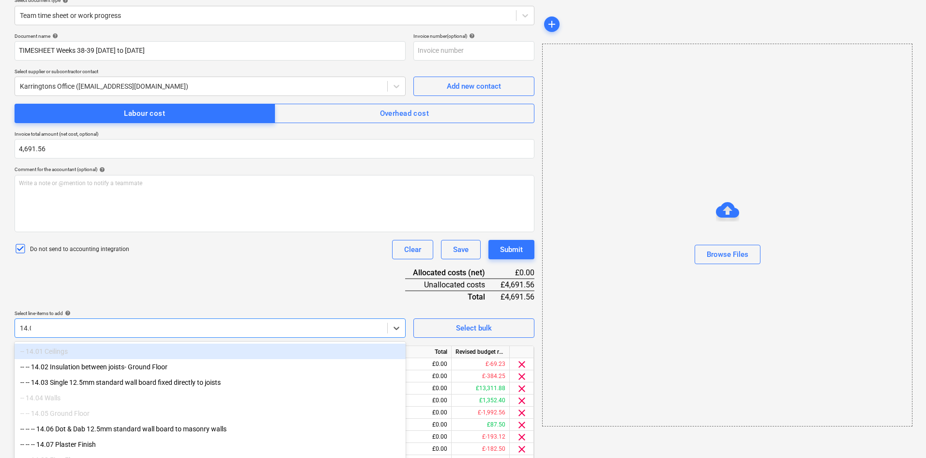
type input "14.01"
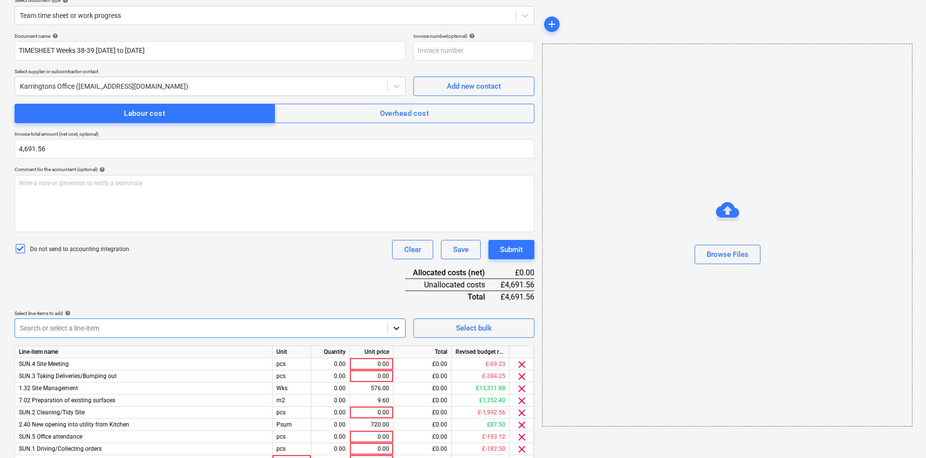
click at [396, 328] on icon at bounding box center [397, 328] width 10 height 10
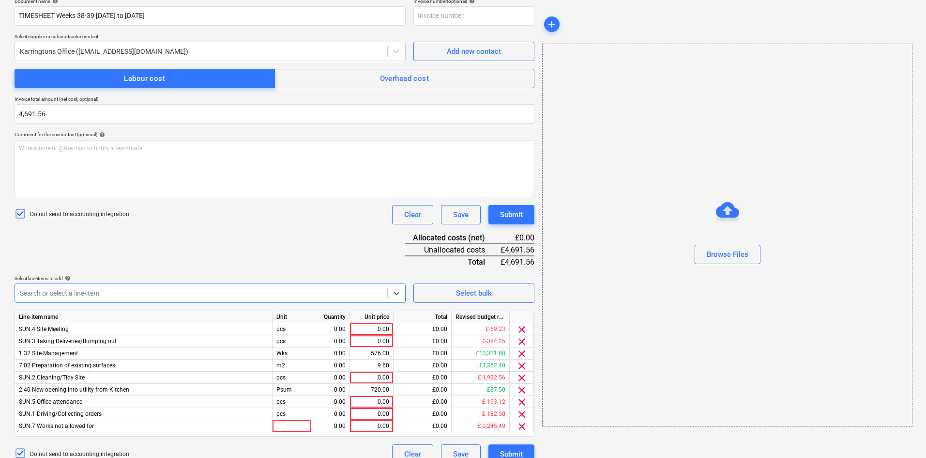
click at [322, 305] on body "Sales Projects Contacts Company Consolidated Invoices Inbox format_size keyboar…" at bounding box center [463, 76] width 926 height 458
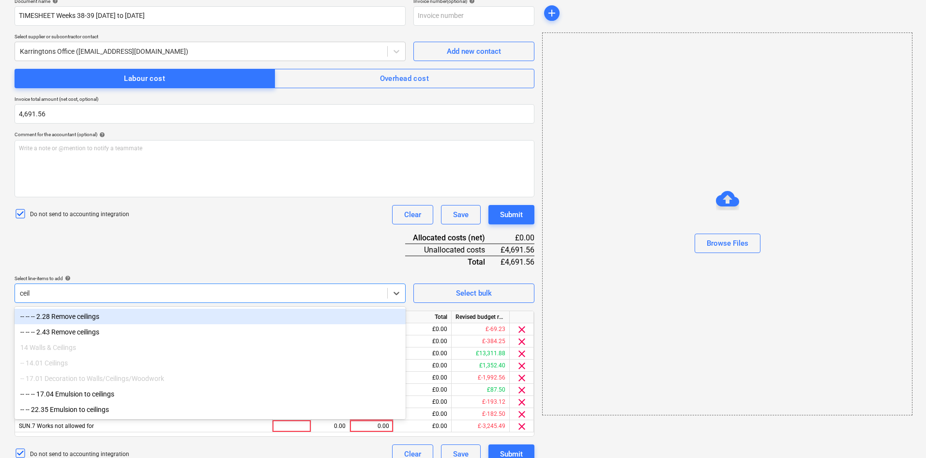
type input "ceil"
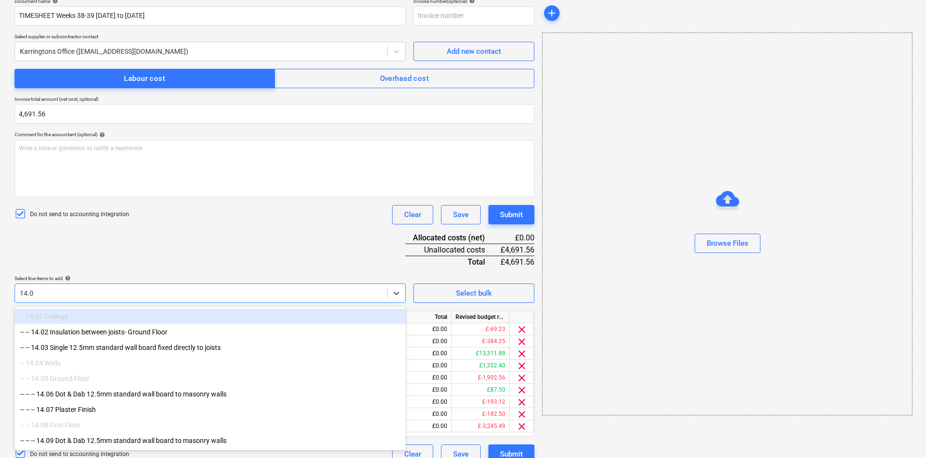
type input "14.02"
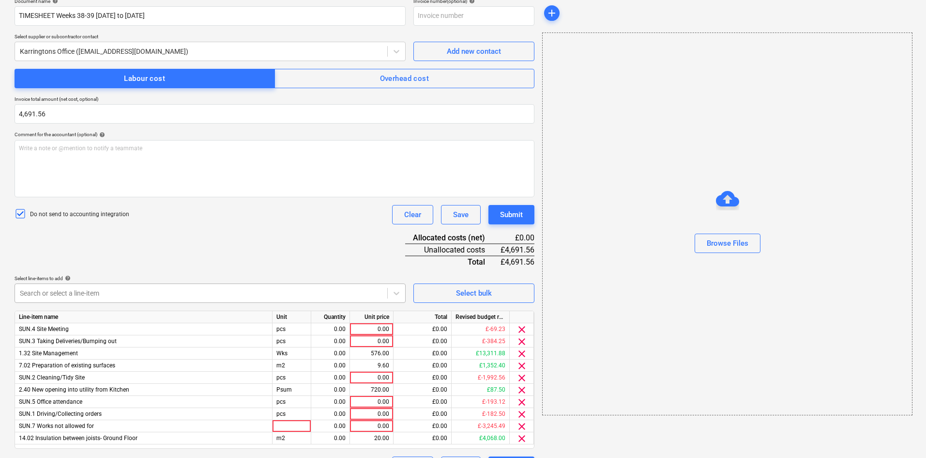
click at [121, 291] on div at bounding box center [201, 293] width 363 height 10
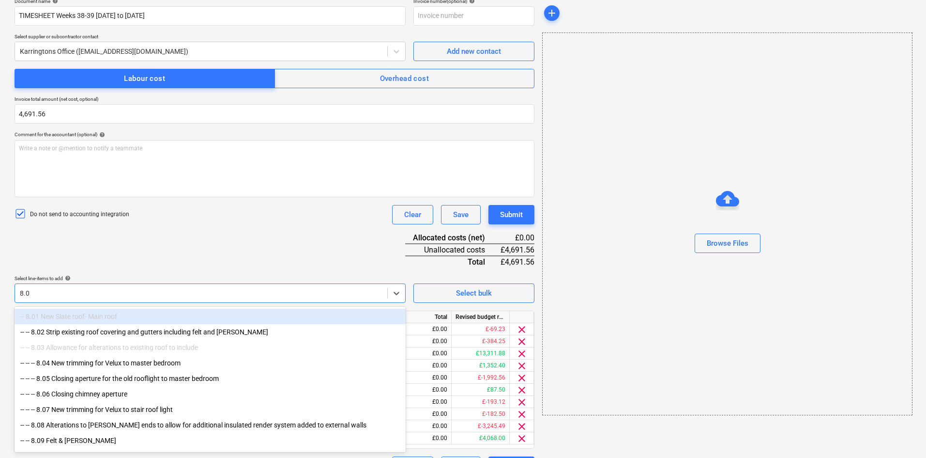
type input "8.08"
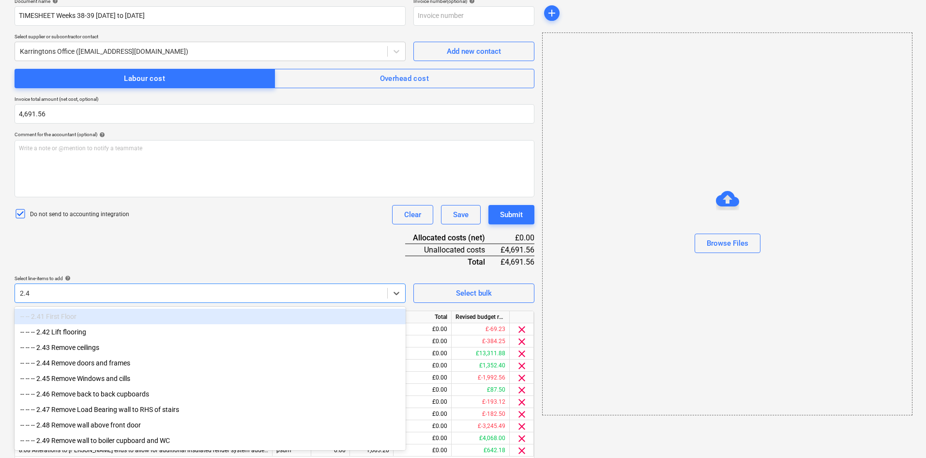
type input "2.49"
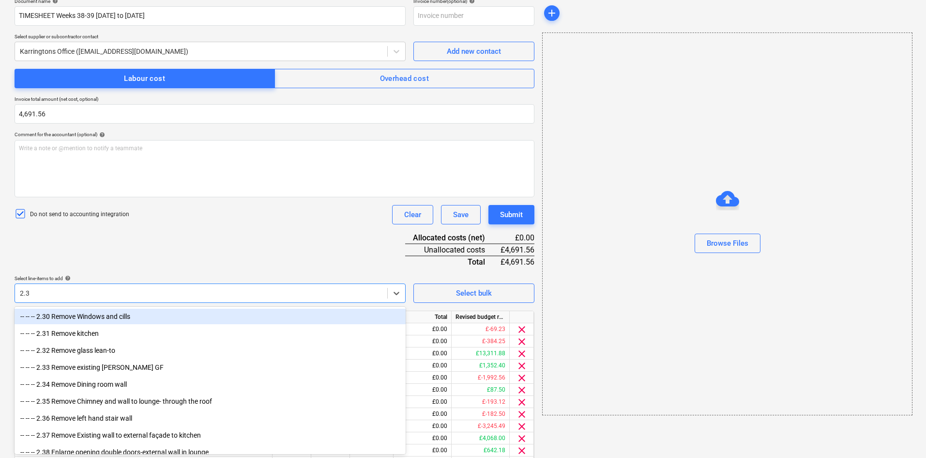
type input "2.37"
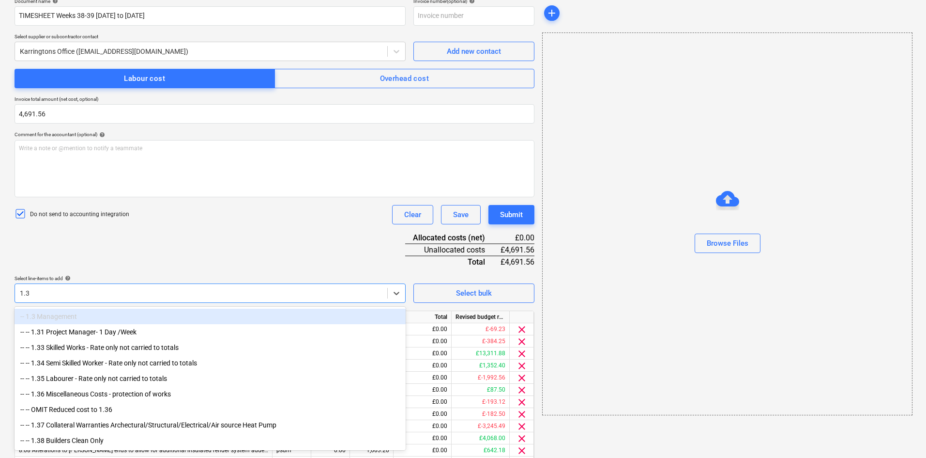
type input "1.36"
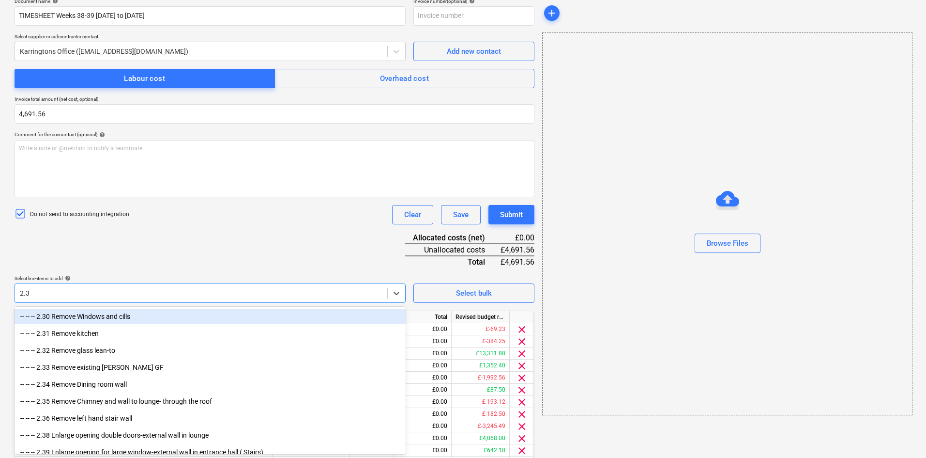
type input "2.38"
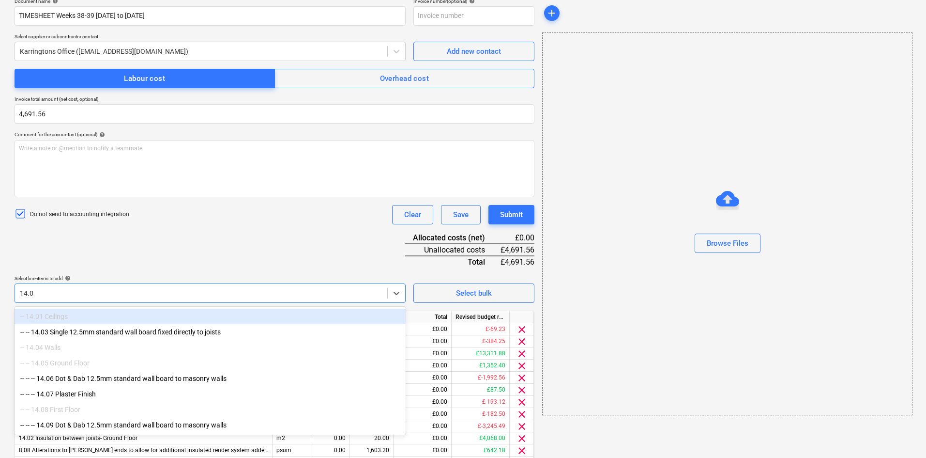
type input "14.03"
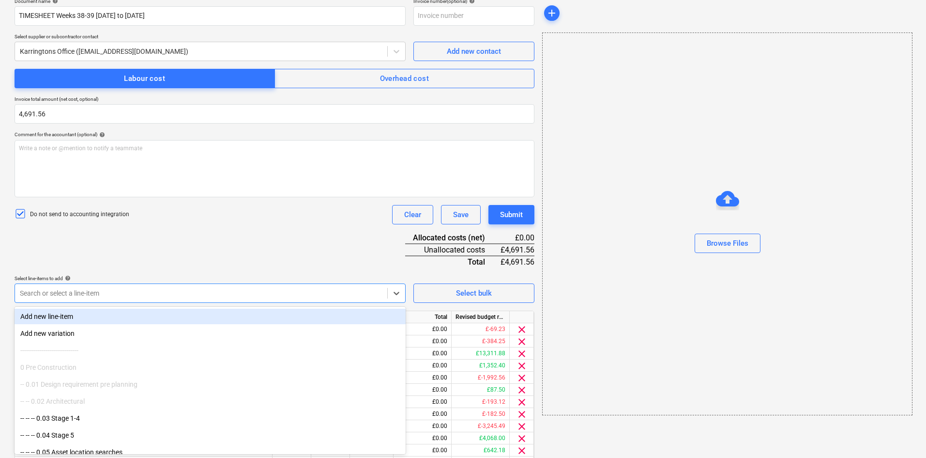
click at [213, 222] on div "Do not send to accounting integration Clear Save Submit" at bounding box center [275, 214] width 520 height 19
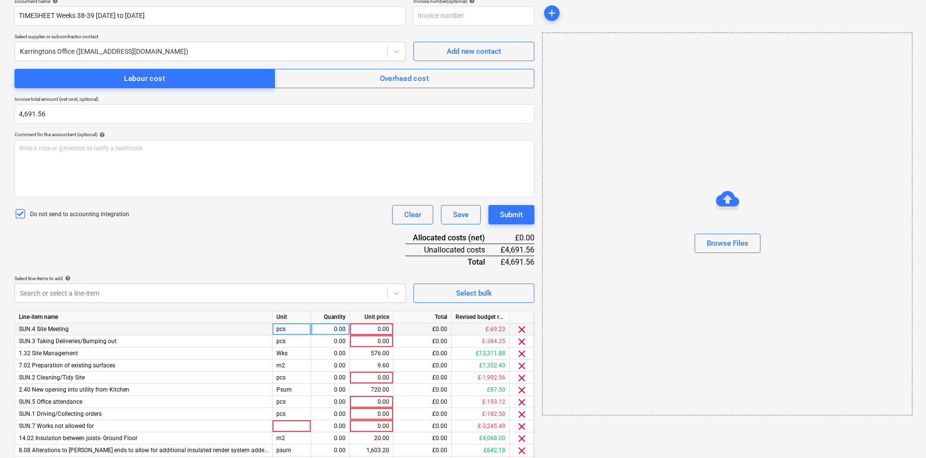
click at [294, 330] on div "pcs" at bounding box center [292, 329] width 39 height 12
type input "Hrs"
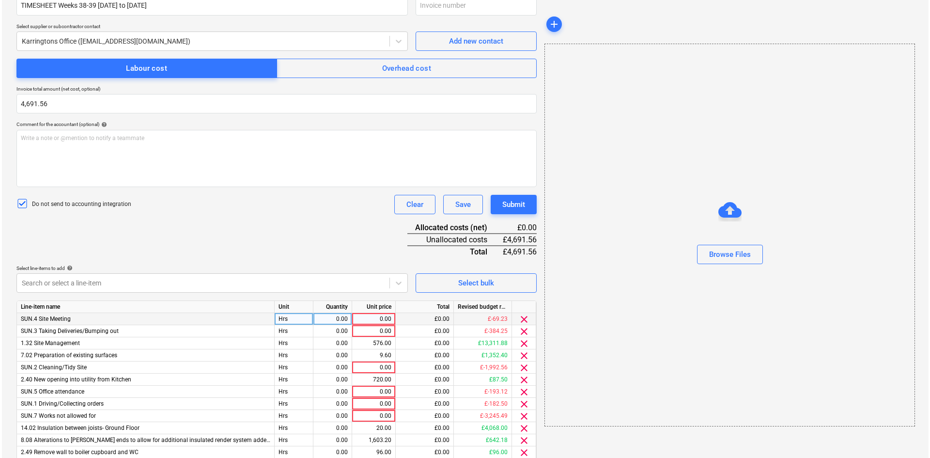
scroll to position [251, 0]
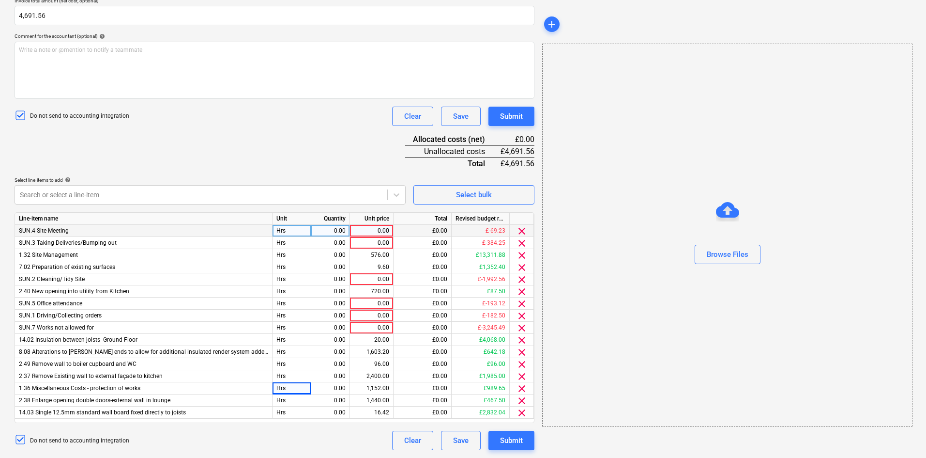
click at [326, 235] on div "0.00" at bounding box center [330, 231] width 31 height 12
type input "1"
click at [383, 230] on div "0.00" at bounding box center [371, 231] width 35 height 12
click at [382, 226] on div "0.00" at bounding box center [371, 231] width 35 height 12
type input "201.25"
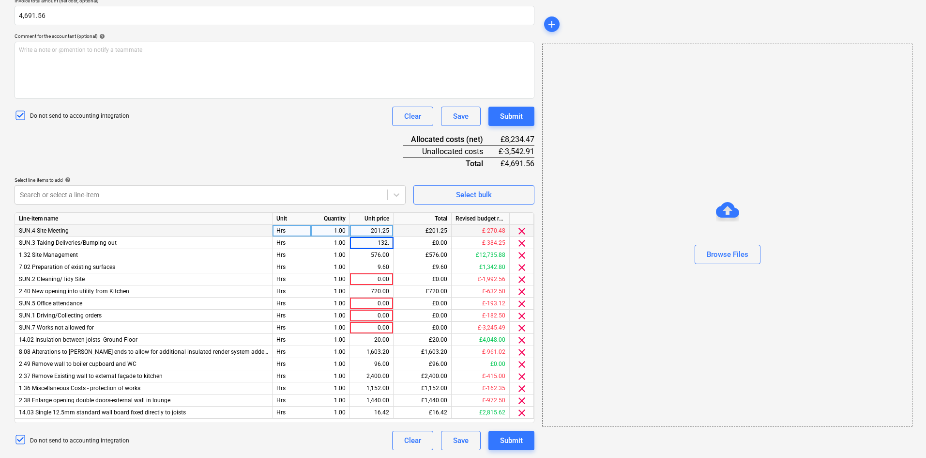
type input "132.5"
type input "761.88"
type input "338.13"
type input "360.63"
type input "380."
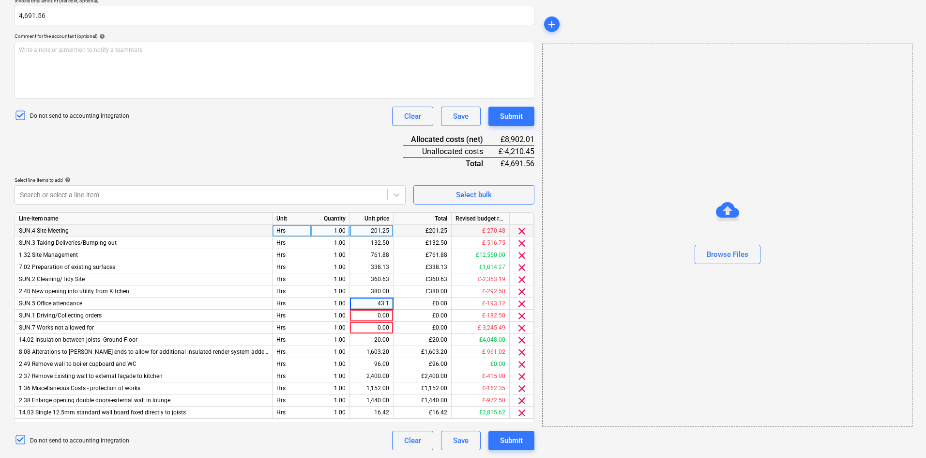
type input "43.13"
type input "57.5"
type input "1371.25"
type input "196.25"
type input "86.88"
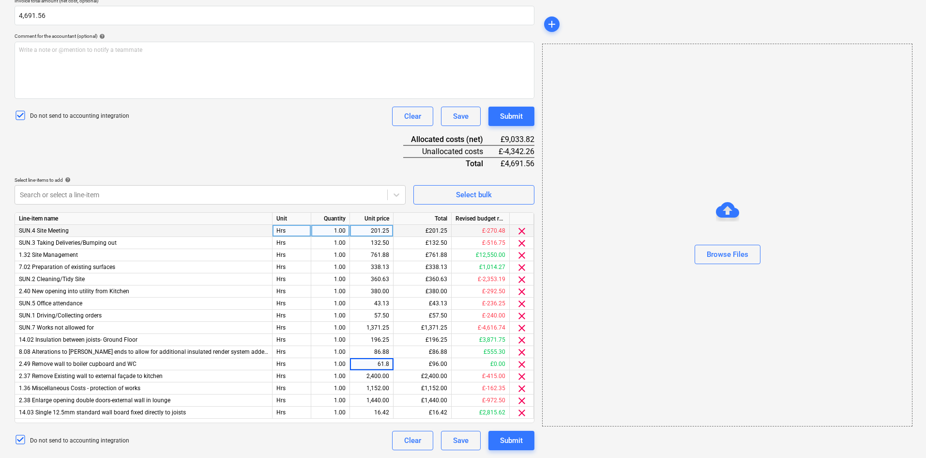
type input "61.88"
type input "41.25"
type input "117.81"
type input "141.25"
type input "400."
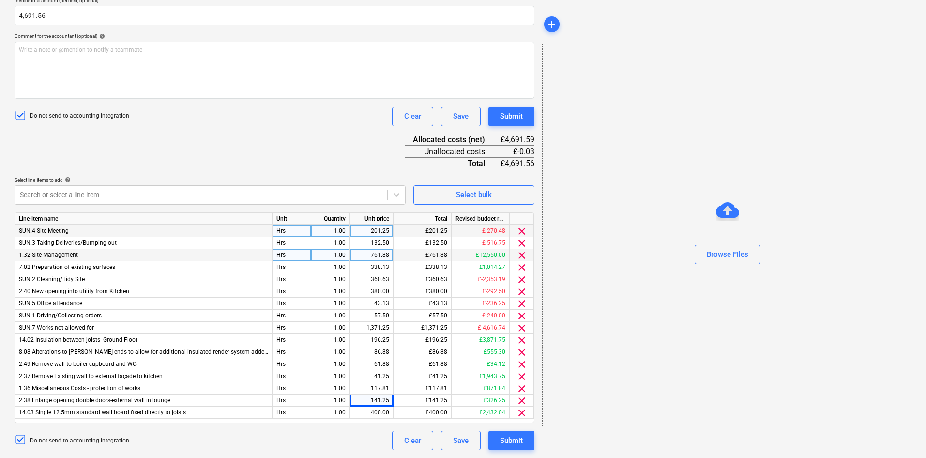
click at [382, 253] on div "761.88" at bounding box center [371, 255] width 35 height 12
type input "761.875"
type input "338.125"
type input "361.625"
type input "360.625"
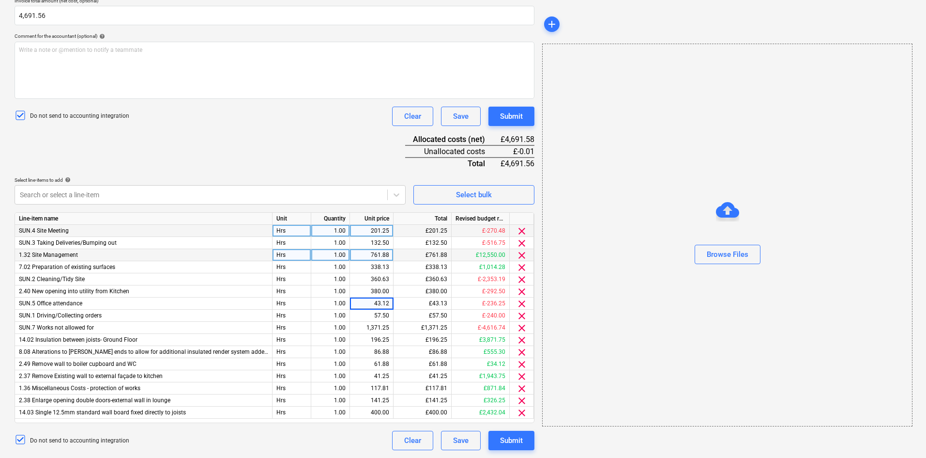
type input "43.125"
type input "86.875"
type input "61.875"
click at [510, 438] on div "Submit" at bounding box center [511, 440] width 23 height 13
